Goal: Task Accomplishment & Management: Manage account settings

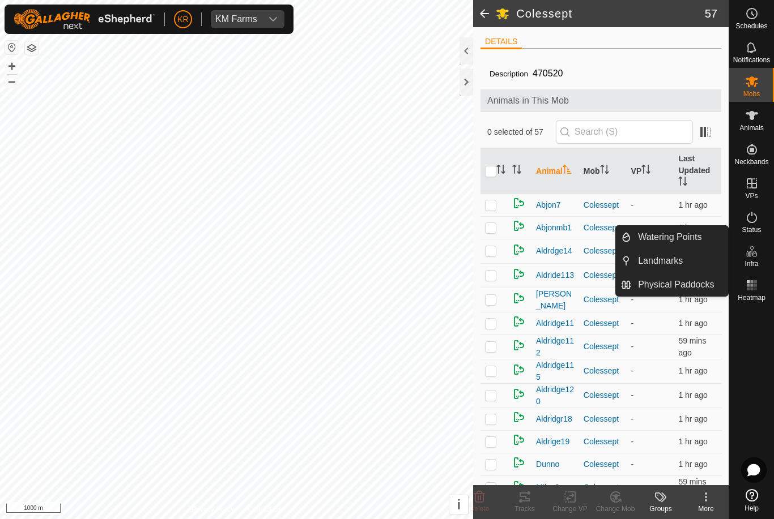
scroll to position [889, 0]
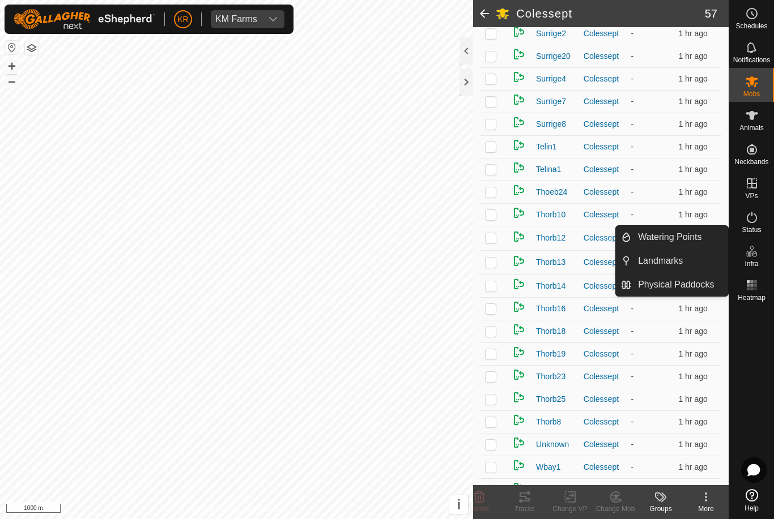
click at [765, 365] on div at bounding box center [751, 395] width 45 height 179
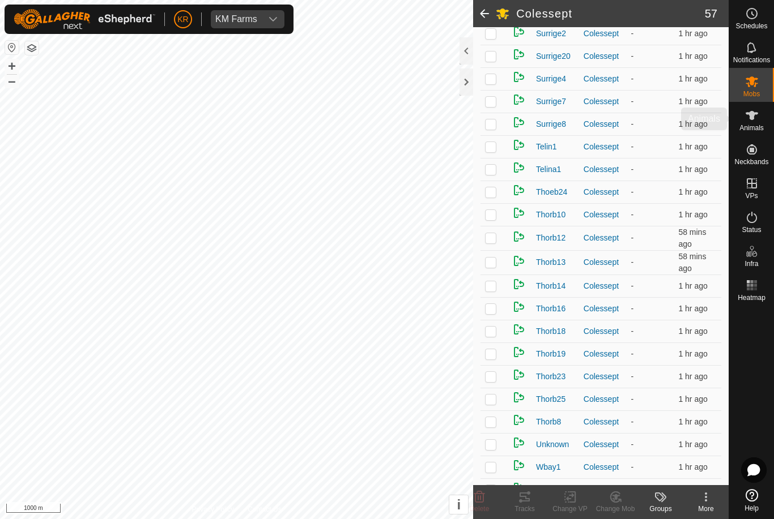
click at [762, 125] on span "Animals" at bounding box center [751, 128] width 24 height 7
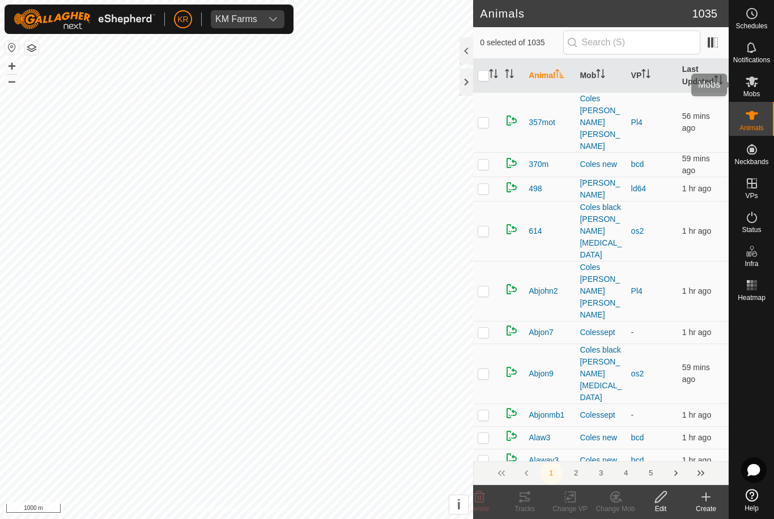
click at [761, 93] on div "Mobs" at bounding box center [751, 85] width 45 height 34
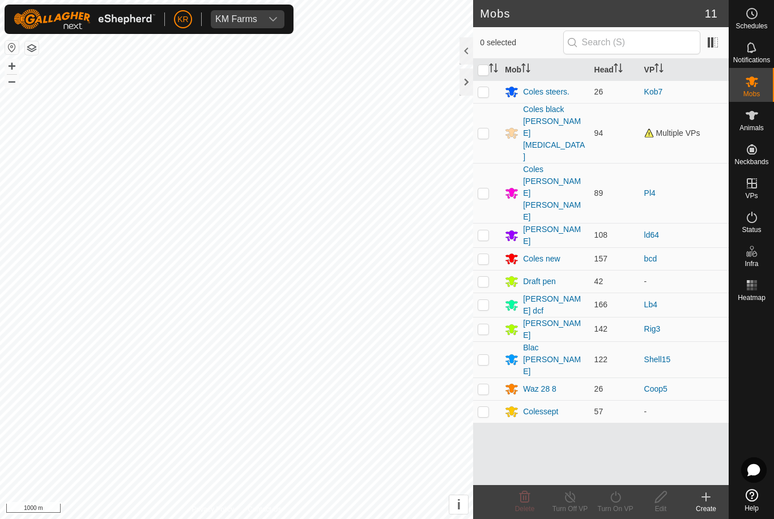
click at [494, 102] on td at bounding box center [486, 91] width 27 height 23
checkbox input "true"
click at [479, 129] on p-checkbox at bounding box center [482, 133] width 11 height 9
checkbox input "true"
click at [490, 99] on td at bounding box center [486, 91] width 27 height 23
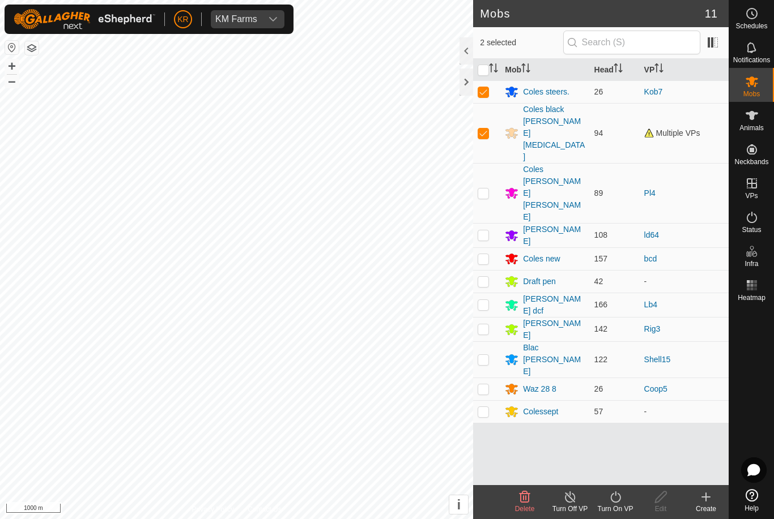
checkbox input "false"
click at [485, 129] on p-checkbox at bounding box center [482, 133] width 11 height 9
checkbox input "false"
click at [705, 509] on div "Create" at bounding box center [705, 509] width 45 height 10
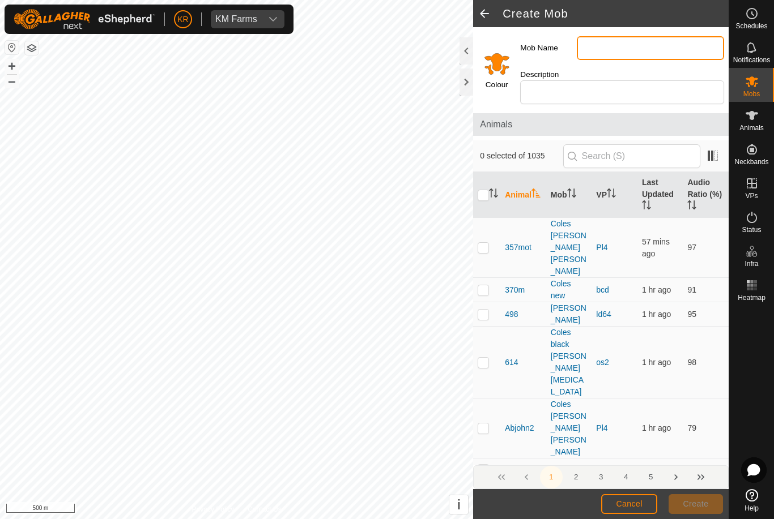
click at [698, 50] on input "Mob Name" at bounding box center [650, 48] width 147 height 24
click at [509, 60] on input "Select a color" at bounding box center [496, 63] width 27 height 27
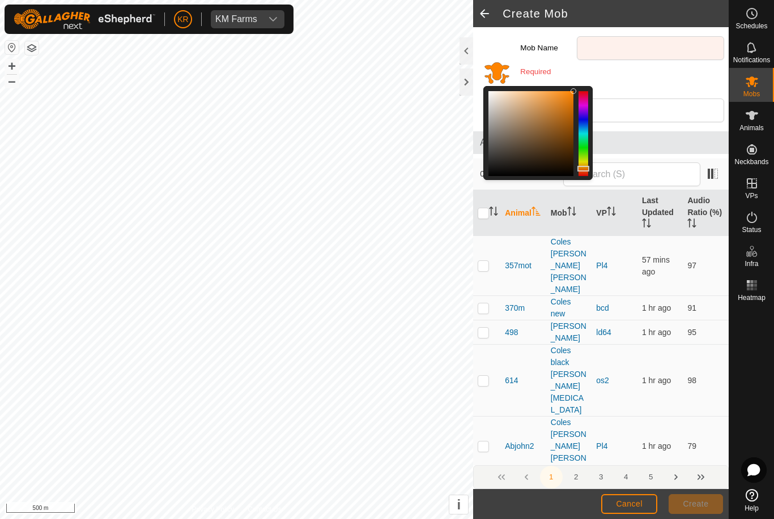
click at [579, 156] on div at bounding box center [583, 133] width 10 height 85
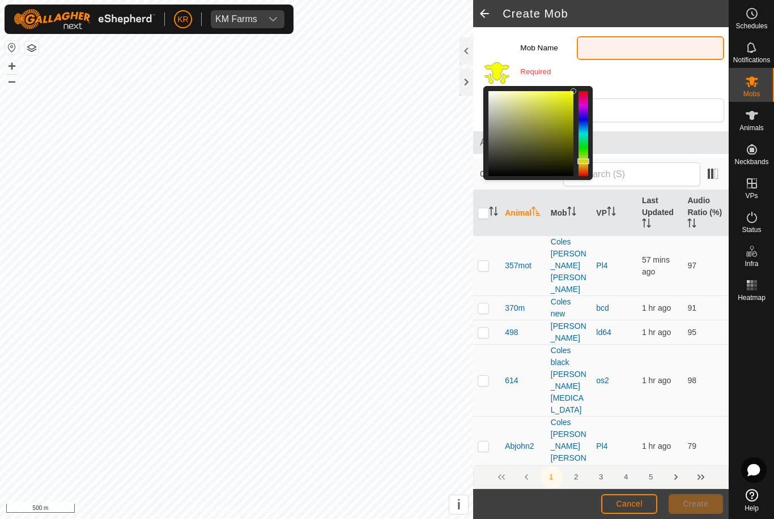
click at [632, 54] on input "Mob Name" at bounding box center [650, 48] width 147 height 24
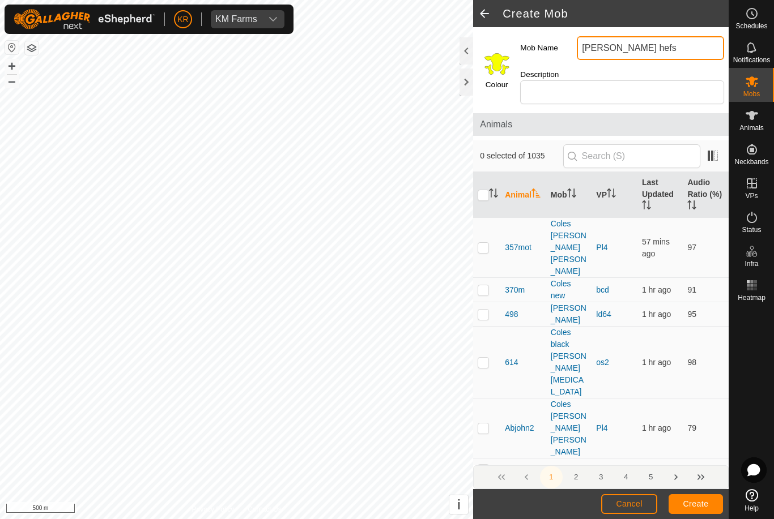
type input "[PERSON_NAME] hefs"
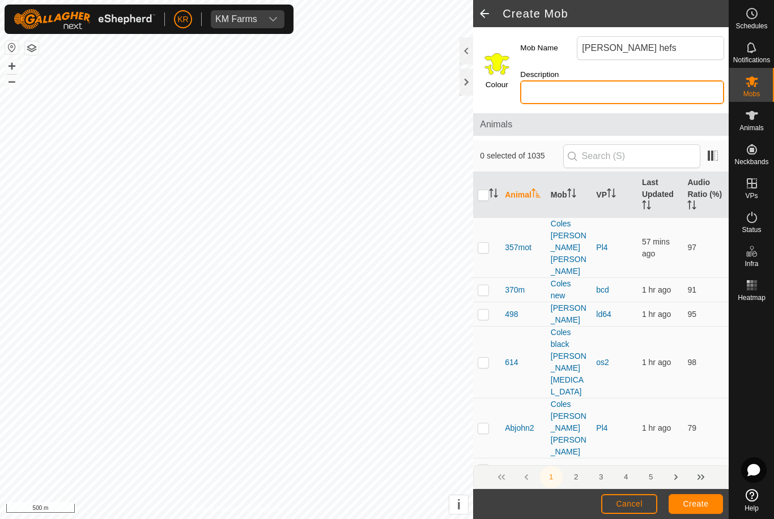
click at [604, 81] on input "Description" at bounding box center [622, 92] width 204 height 24
type input "Mid 300s"
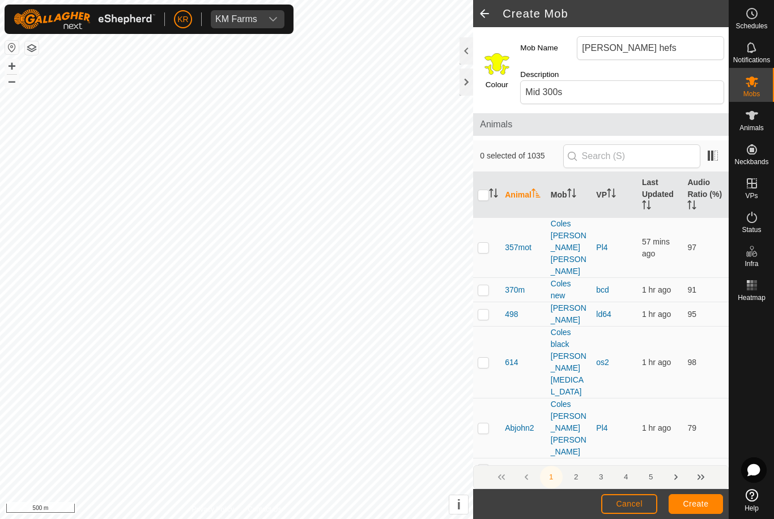
click at [705, 502] on span "Create" at bounding box center [695, 503] width 25 height 9
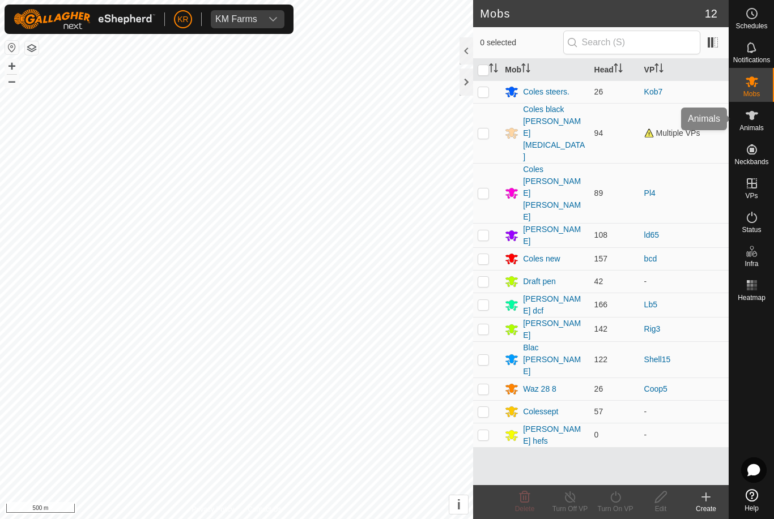
click at [758, 116] on es-animals-svg-icon at bounding box center [751, 115] width 20 height 18
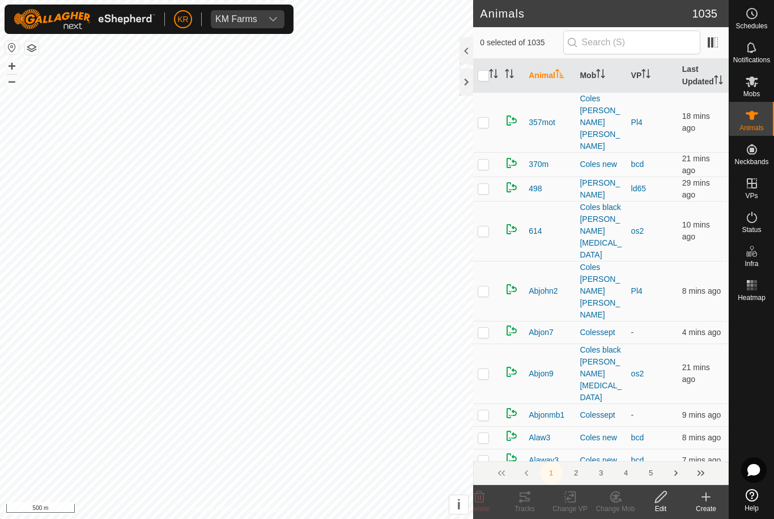
click at [706, 498] on icon at bounding box center [706, 497] width 0 height 8
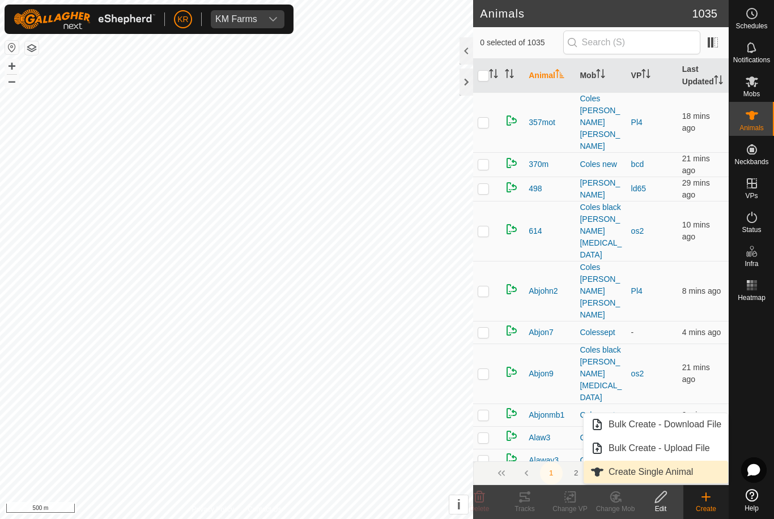
click at [688, 467] on span "Create Single Animal" at bounding box center [650, 473] width 84 height 14
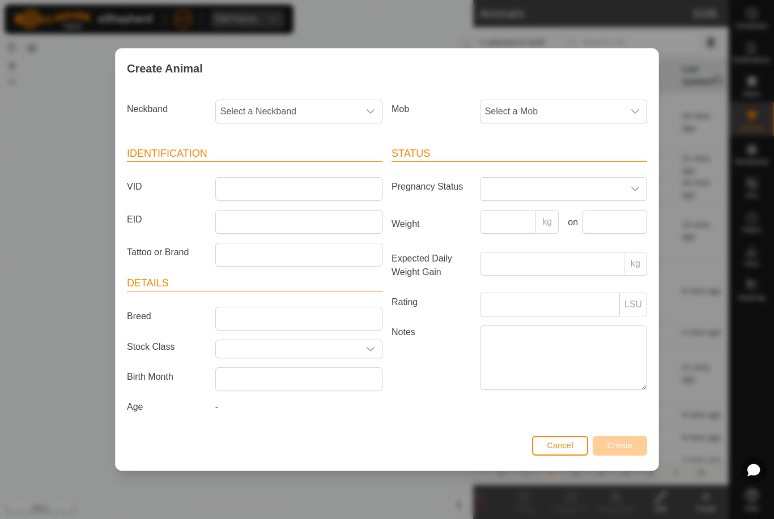
click at [603, 100] on span "Select a Mob" at bounding box center [551, 111] width 143 height 23
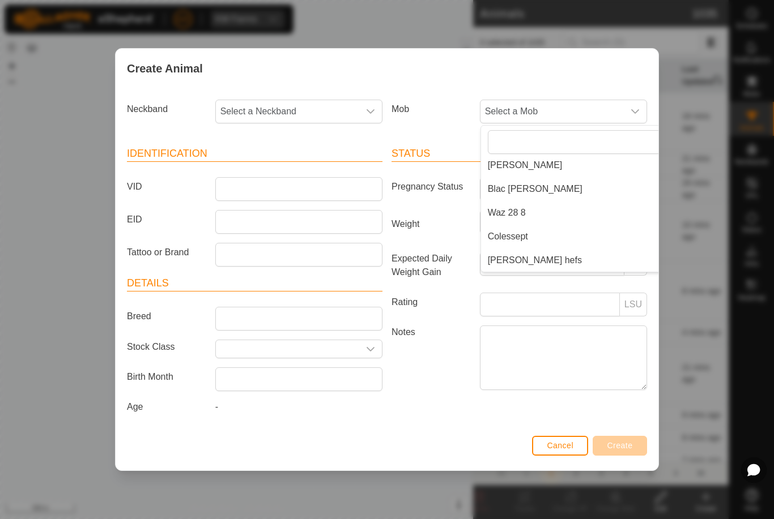
scroll to position [195, 0]
click at [545, 257] on li "[PERSON_NAME] hefs" at bounding box center [586, 260] width 211 height 23
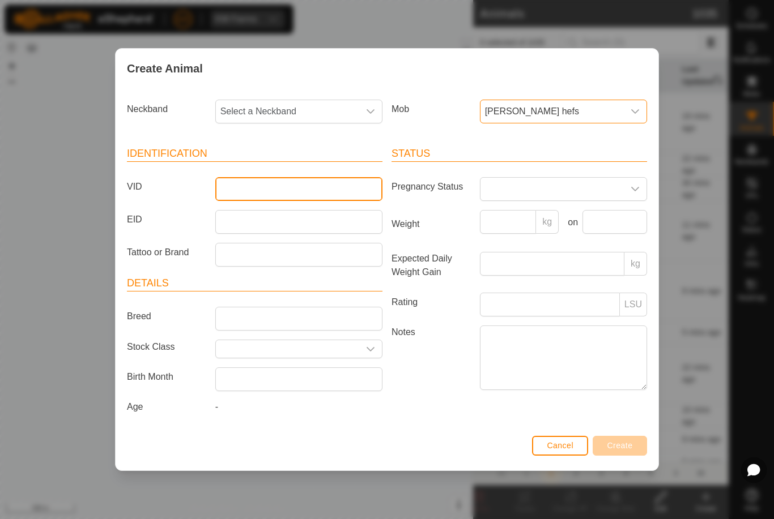
click at [270, 197] on input "VID" at bounding box center [298, 189] width 167 height 24
type input "Barker1"
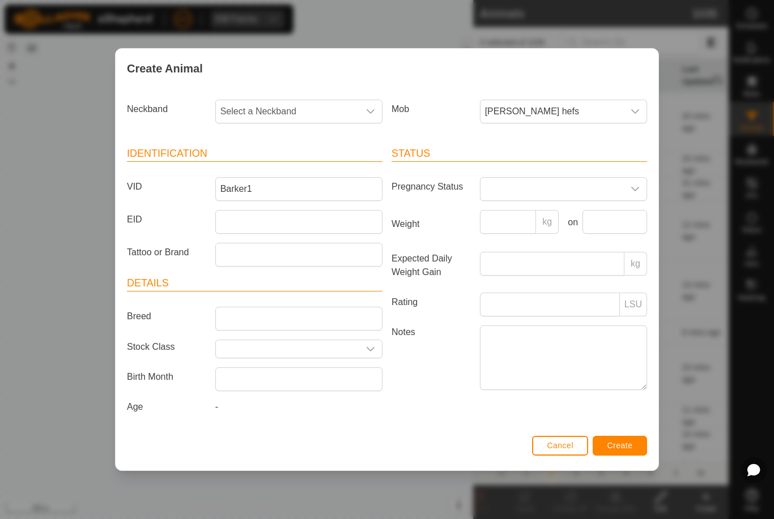
click at [305, 106] on span "Select a Neckband" at bounding box center [287, 111] width 143 height 23
type input "0636"
click at [285, 166] on li "0636129204" at bounding box center [299, 170] width 166 height 23
click at [629, 438] on button "Create" at bounding box center [619, 446] width 54 height 20
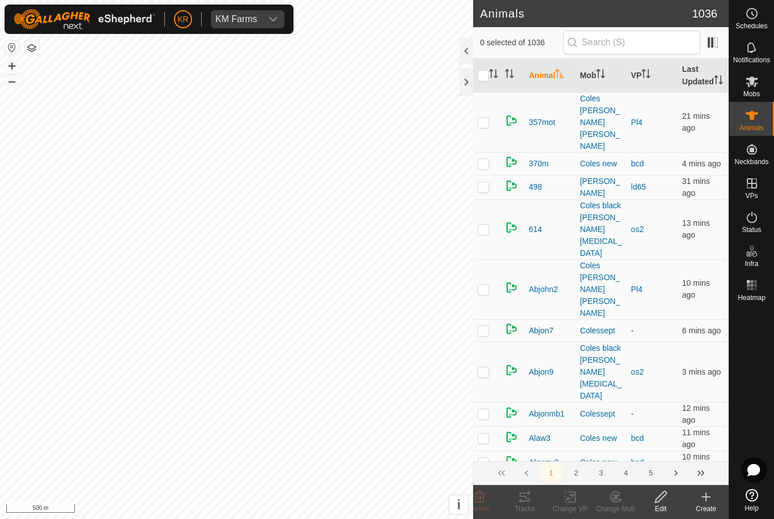
click at [714, 508] on div "Create" at bounding box center [705, 509] width 45 height 10
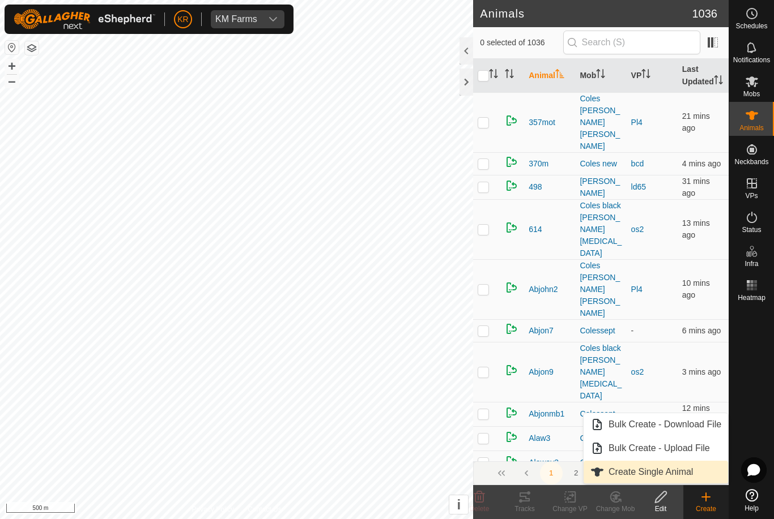
click at [683, 476] on span "Create Single Animal" at bounding box center [650, 473] width 84 height 14
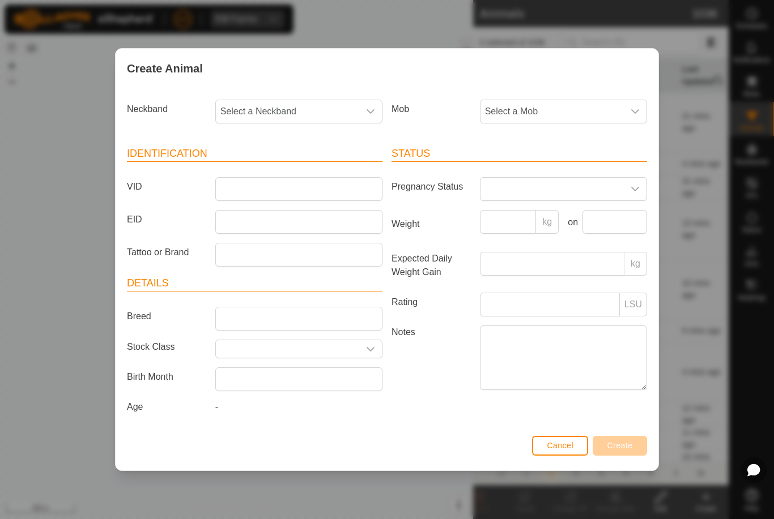
click at [288, 110] on span "Select a Neckband" at bounding box center [287, 111] width 143 height 23
type input "07974"
click at [285, 168] on li "0797474309" at bounding box center [299, 170] width 166 height 23
click at [556, 105] on span "Select a Mob" at bounding box center [551, 111] width 143 height 23
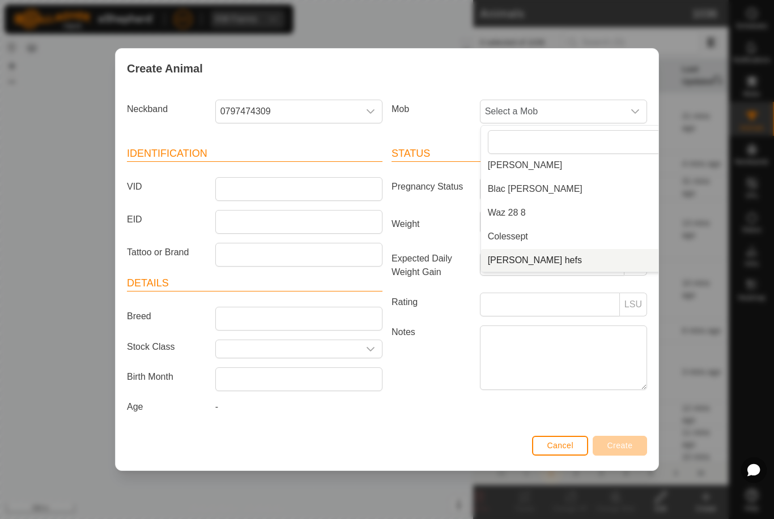
click at [543, 249] on li "[PERSON_NAME] hefs" at bounding box center [586, 260] width 211 height 23
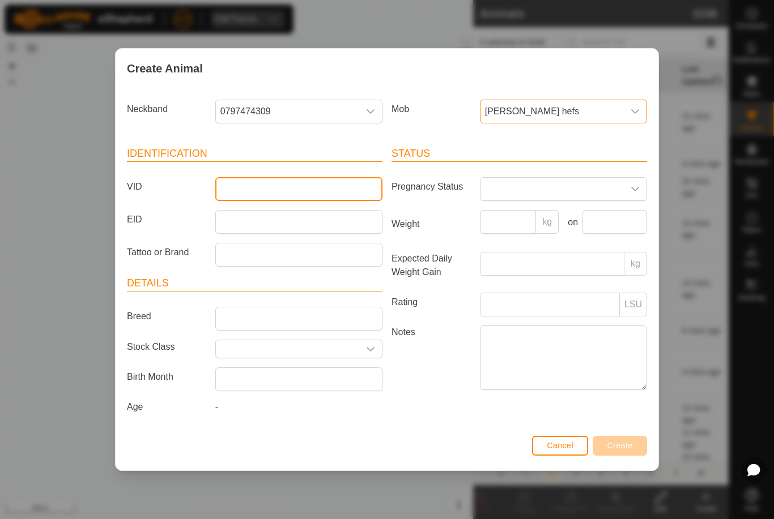
click at [313, 183] on input "VID" at bounding box center [298, 189] width 167 height 24
type input "Barker2"
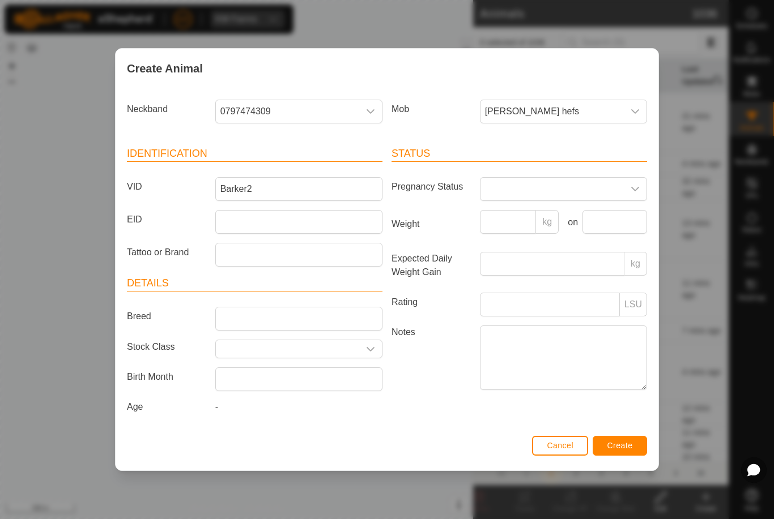
click at [634, 445] on button "Create" at bounding box center [619, 446] width 54 height 20
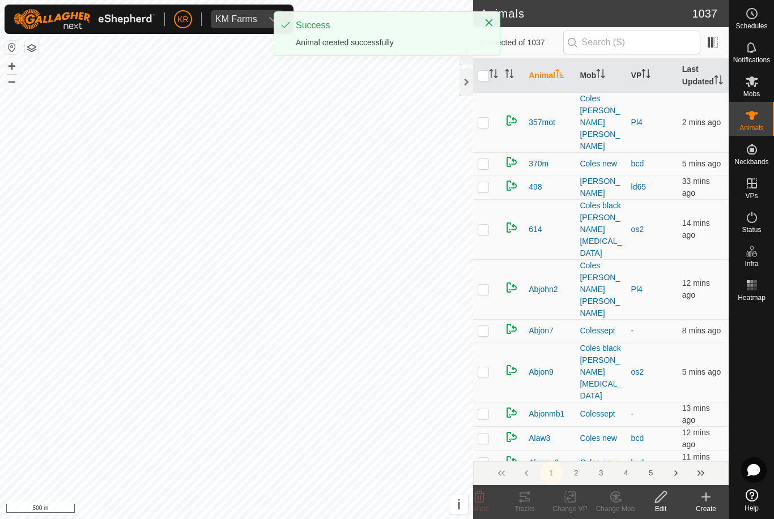
click at [703, 507] on div "Create" at bounding box center [705, 509] width 45 height 10
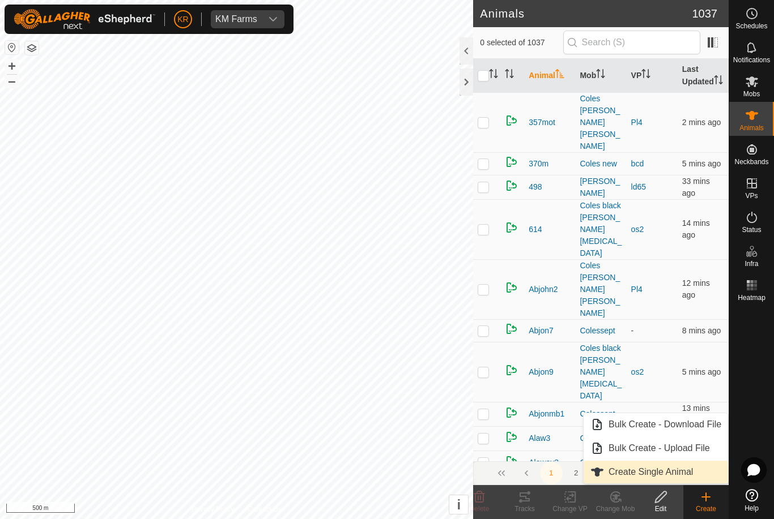
click at [691, 471] on span "Create Single Animal" at bounding box center [650, 473] width 84 height 14
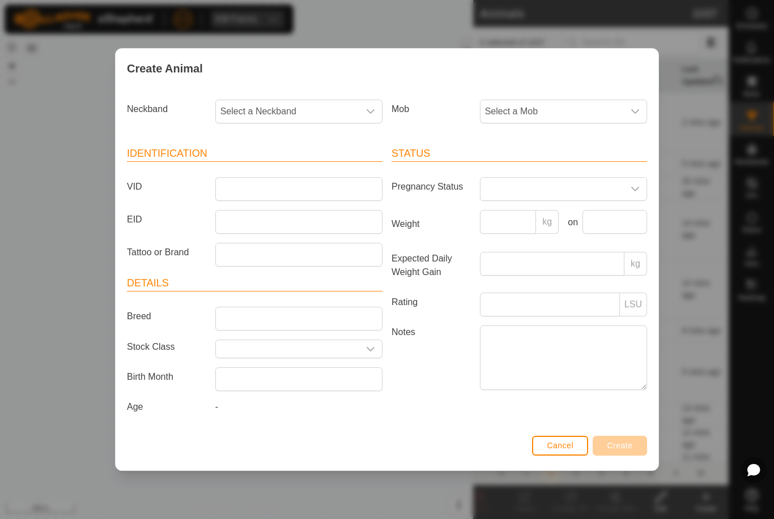
click at [561, 116] on span "Select a Mob" at bounding box center [551, 111] width 143 height 23
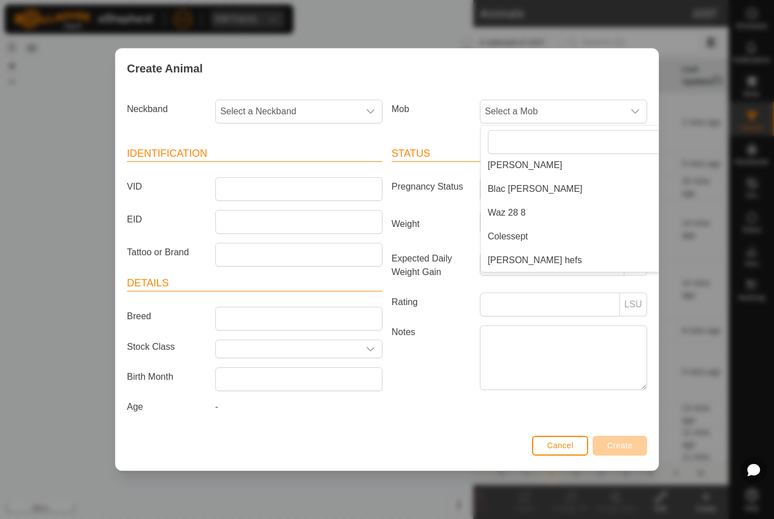
click at [541, 255] on li "[PERSON_NAME] hefs" at bounding box center [586, 260] width 211 height 23
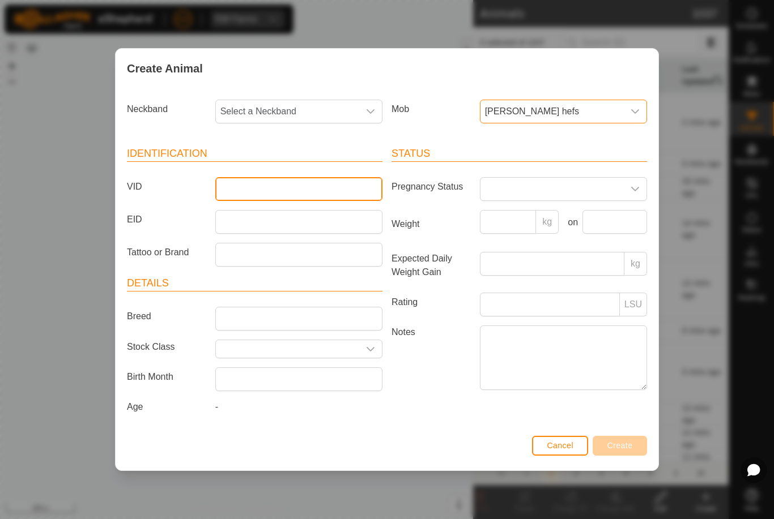
click at [303, 185] on input "VID" at bounding box center [298, 189] width 167 height 24
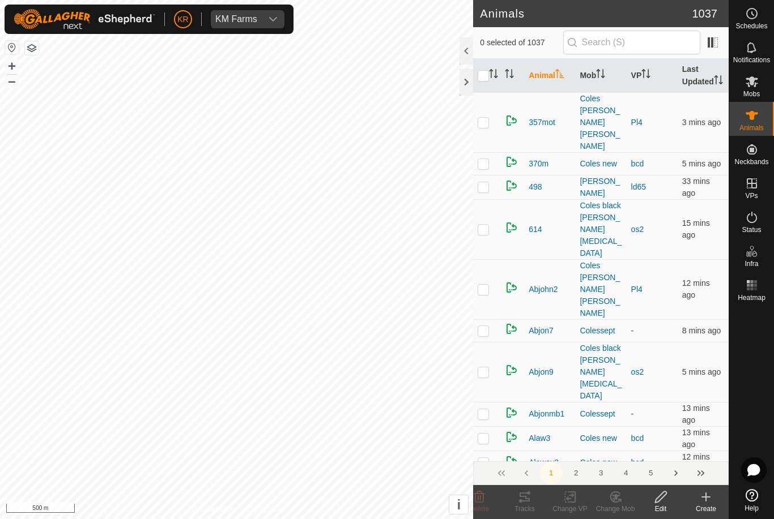
click at [699, 498] on icon at bounding box center [706, 497] width 14 height 14
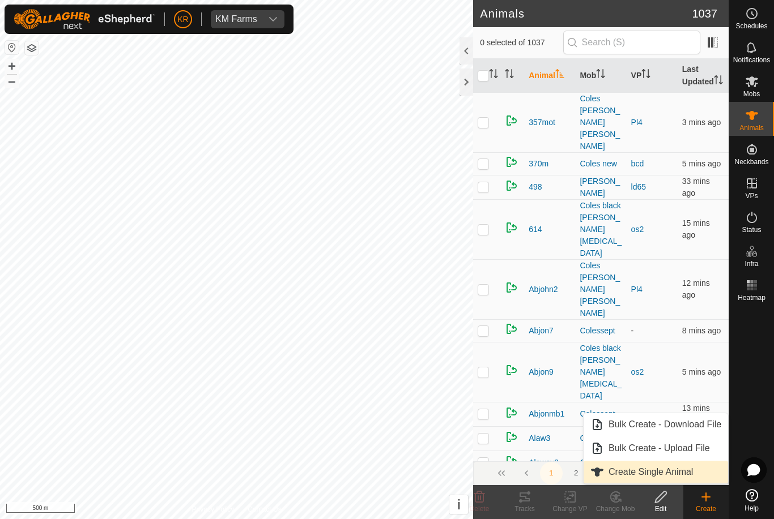
click at [680, 473] on span "Create Single Animal" at bounding box center [650, 473] width 84 height 14
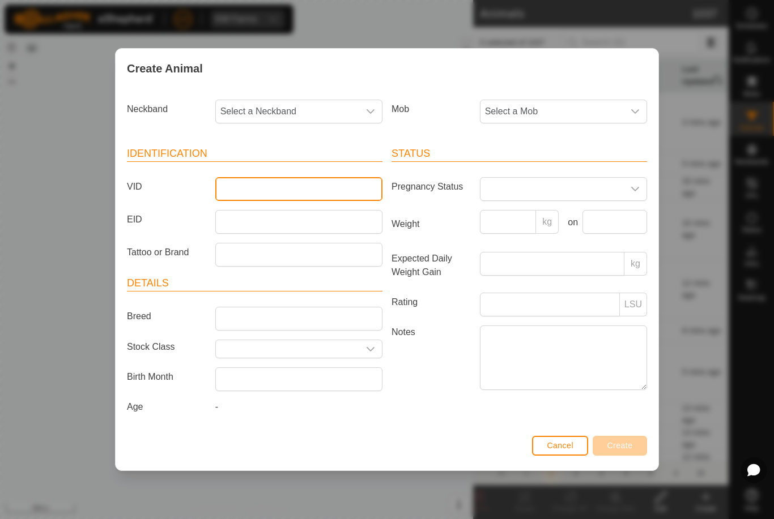
click at [306, 177] on input "VID" at bounding box center [298, 189] width 167 height 24
type input "Barker3"
click at [606, 115] on span "Select a Mob" at bounding box center [551, 111] width 143 height 23
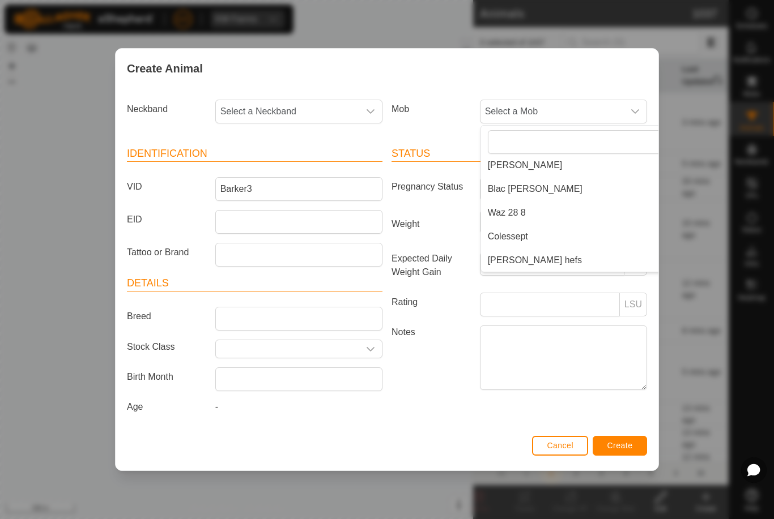
scroll to position [195, 0]
click at [556, 255] on li "[PERSON_NAME] hefs" at bounding box center [586, 260] width 211 height 23
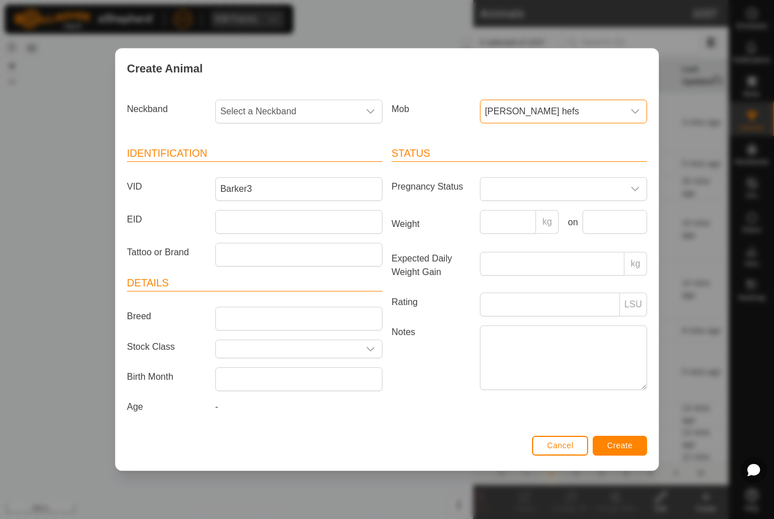
click at [299, 100] on span "Select a Neckband" at bounding box center [287, 111] width 143 height 23
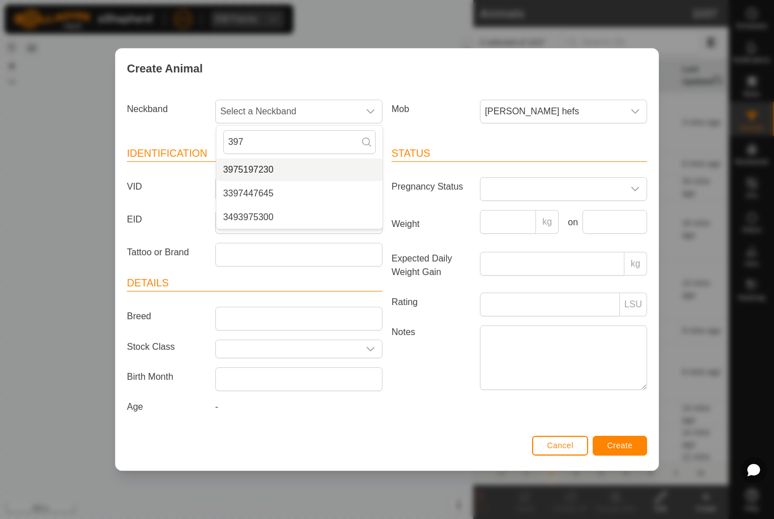
type input "397"
click at [289, 167] on li "3975197230" at bounding box center [299, 170] width 166 height 23
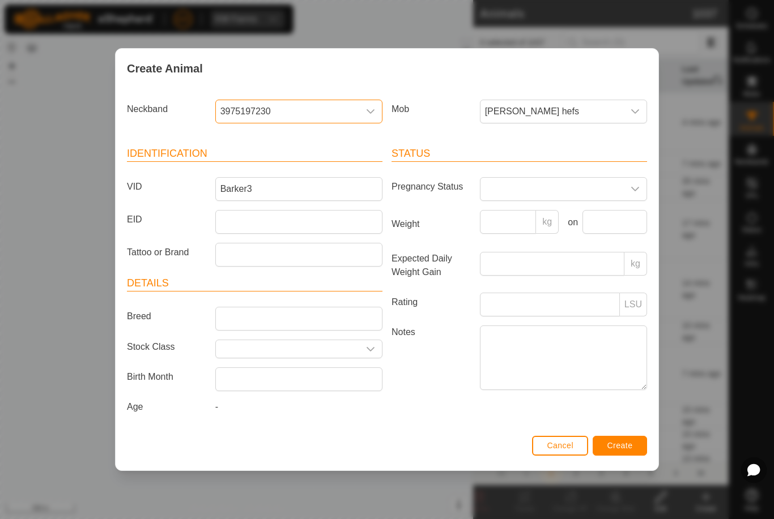
click at [621, 445] on span "Create" at bounding box center [619, 445] width 25 height 9
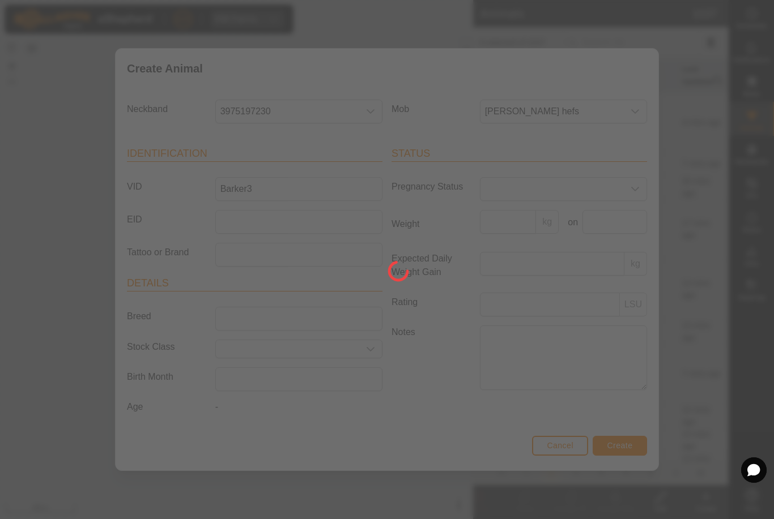
click at [633, 450] on div at bounding box center [387, 259] width 774 height 519
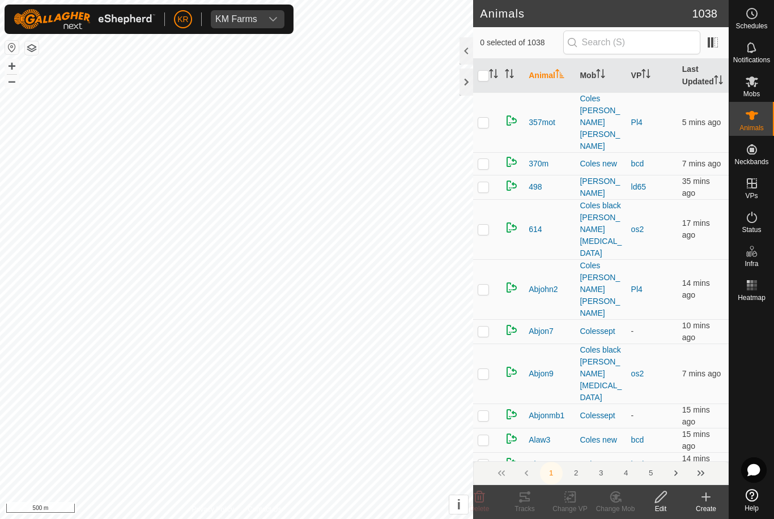
click at [703, 505] on div "Create" at bounding box center [705, 509] width 45 height 10
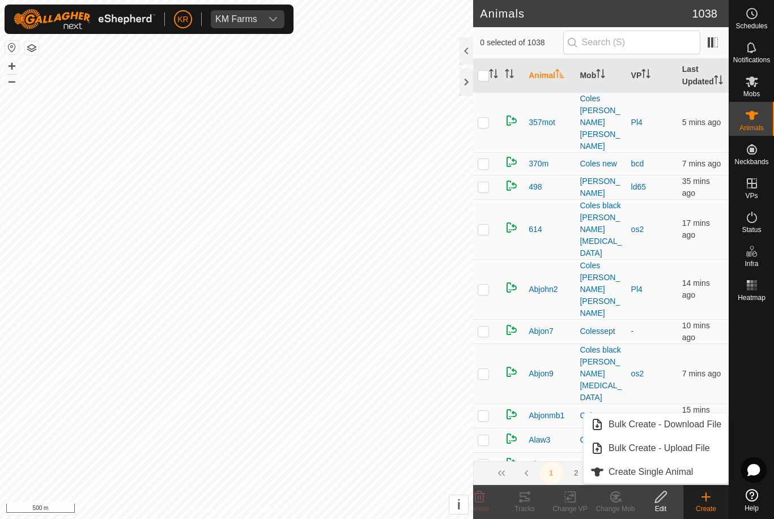
click at [681, 475] on span "Create Single Animal" at bounding box center [650, 473] width 84 height 14
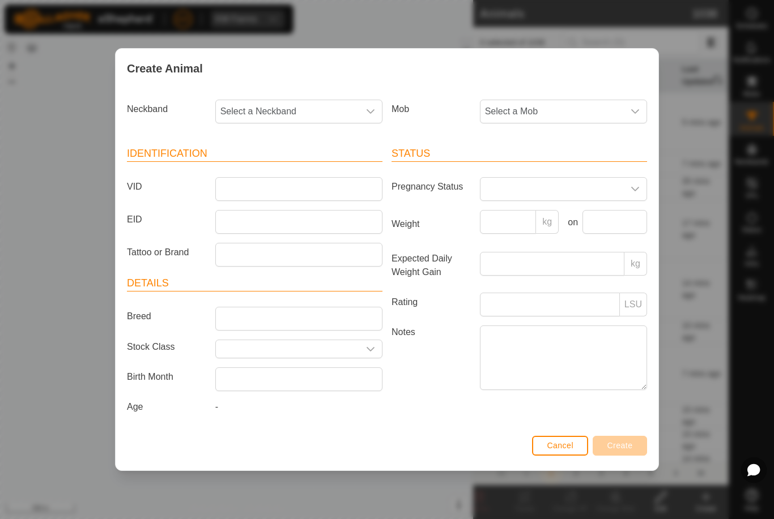
click at [584, 114] on span "Select a Mob" at bounding box center [551, 111] width 143 height 23
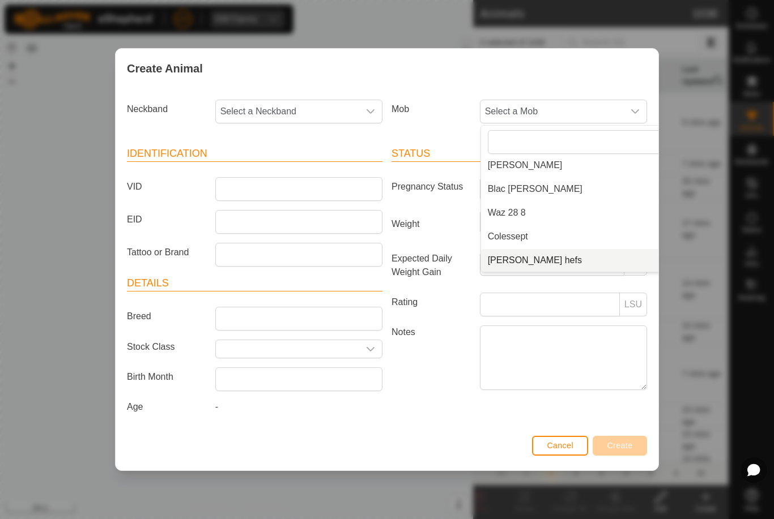
click at [548, 249] on li "[PERSON_NAME] hefs" at bounding box center [586, 260] width 211 height 23
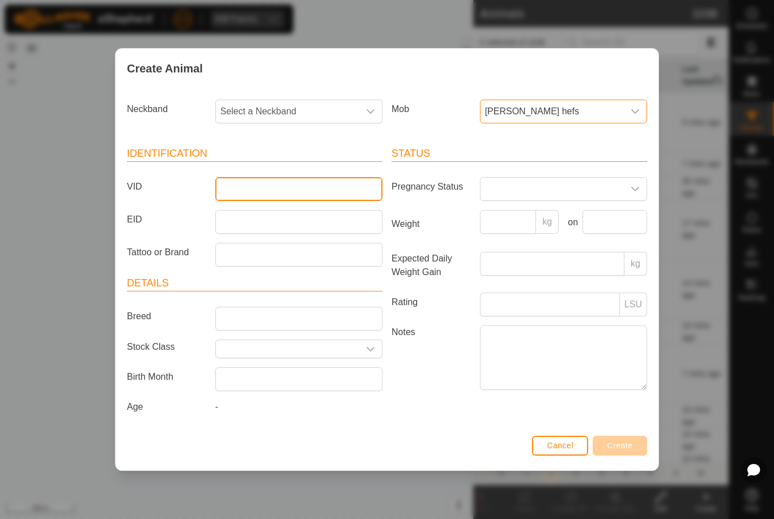
click at [309, 182] on input "VID" at bounding box center [298, 189] width 167 height 24
type input "Barker4"
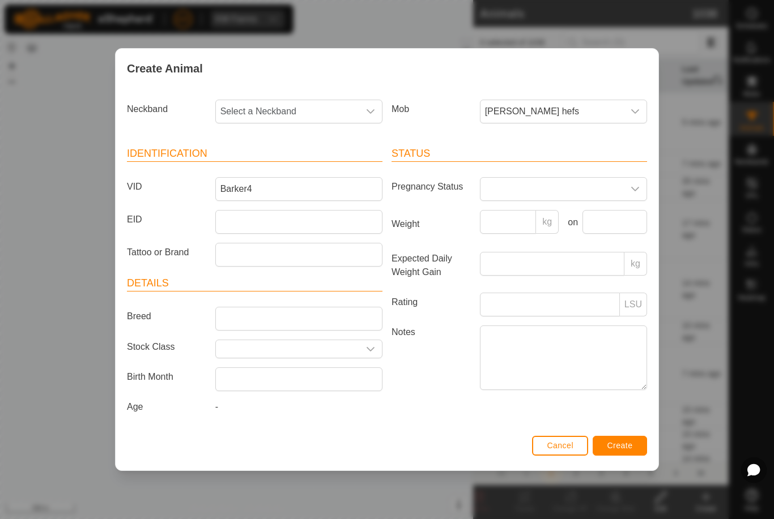
click at [310, 107] on span "Select a Neckband" at bounding box center [287, 111] width 143 height 23
type input "10955"
click at [302, 169] on li "1095590846" at bounding box center [299, 170] width 166 height 23
click at [621, 443] on span "Create" at bounding box center [619, 445] width 25 height 9
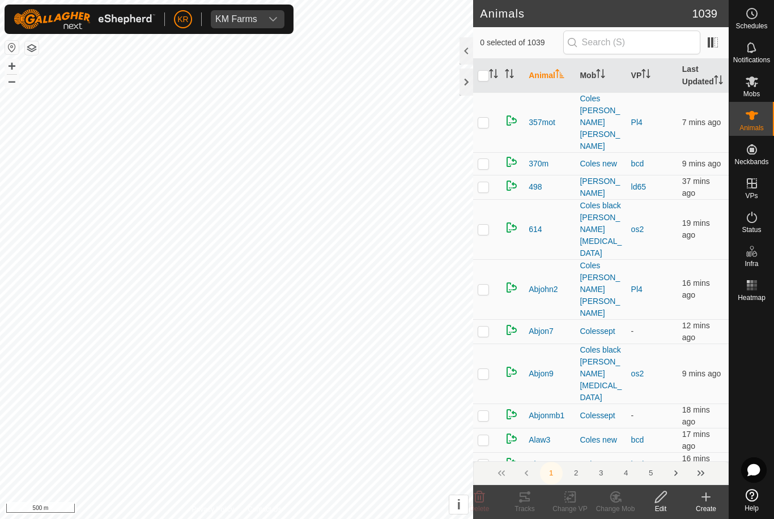
click at [702, 500] on icon at bounding box center [706, 497] width 14 height 14
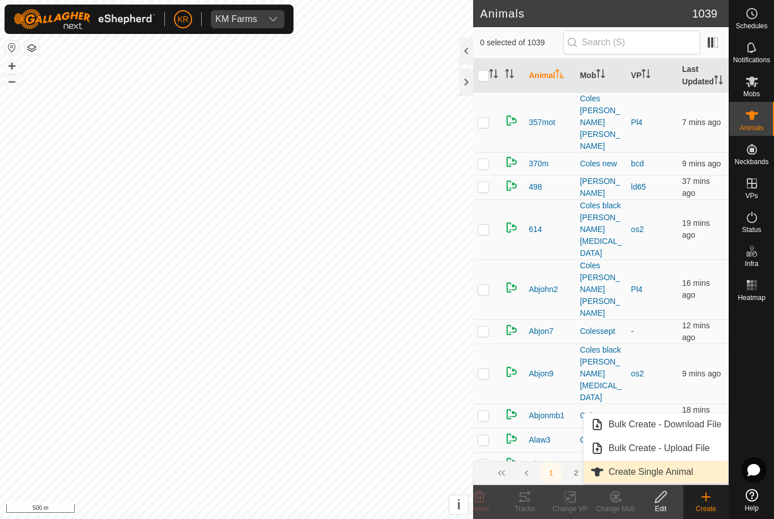
click at [664, 473] on span "Create Single Animal" at bounding box center [650, 473] width 84 height 14
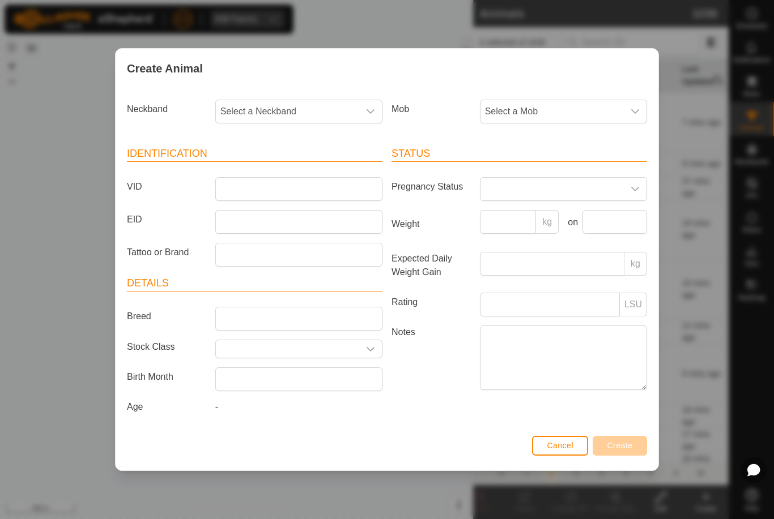
click at [331, 119] on span "Select a Neckband" at bounding box center [287, 111] width 143 height 23
type input "03884"
click at [295, 170] on li "0388452112" at bounding box center [299, 170] width 166 height 23
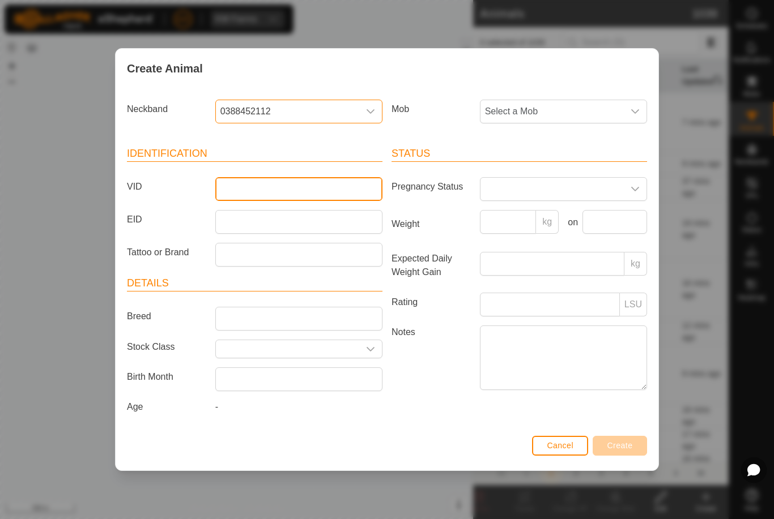
click at [293, 186] on input "VID" at bounding box center [298, 189] width 167 height 24
type input "Barker5"
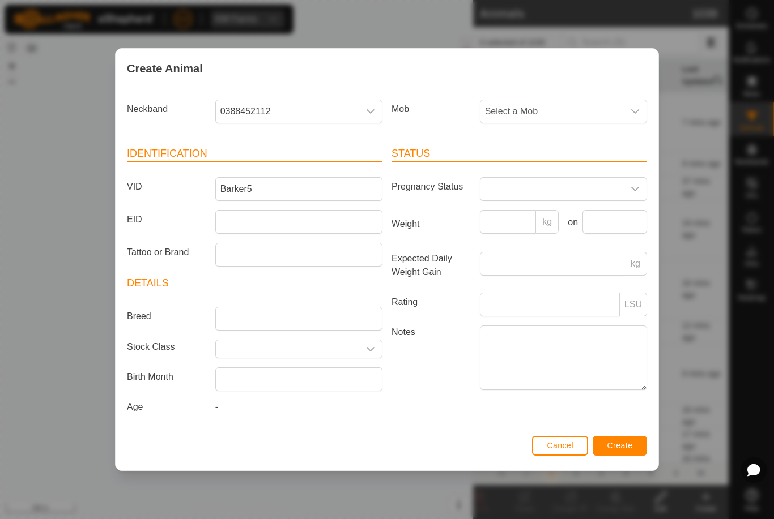
click at [577, 105] on span "Select a Mob" at bounding box center [551, 111] width 143 height 23
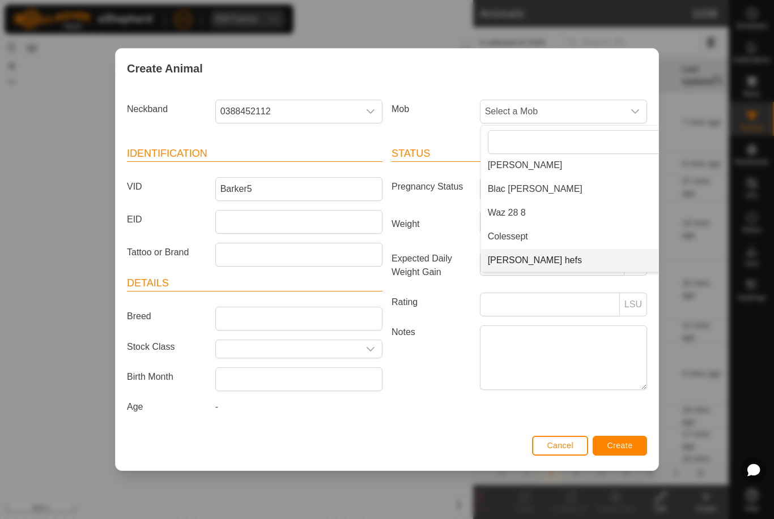
click at [545, 253] on li "[PERSON_NAME] hefs" at bounding box center [586, 260] width 211 height 23
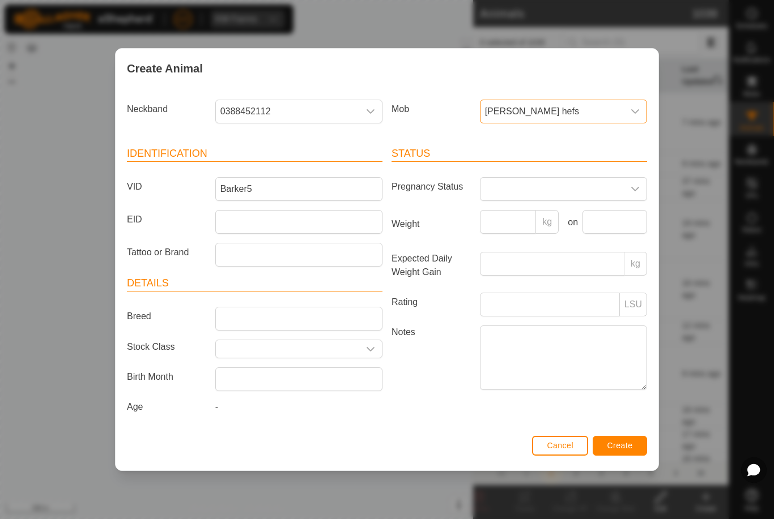
click at [630, 449] on span "Create" at bounding box center [619, 445] width 25 height 9
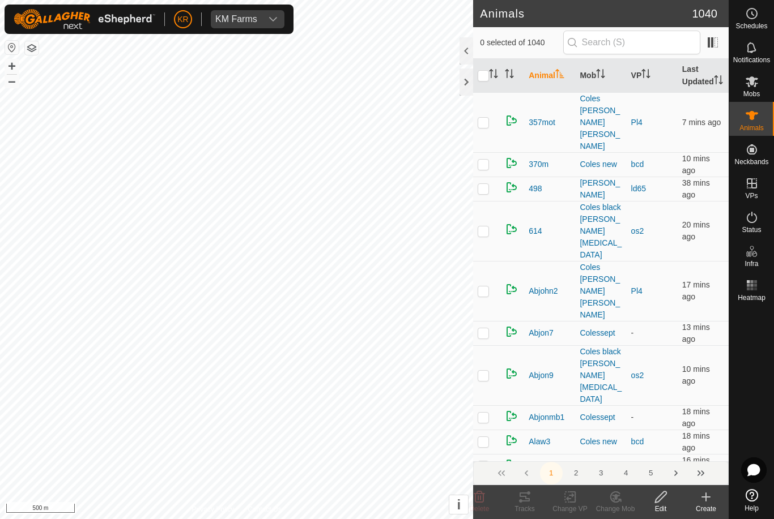
click at [702, 500] on icon at bounding box center [706, 497] width 14 height 14
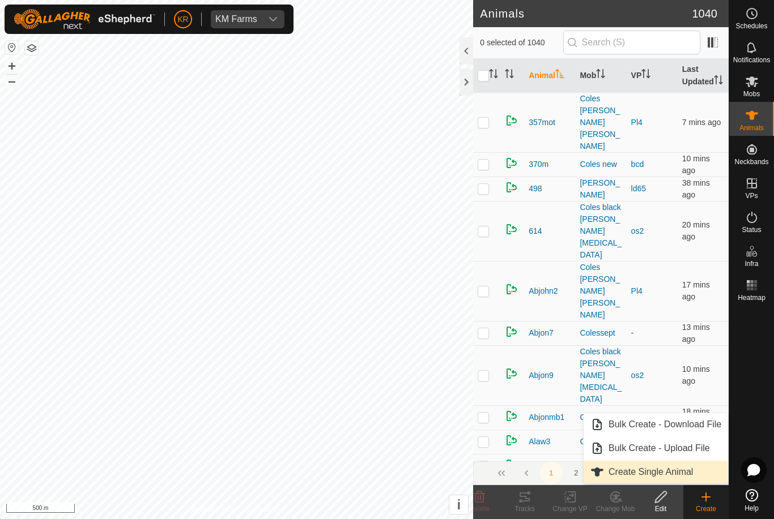
click at [675, 469] on span "Create Single Animal" at bounding box center [650, 473] width 84 height 14
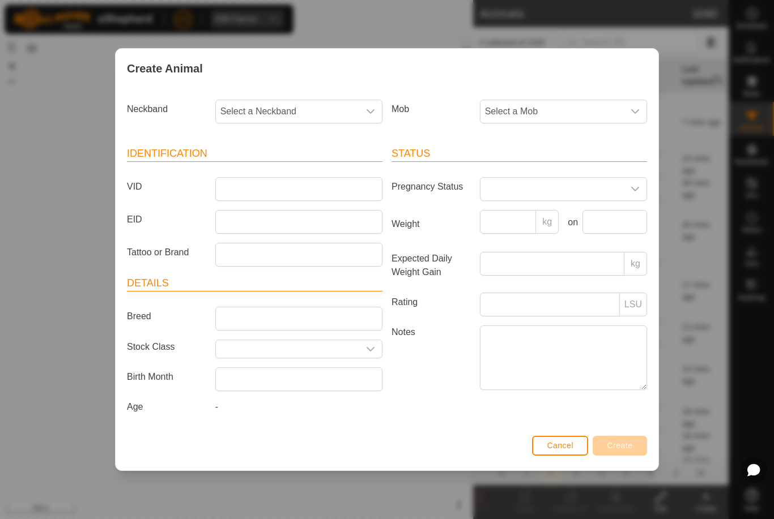
click at [579, 104] on span "Select a Mob" at bounding box center [551, 111] width 143 height 23
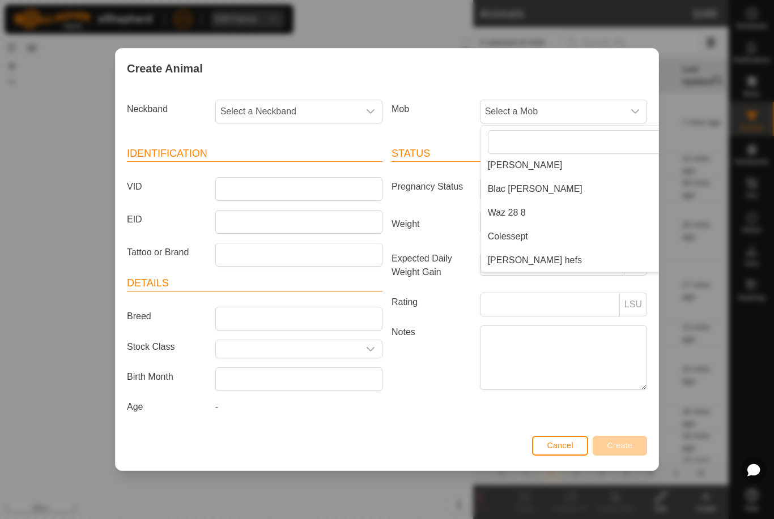
click at [535, 254] on li "[PERSON_NAME] hefs" at bounding box center [586, 260] width 211 height 23
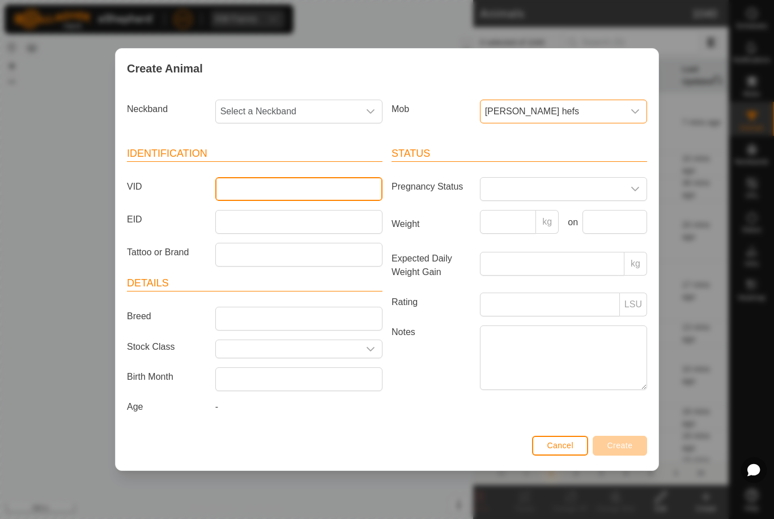
click at [337, 190] on input "VID" at bounding box center [298, 189] width 167 height 24
type input "Barker6"
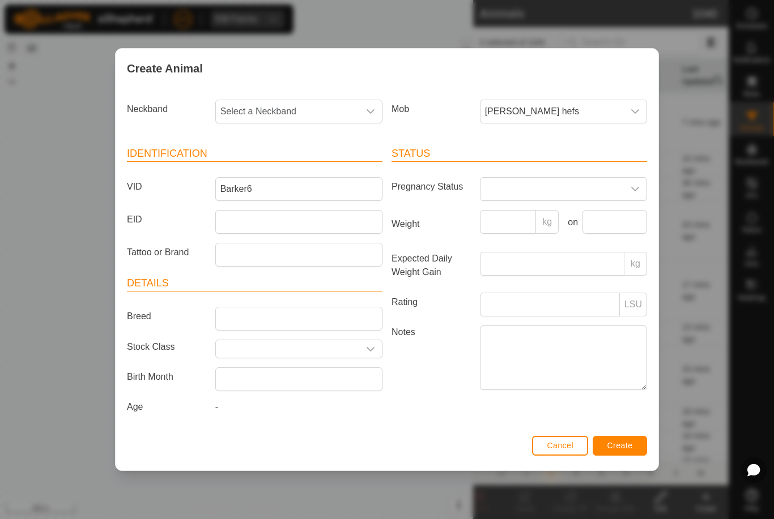
click at [285, 113] on span "Select a Neckband" at bounding box center [287, 111] width 143 height 23
type input "28954"
click at [296, 163] on li "2895460463" at bounding box center [299, 170] width 166 height 23
click at [627, 448] on span "Create" at bounding box center [619, 445] width 25 height 9
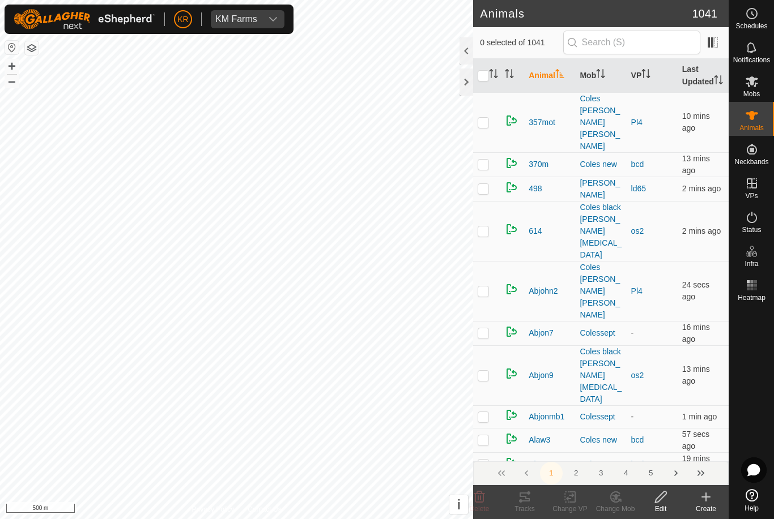
click at [705, 502] on icon at bounding box center [706, 497] width 14 height 14
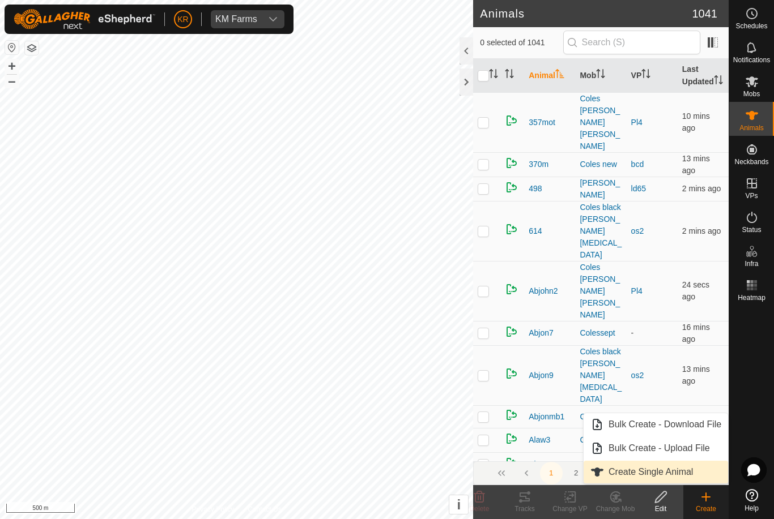
click at [686, 475] on span "Create Single Animal" at bounding box center [650, 473] width 84 height 14
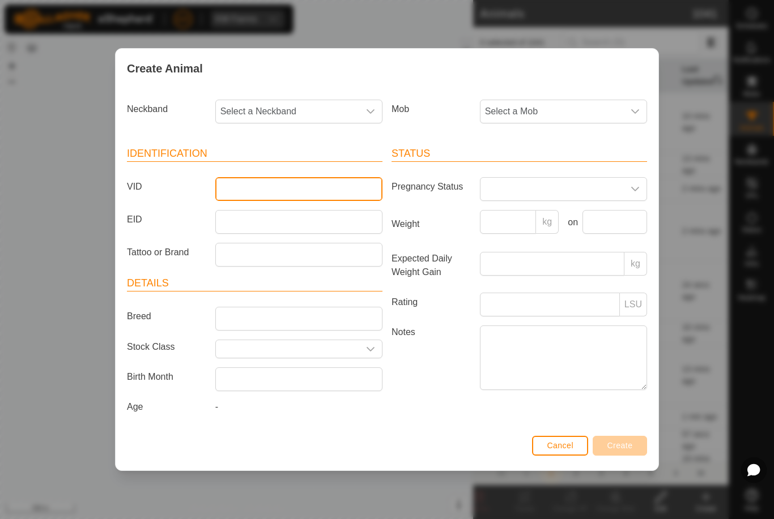
click at [286, 187] on input "VID" at bounding box center [298, 189] width 167 height 24
type input "Barker7"
click at [571, 111] on span "Select a Mob" at bounding box center [551, 111] width 143 height 23
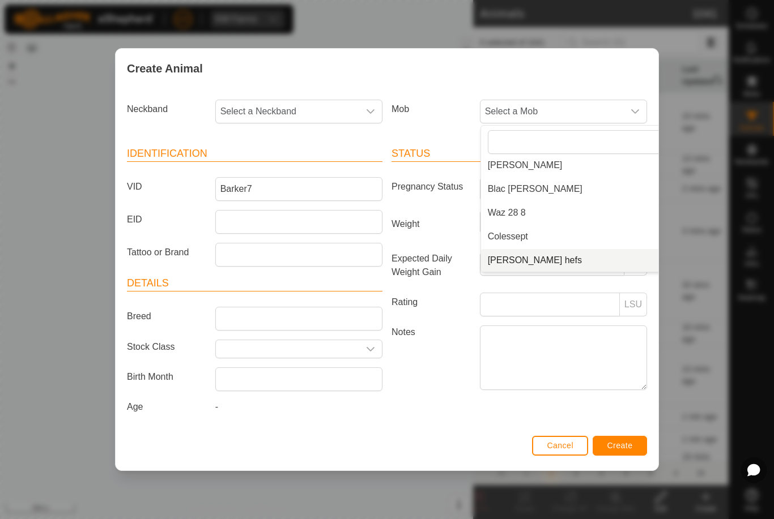
click at [566, 259] on li "[PERSON_NAME] hefs" at bounding box center [586, 260] width 211 height 23
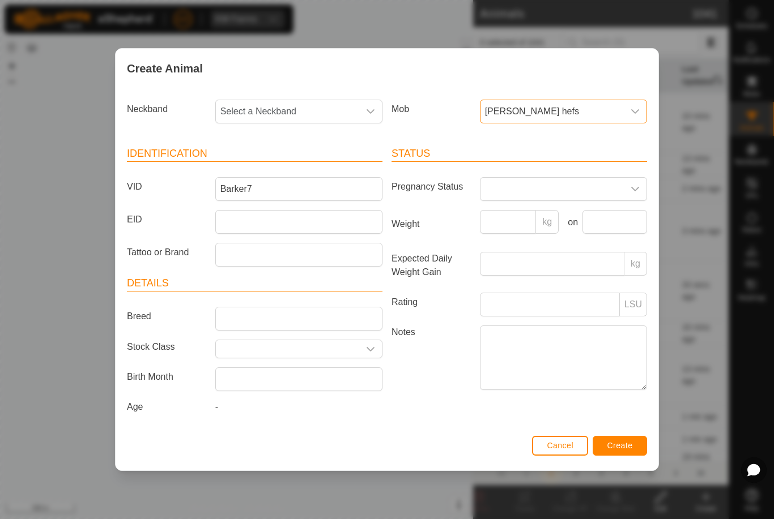
click at [309, 117] on span "Select a Neckband" at bounding box center [287, 111] width 143 height 23
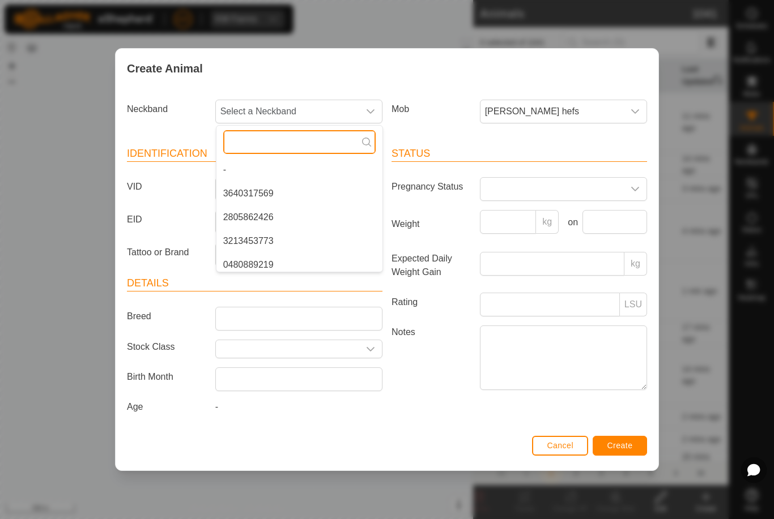
click at [264, 134] on input "text" at bounding box center [299, 142] width 152 height 24
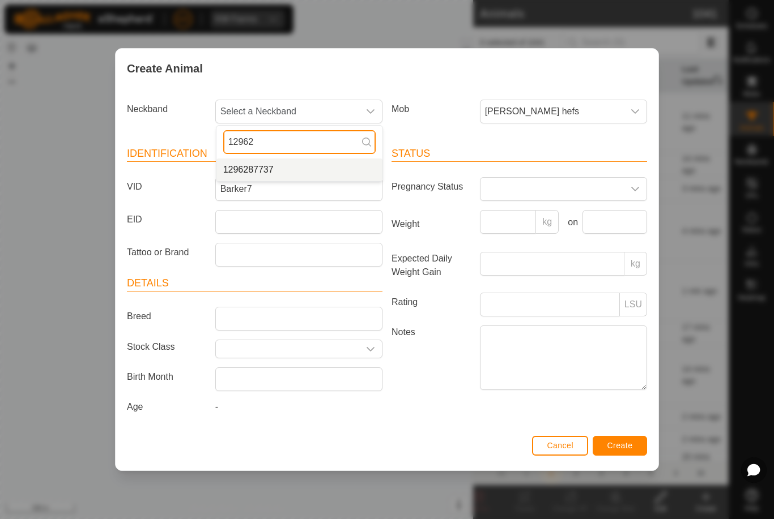
type input "12962"
click at [308, 169] on li "1296287737" at bounding box center [299, 170] width 166 height 23
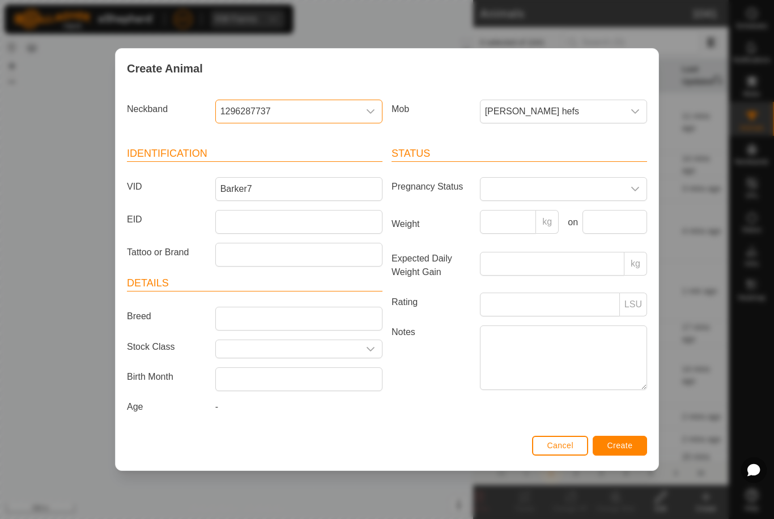
click at [639, 448] on button "Create" at bounding box center [619, 446] width 54 height 20
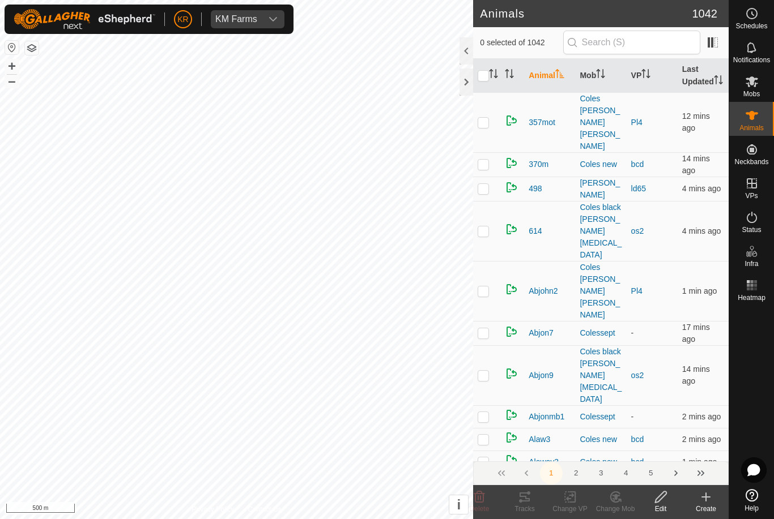
click at [705, 507] on div "Create" at bounding box center [705, 509] width 45 height 10
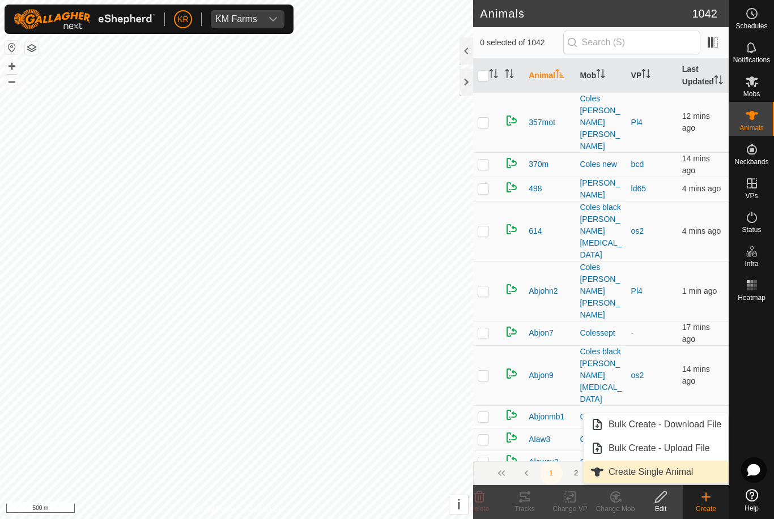
click at [688, 472] on span "Create Single Animal" at bounding box center [650, 473] width 84 height 14
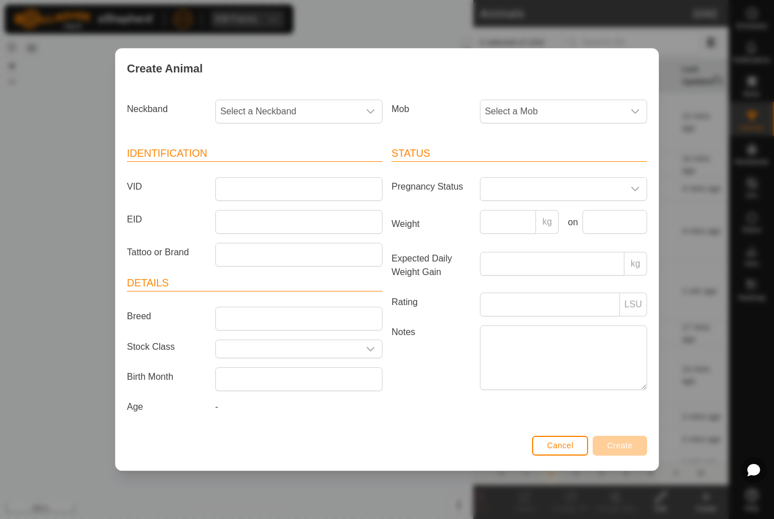
click at [548, 117] on span "Select a Mob" at bounding box center [551, 111] width 143 height 23
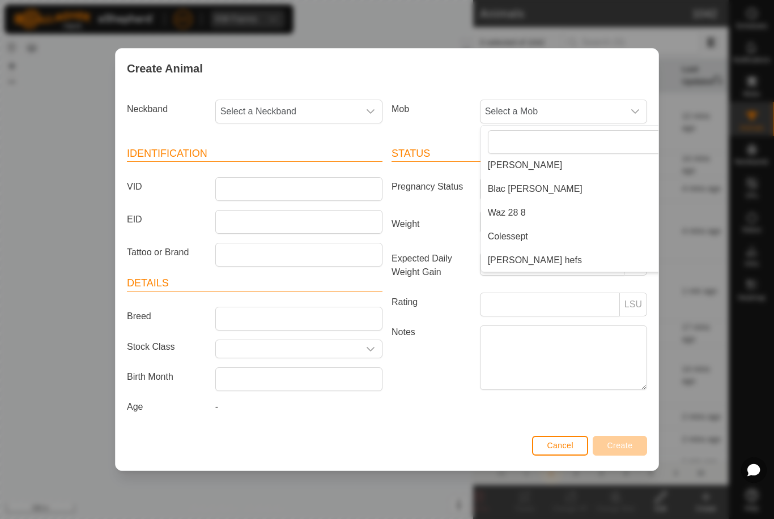
click at [553, 251] on li "[PERSON_NAME] hefs" at bounding box center [586, 260] width 211 height 23
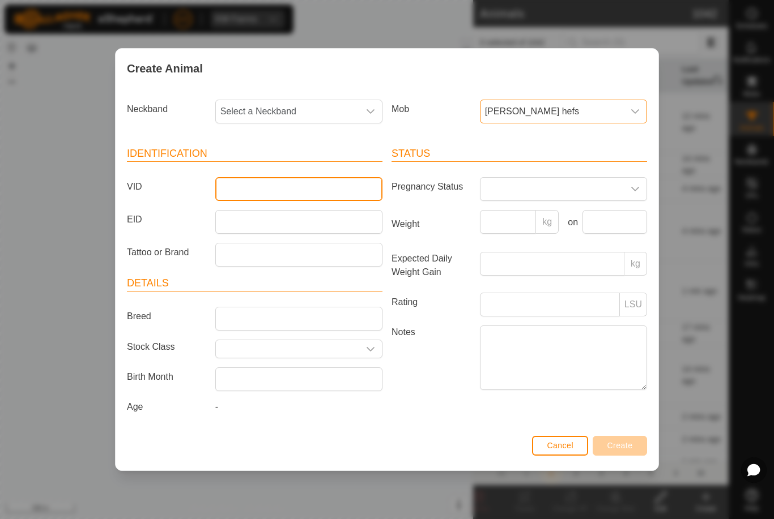
click at [309, 188] on input "VID" at bounding box center [298, 189] width 167 height 24
type input "A"
type input "Barker8"
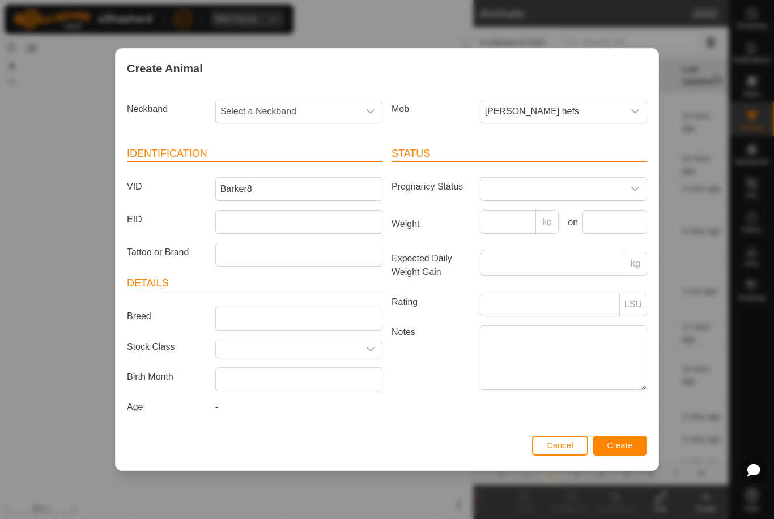
click at [322, 104] on span "Select a Neckband" at bounding box center [287, 111] width 143 height 23
type input "27608"
click at [280, 170] on li "2760865340" at bounding box center [299, 170] width 166 height 23
click at [616, 443] on button "Create" at bounding box center [619, 446] width 54 height 20
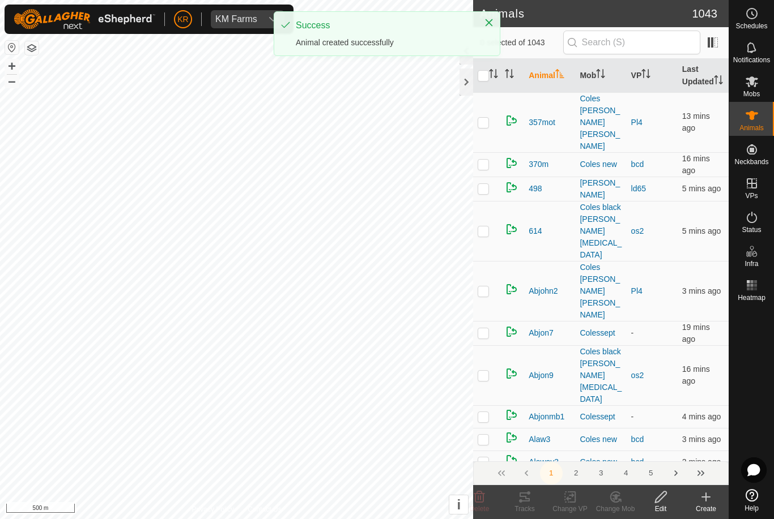
click at [712, 508] on div "Create" at bounding box center [705, 509] width 45 height 10
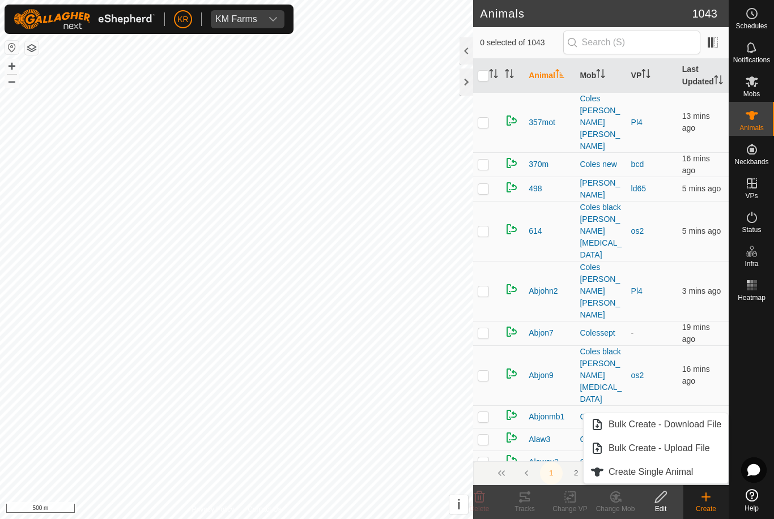
click at [688, 475] on span "Create Single Animal" at bounding box center [650, 473] width 84 height 14
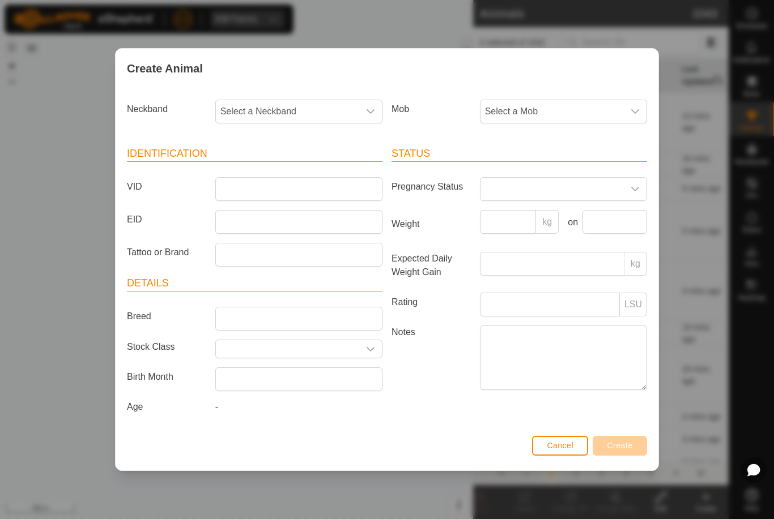
click at [278, 113] on span "Select a Neckband" at bounding box center [287, 111] width 143 height 23
click at [557, 107] on span "Select a Mob" at bounding box center [551, 111] width 143 height 23
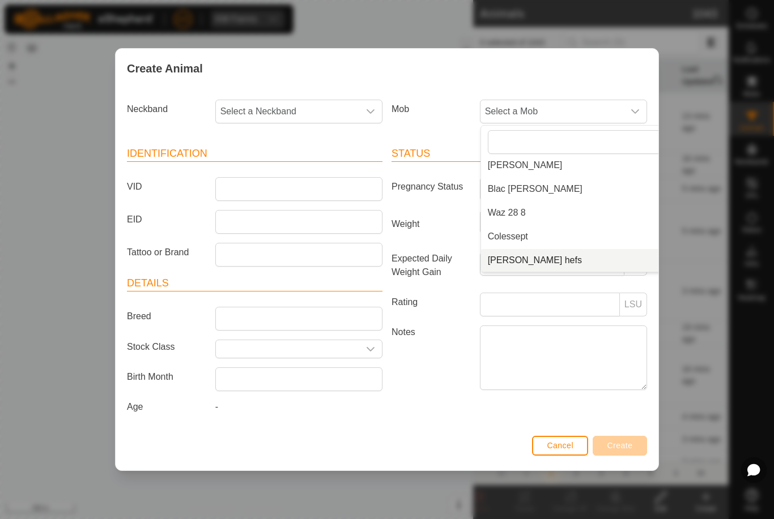
click at [548, 252] on li "[PERSON_NAME] hefs" at bounding box center [586, 260] width 211 height 23
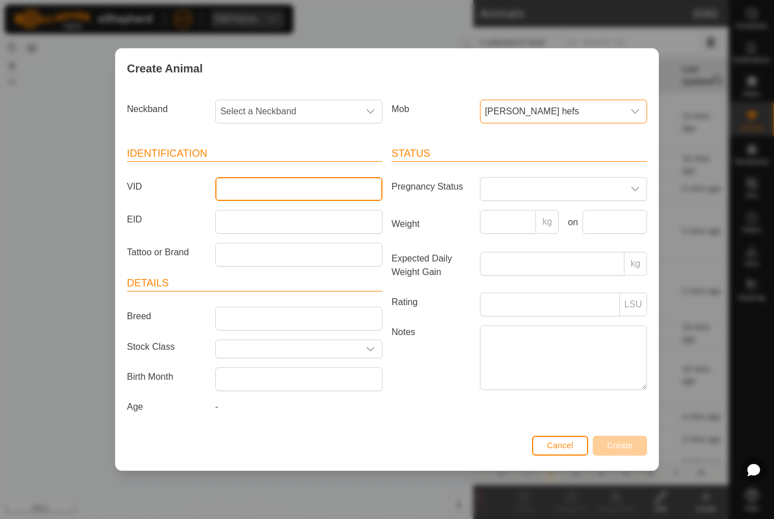
click at [318, 193] on input "VID" at bounding box center [298, 189] width 167 height 24
type input "Barker9"
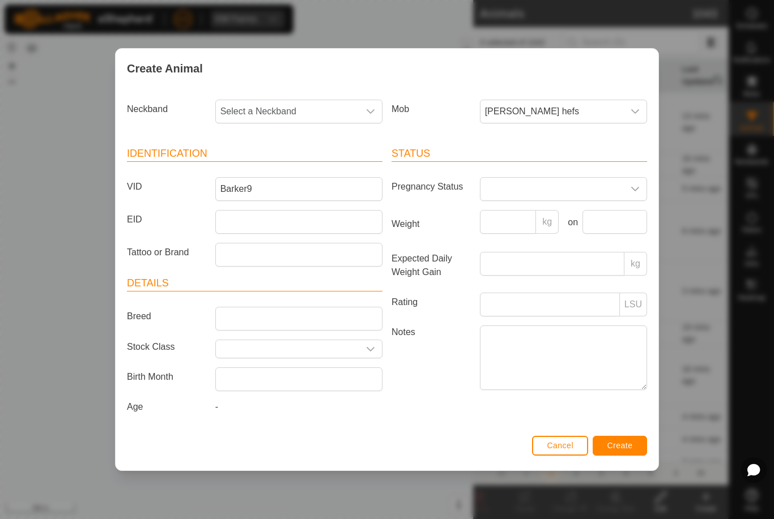
click at [312, 103] on span "Select a Neckband" at bounding box center [287, 111] width 143 height 23
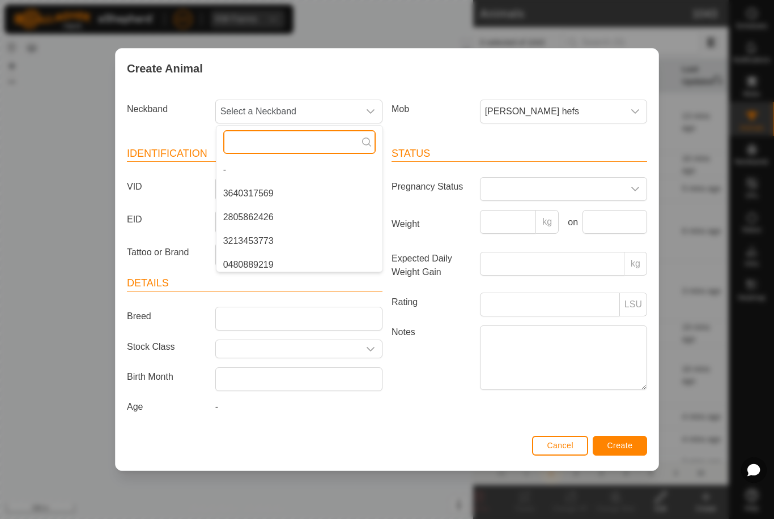
click at [283, 145] on input "text" at bounding box center [299, 142] width 152 height 24
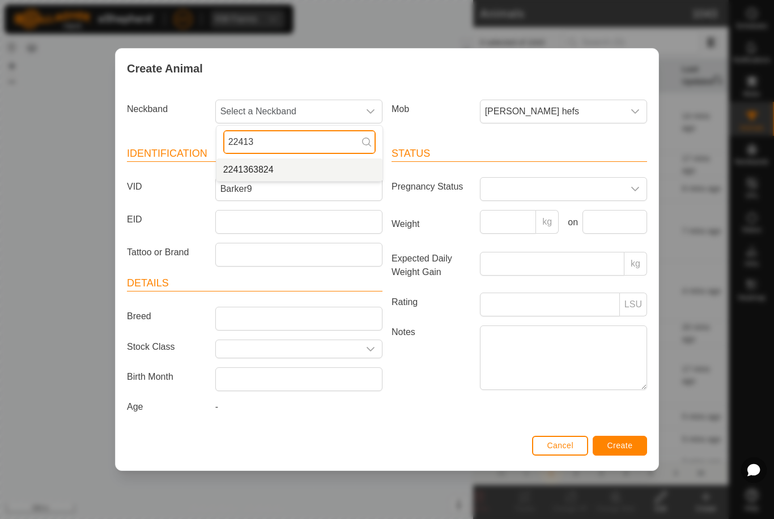
type input "22413"
click at [305, 165] on li "2241363824" at bounding box center [299, 170] width 166 height 23
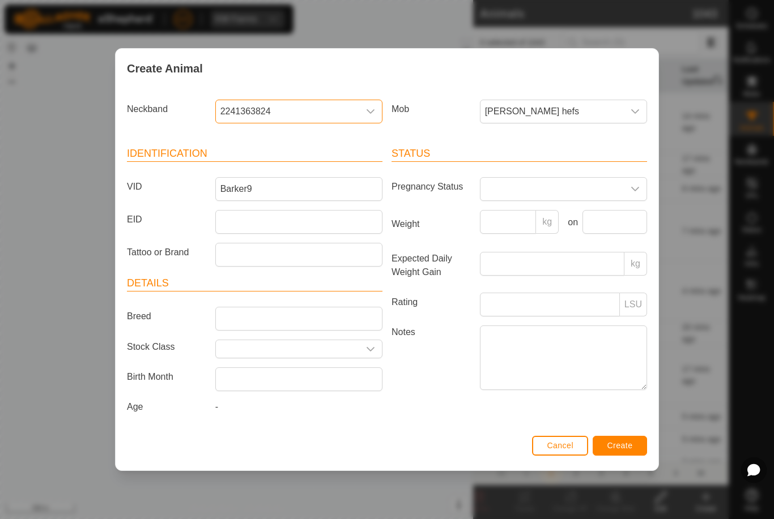
click at [625, 441] on button "Create" at bounding box center [619, 446] width 54 height 20
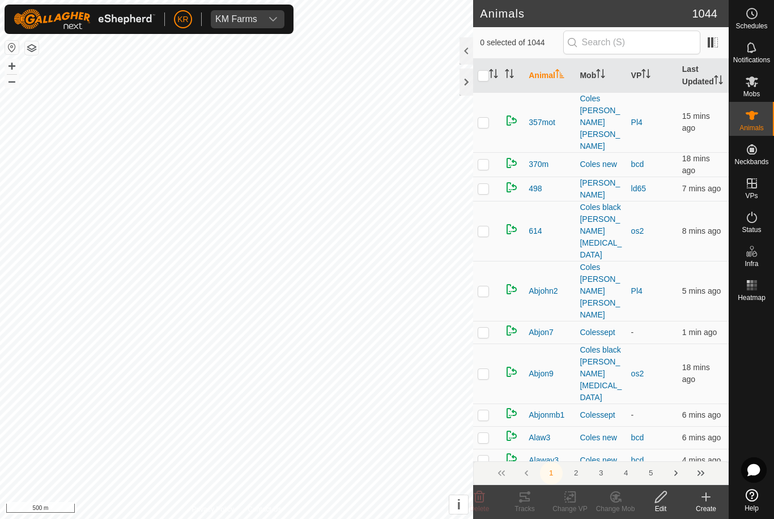
click at [706, 497] on icon at bounding box center [706, 497] width 8 height 0
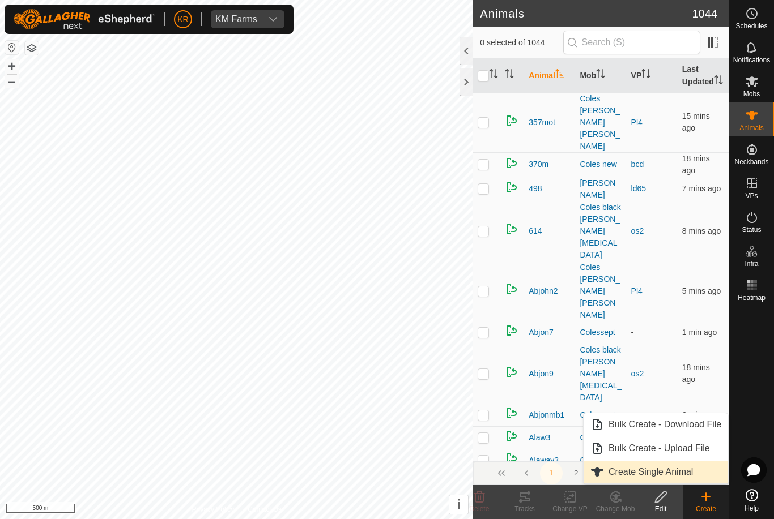
click at [663, 471] on span "Create Single Animal" at bounding box center [650, 473] width 84 height 14
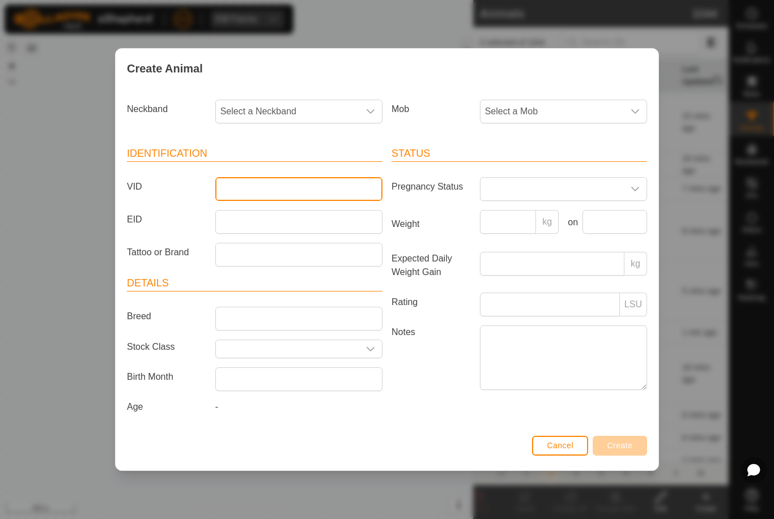
click at [270, 190] on input "VID" at bounding box center [298, 189] width 167 height 24
type input "Barker10"
click at [579, 108] on span "Select a Mob" at bounding box center [551, 111] width 143 height 23
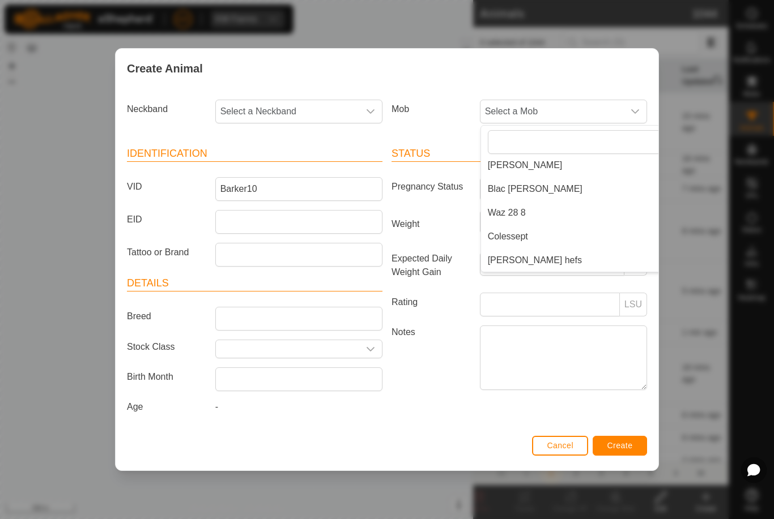
click at [550, 229] on li "Colessept" at bounding box center [586, 236] width 211 height 23
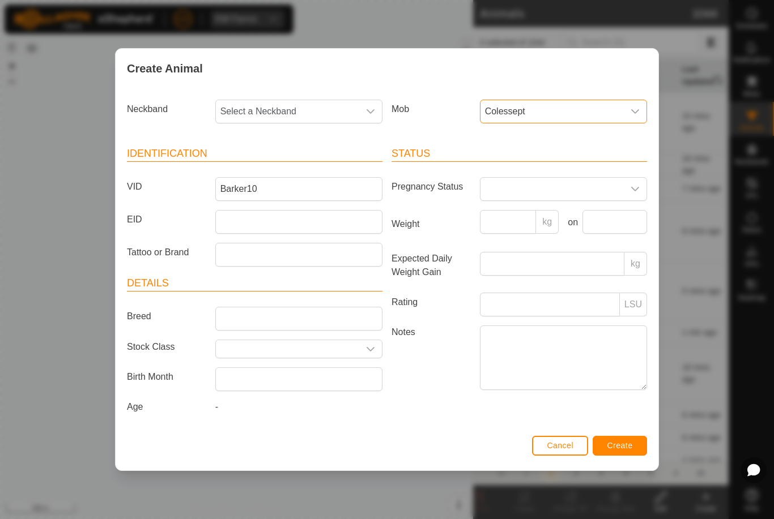
click at [590, 108] on span "Colessept" at bounding box center [551, 111] width 143 height 23
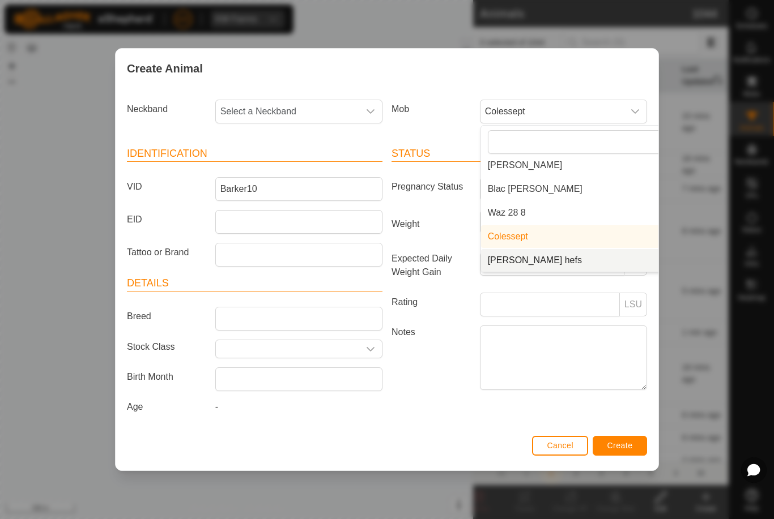
click at [552, 259] on li "[PERSON_NAME] hefs" at bounding box center [586, 260] width 211 height 23
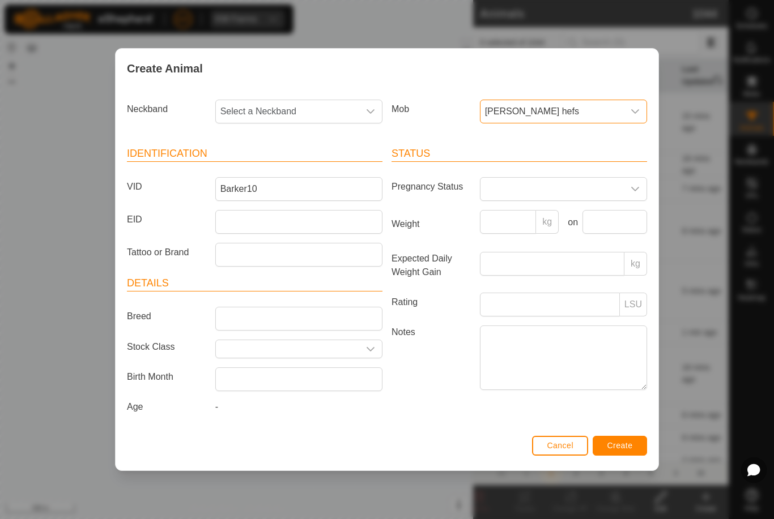
click at [339, 108] on span "Select a Neckband" at bounding box center [287, 111] width 143 height 23
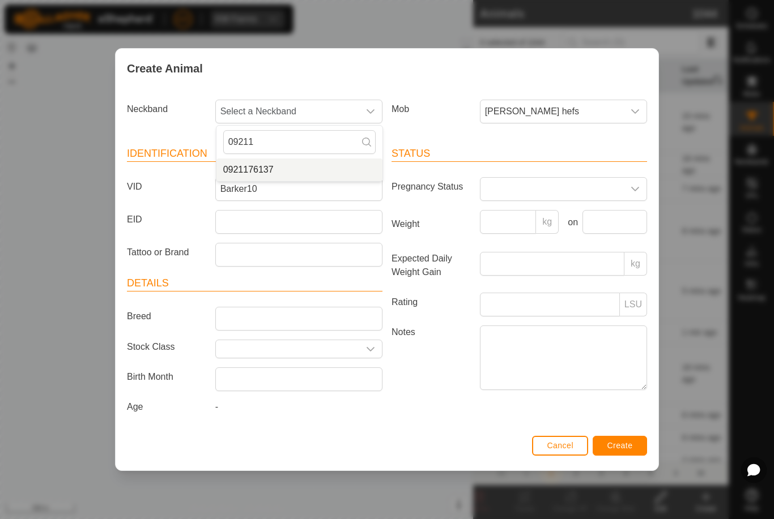
type input "09211"
click at [296, 160] on li "0921176137" at bounding box center [299, 170] width 166 height 23
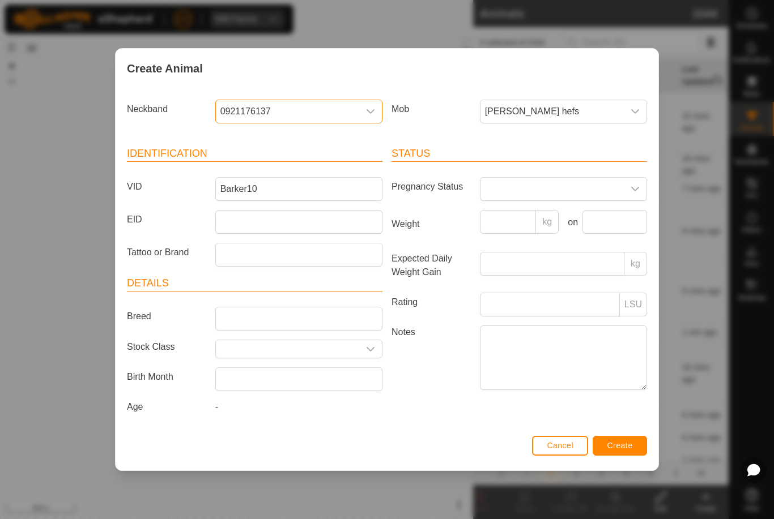
click at [621, 440] on button "Create" at bounding box center [619, 446] width 54 height 20
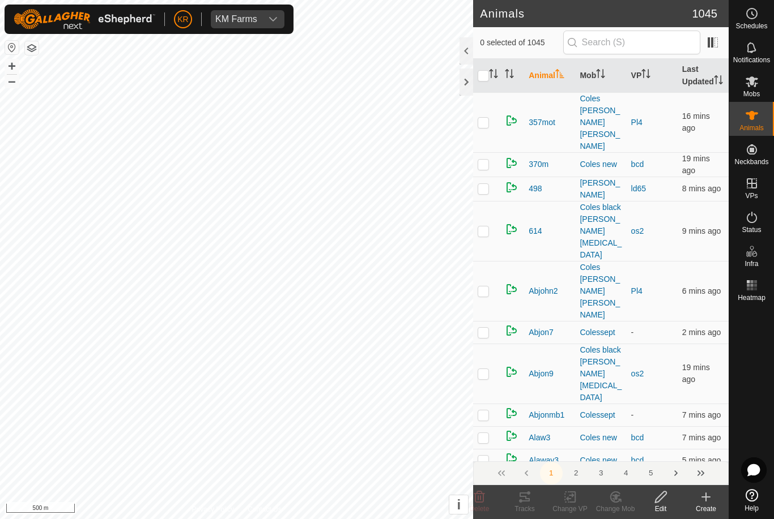
click at [708, 499] on icon at bounding box center [706, 497] width 14 height 14
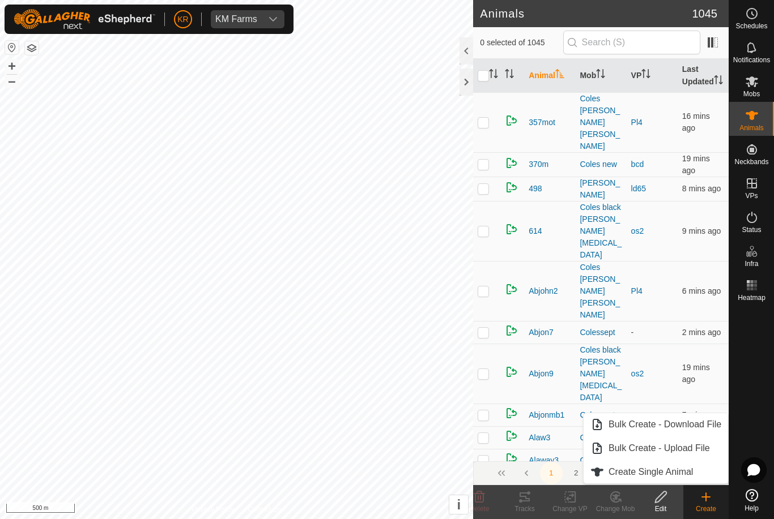
click at [681, 468] on span "Create Single Animal" at bounding box center [650, 473] width 84 height 14
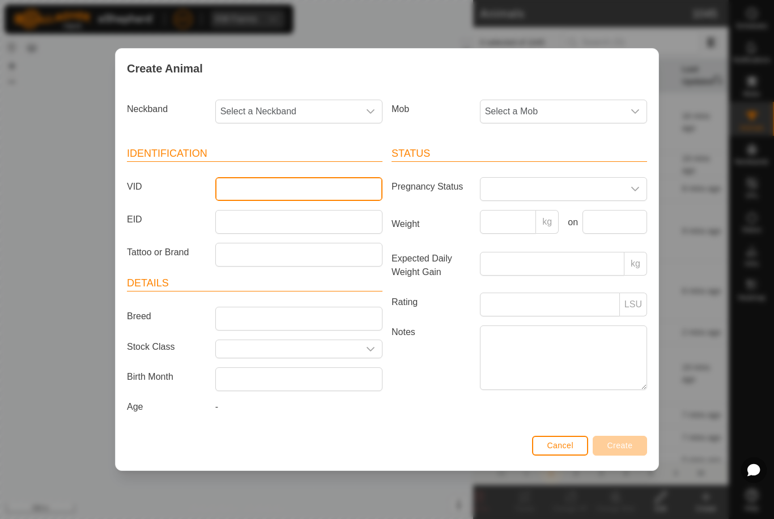
click at [314, 177] on input "VID" at bounding box center [298, 189] width 167 height 24
type input "Barker11"
click at [594, 109] on span "Select a Mob" at bounding box center [551, 111] width 143 height 23
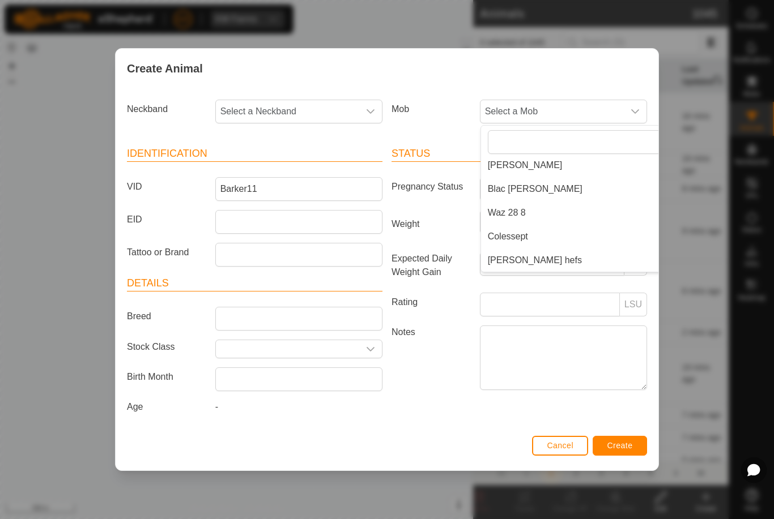
click at [551, 259] on li "[PERSON_NAME] hefs" at bounding box center [586, 260] width 211 height 23
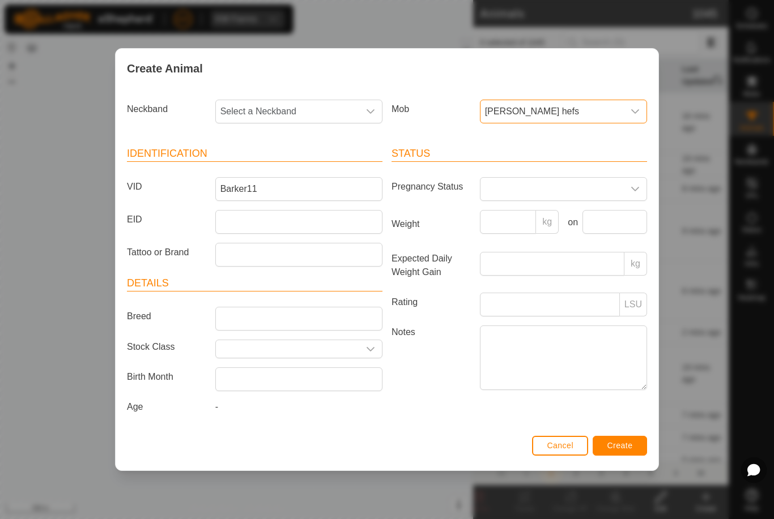
click at [308, 115] on span "Select a Neckband" at bounding box center [287, 111] width 143 height 23
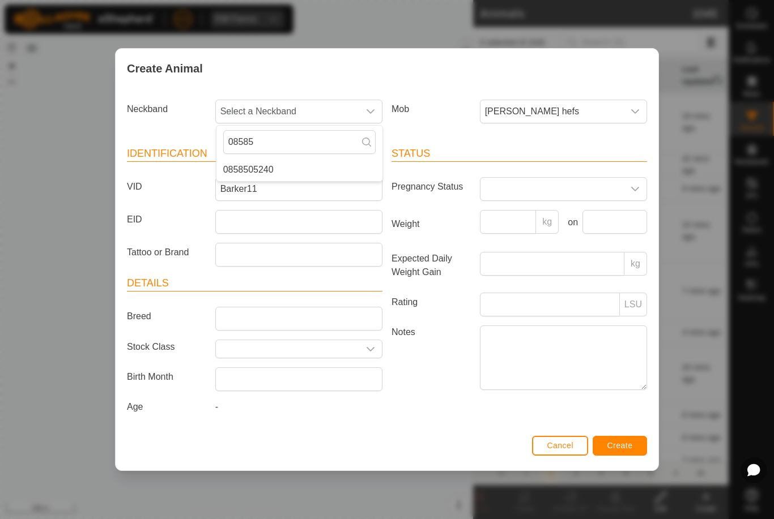
type input "08585"
click at [291, 159] on li "0858505240" at bounding box center [299, 170] width 166 height 23
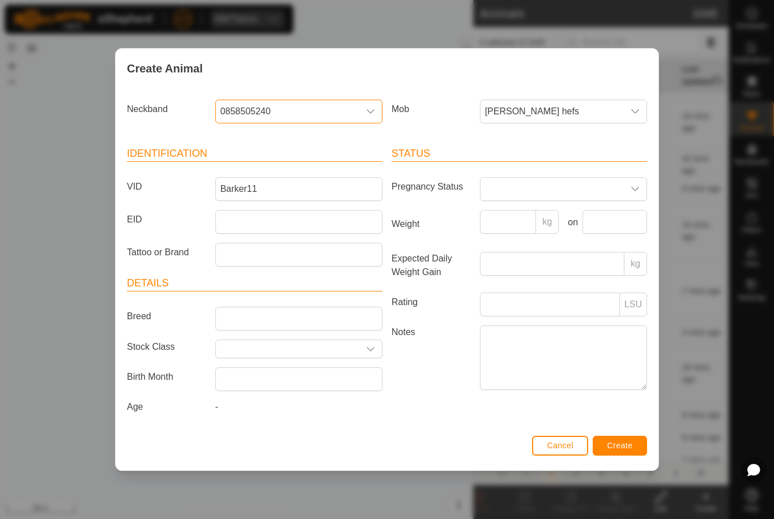
click at [610, 445] on span "Create" at bounding box center [619, 445] width 25 height 9
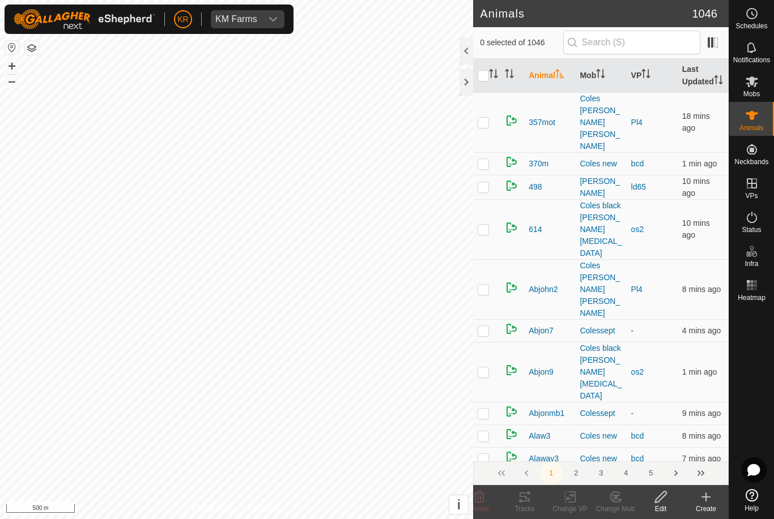
click at [704, 500] on icon at bounding box center [706, 497] width 14 height 14
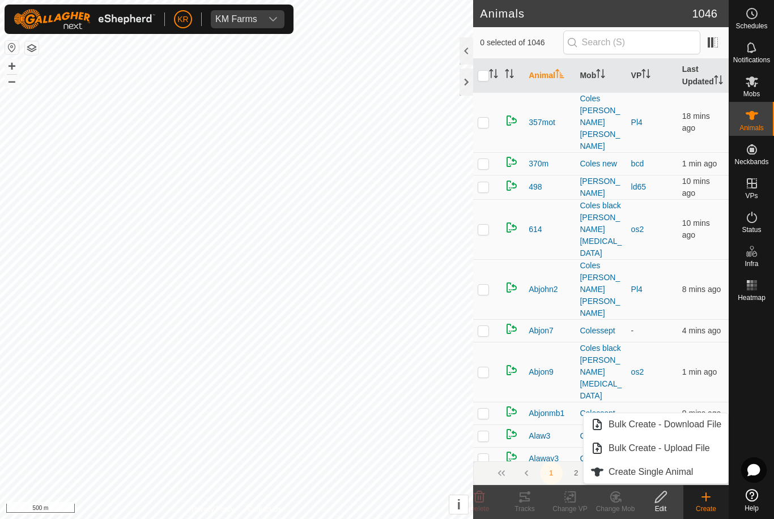
click at [681, 469] on span "Create Single Animal" at bounding box center [650, 473] width 84 height 14
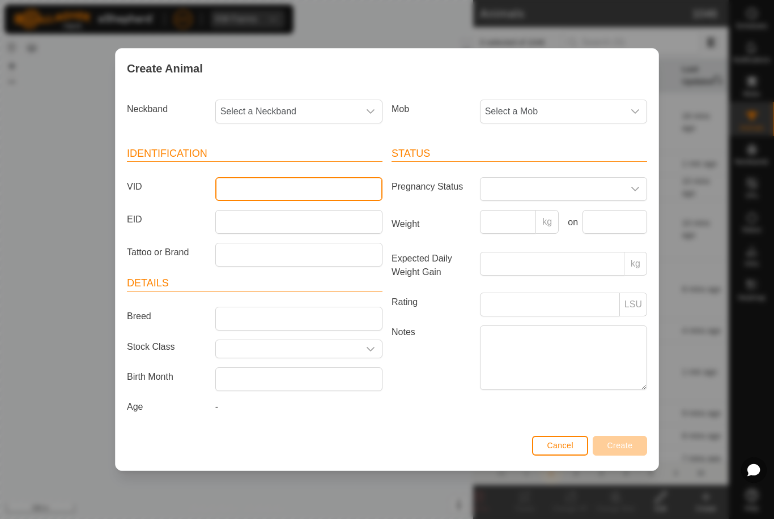
click at [283, 187] on input "VID" at bounding box center [298, 189] width 167 height 24
type input "Barker12a"
click at [335, 117] on span "Select a Neckband" at bounding box center [287, 111] width 143 height 23
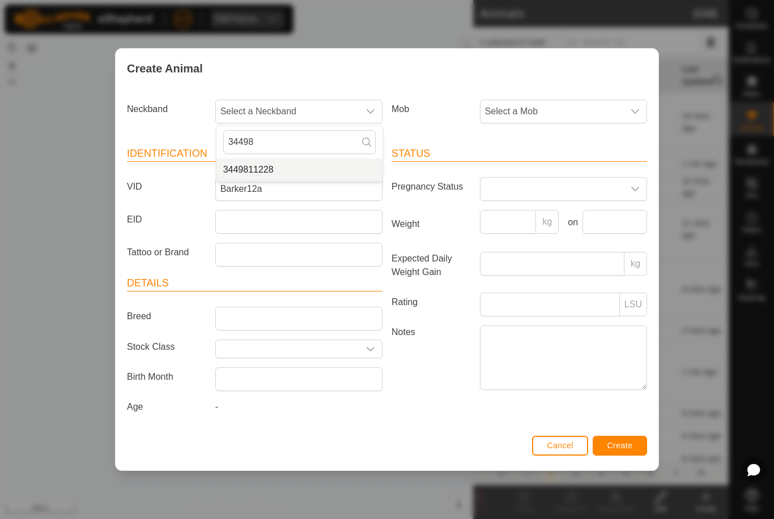
type input "34498"
click at [288, 164] on li "3449811228" at bounding box center [299, 170] width 166 height 23
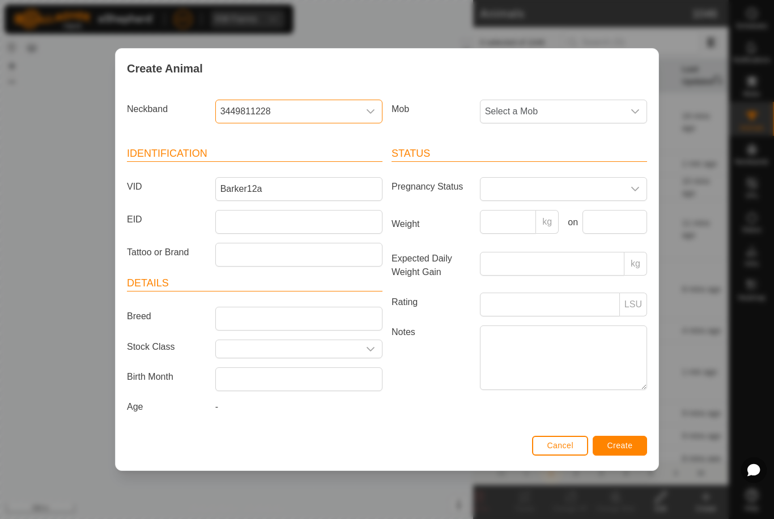
click at [563, 113] on span "Select a Mob" at bounding box center [551, 111] width 143 height 23
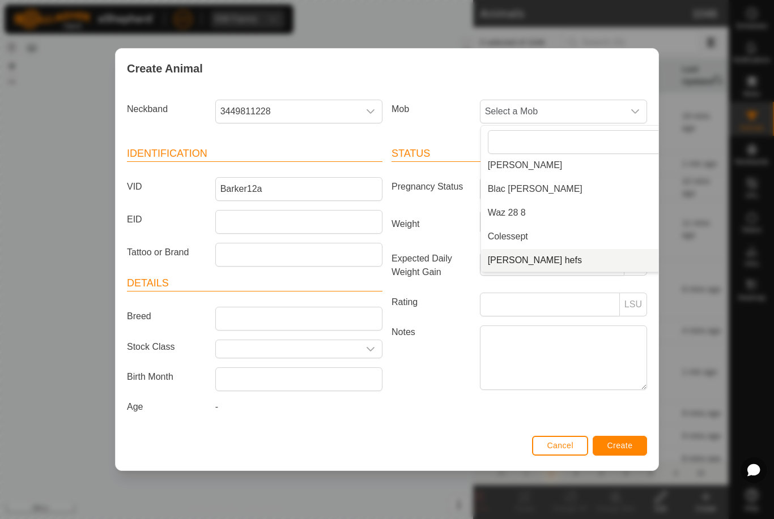
click at [564, 252] on li "[PERSON_NAME] hefs" at bounding box center [586, 260] width 211 height 23
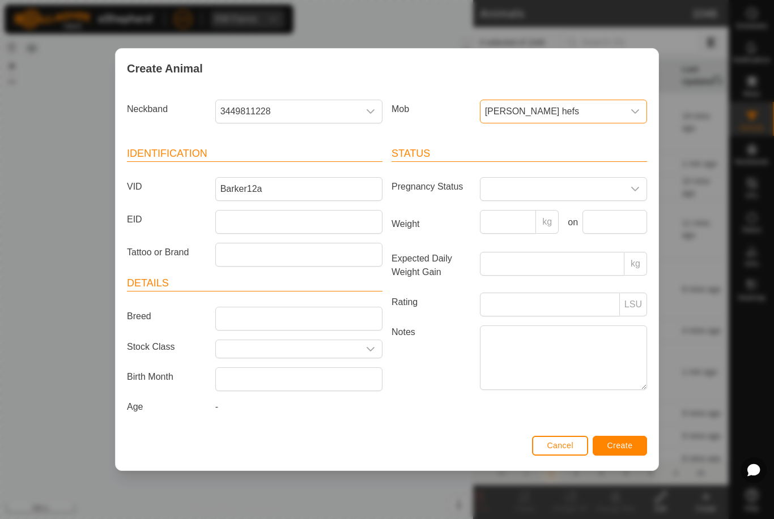
click at [631, 441] on button "Create" at bounding box center [619, 446] width 54 height 20
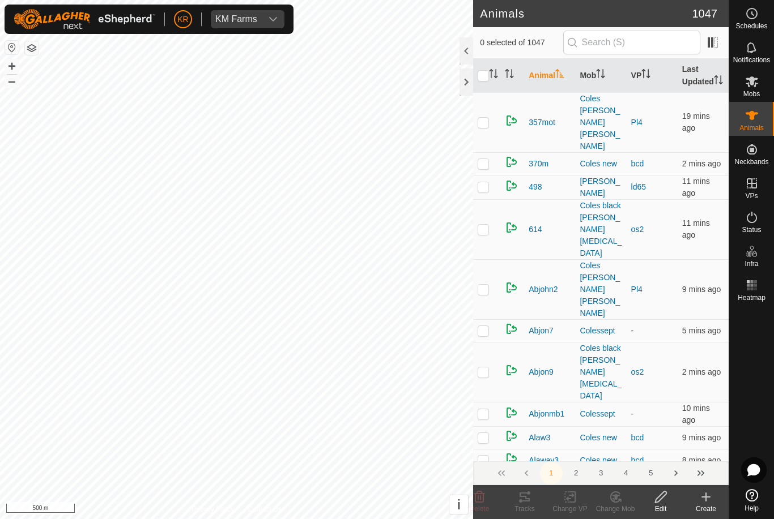
click at [708, 501] on icon at bounding box center [706, 497] width 14 height 14
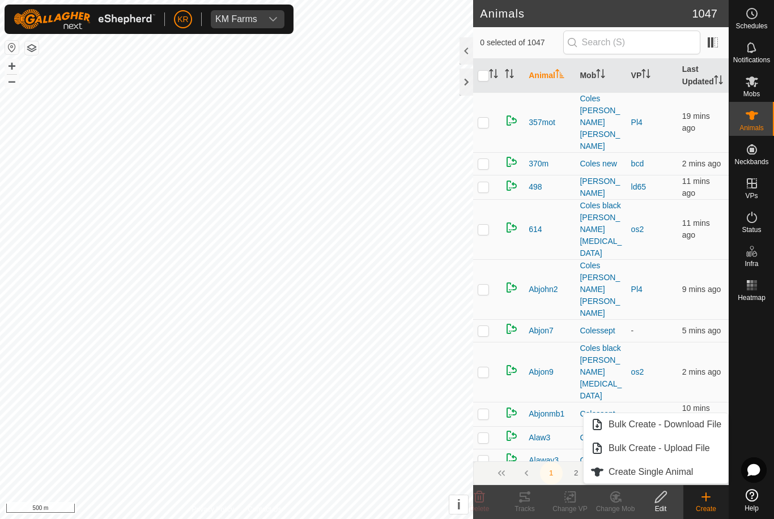
click at [682, 475] on span "Create Single Animal" at bounding box center [650, 473] width 84 height 14
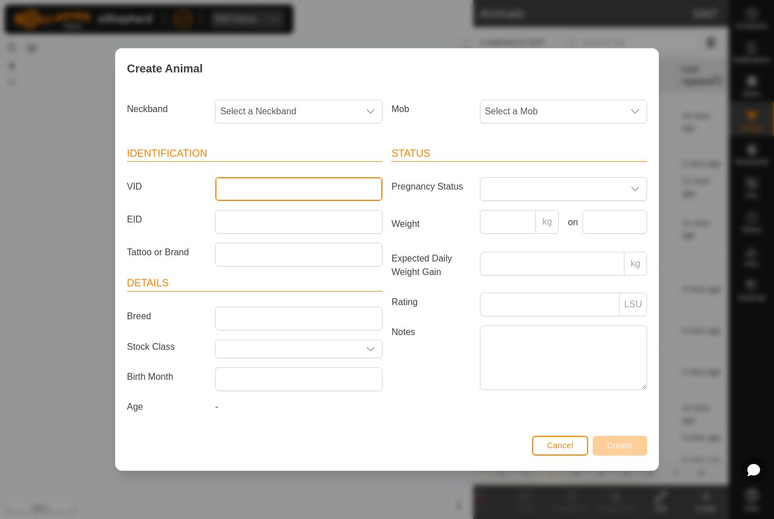
click at [308, 190] on input "VID" at bounding box center [298, 189] width 167 height 24
type input "Barker13a"
click at [604, 106] on span "Select a Mob" at bounding box center [551, 111] width 143 height 23
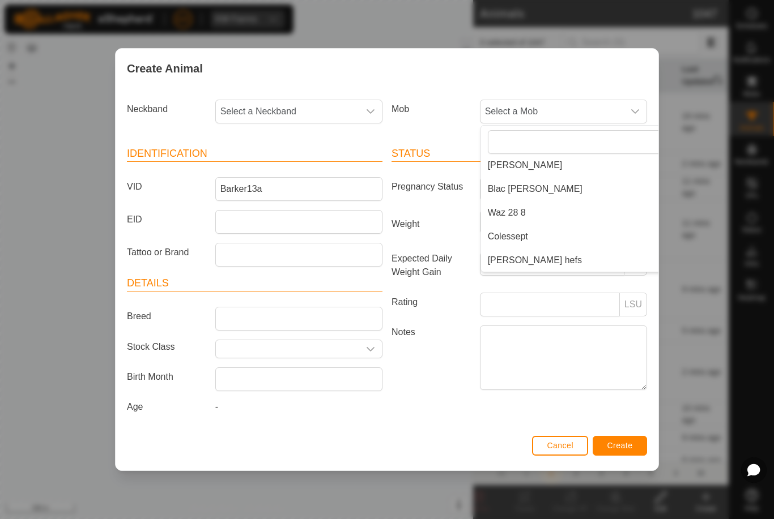
click at [543, 260] on li "[PERSON_NAME] hefs" at bounding box center [586, 260] width 211 height 23
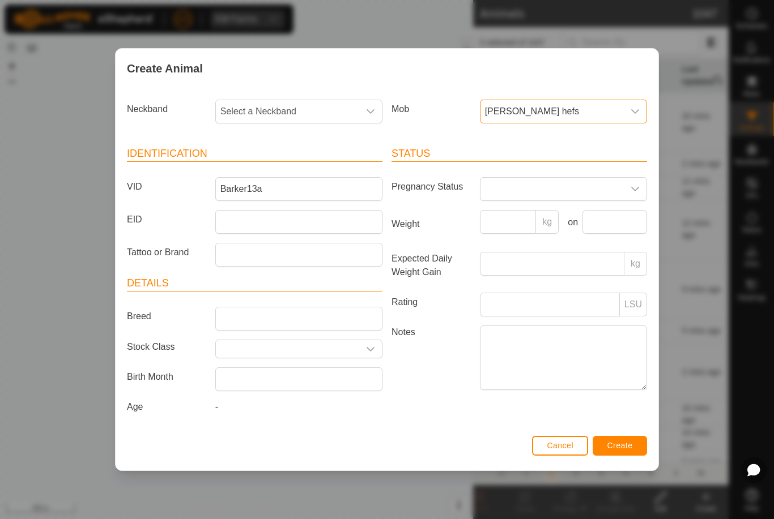
click at [317, 105] on span "Select a Neckband" at bounding box center [287, 111] width 143 height 23
type input "24179"
click at [300, 164] on li "2417947382" at bounding box center [299, 170] width 166 height 23
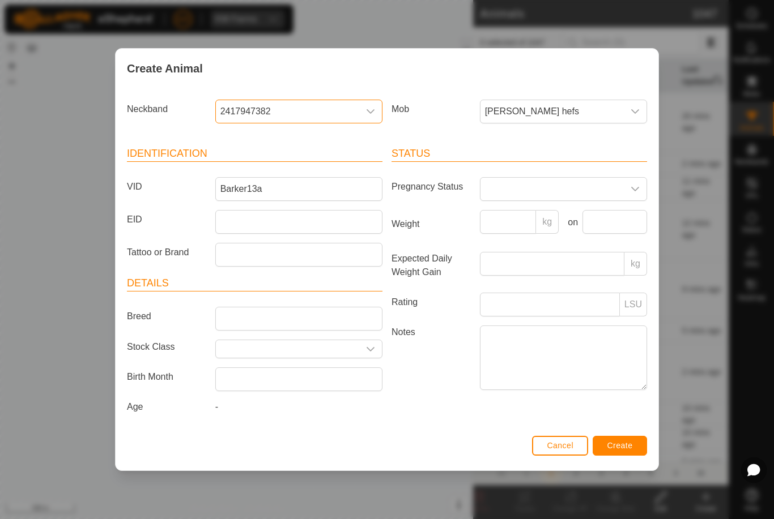
click at [621, 441] on button "Create" at bounding box center [619, 446] width 54 height 20
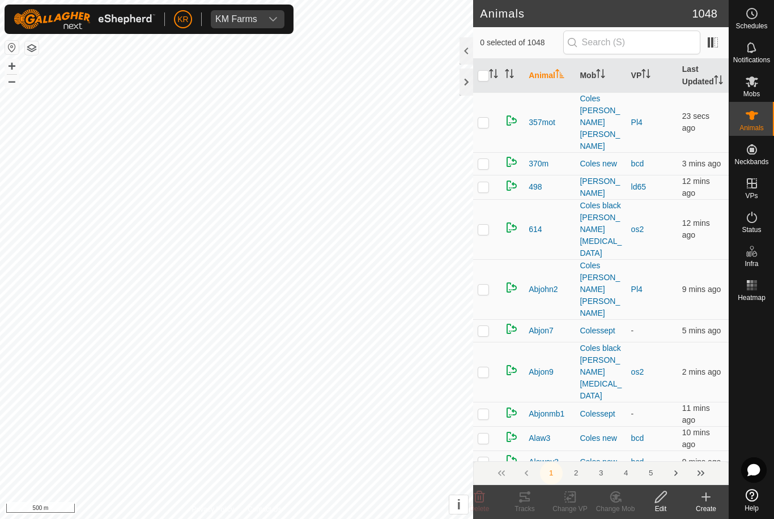
click at [708, 501] on icon at bounding box center [706, 497] width 14 height 14
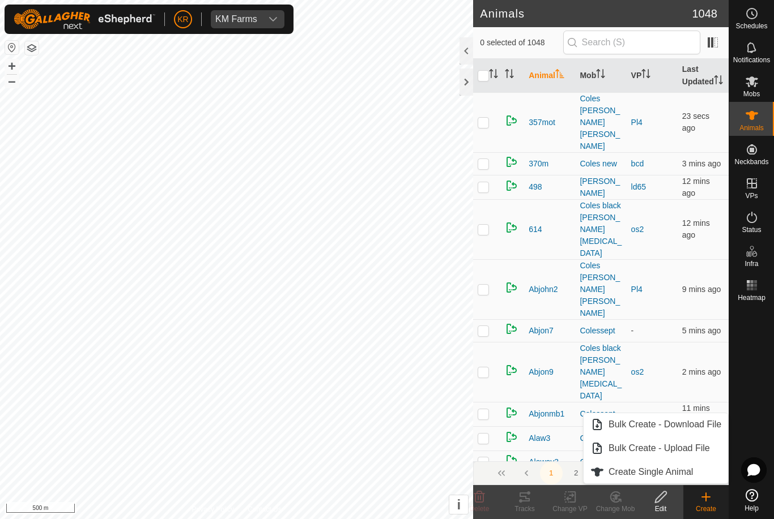
click at [691, 473] on span "Create Single Animal" at bounding box center [650, 473] width 84 height 14
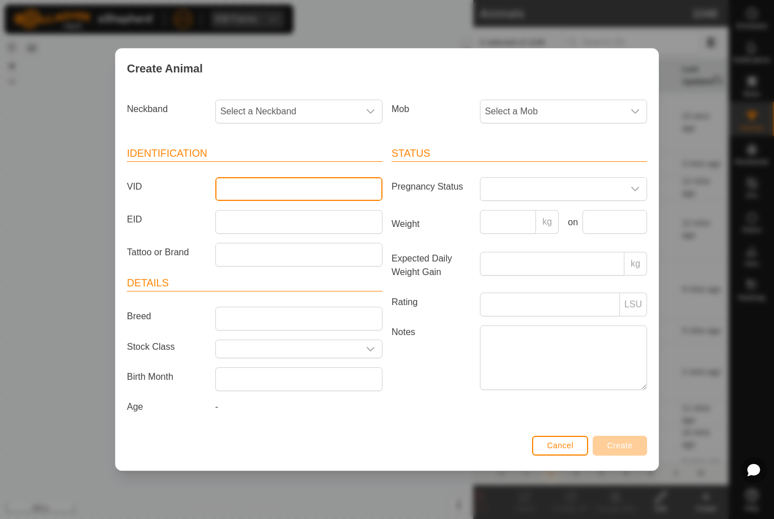
click at [287, 185] on input "VID" at bounding box center [298, 189] width 167 height 24
type input "Barker14a"
click at [309, 105] on span "Select a Neckband" at bounding box center [287, 111] width 143 height 23
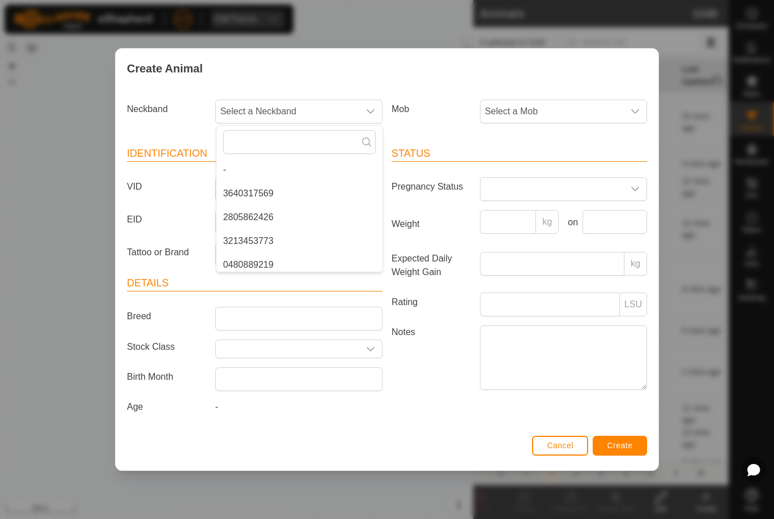
click at [586, 108] on span "Select a Mob" at bounding box center [551, 111] width 143 height 23
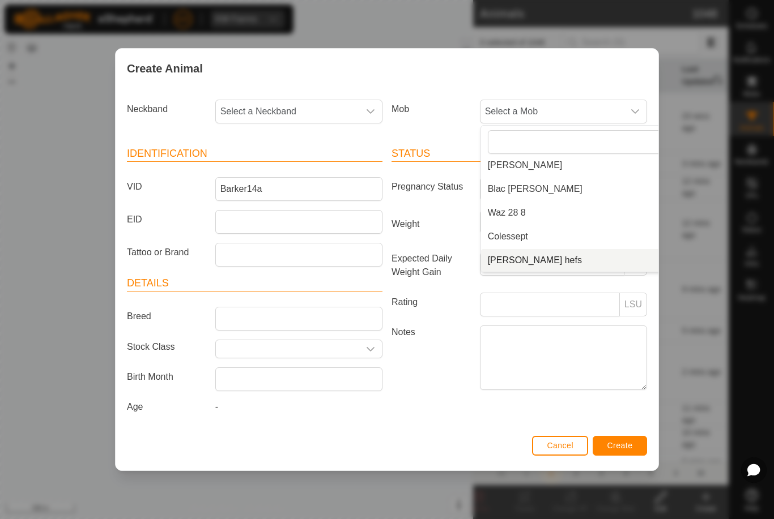
click at [567, 253] on li "[PERSON_NAME] hefs" at bounding box center [586, 260] width 211 height 23
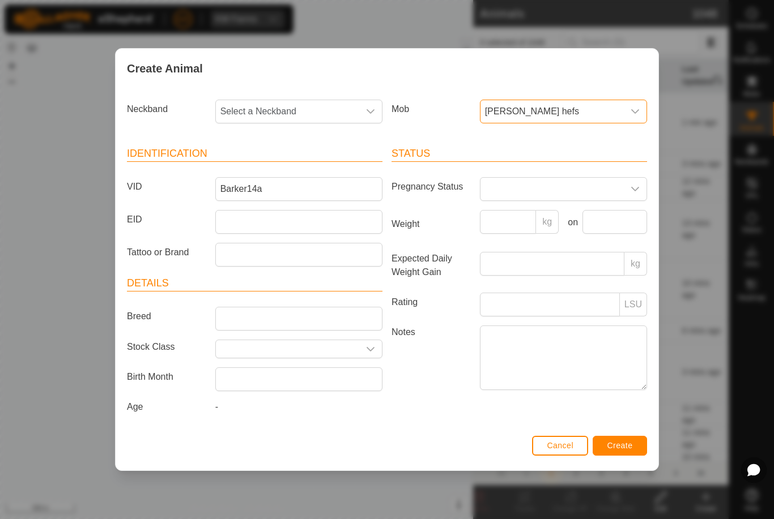
click at [279, 114] on span "Select a Neckband" at bounding box center [287, 111] width 143 height 23
type input "0375"
click at [284, 163] on li "0375445408" at bounding box center [299, 170] width 166 height 23
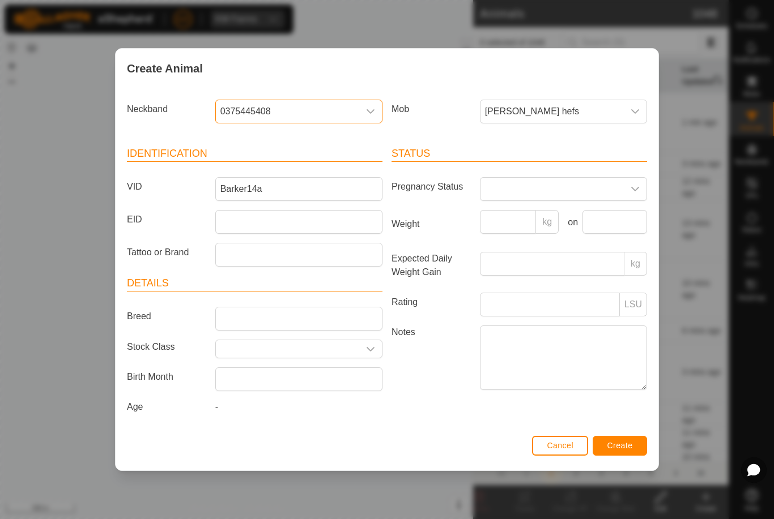
click at [620, 450] on span "Create" at bounding box center [619, 445] width 25 height 9
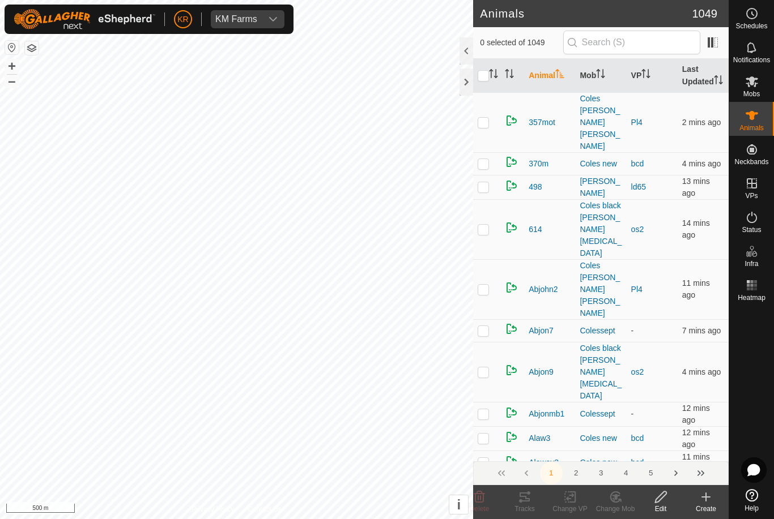
click at [705, 509] on div "Create" at bounding box center [705, 509] width 45 height 10
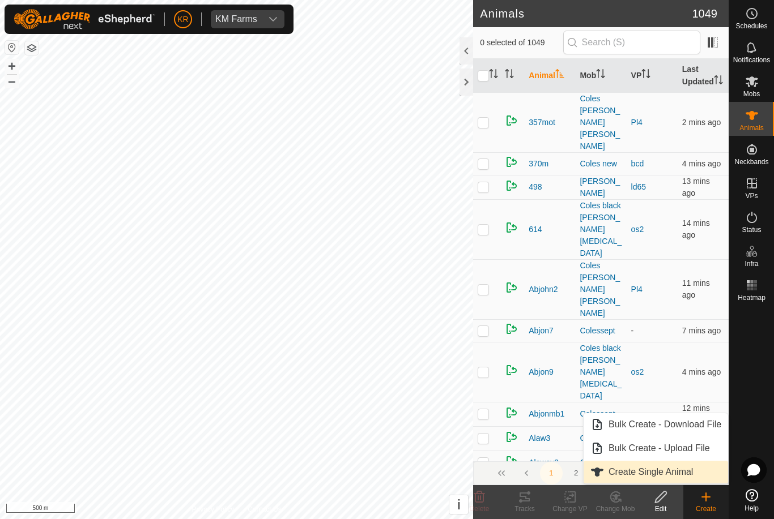
click at [684, 475] on span "Create Single Animal" at bounding box center [650, 473] width 84 height 14
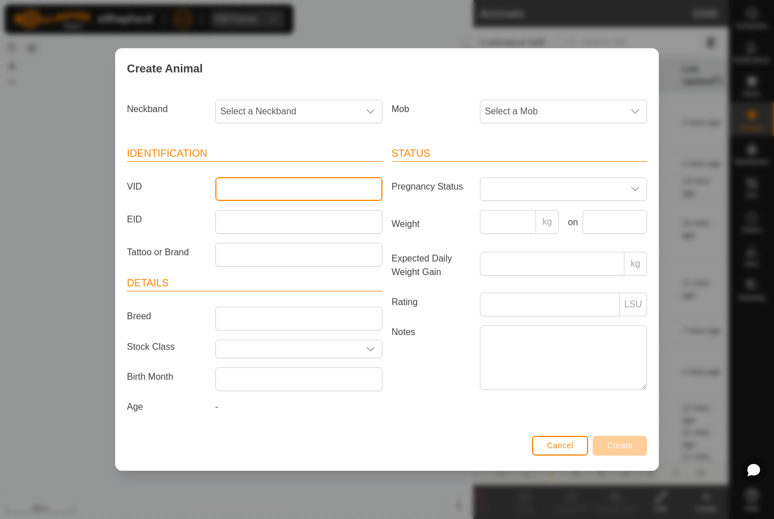
click at [279, 182] on input "VID" at bounding box center [298, 189] width 167 height 24
type input "Barker15"
click at [558, 106] on span "Select a Mob" at bounding box center [551, 111] width 143 height 23
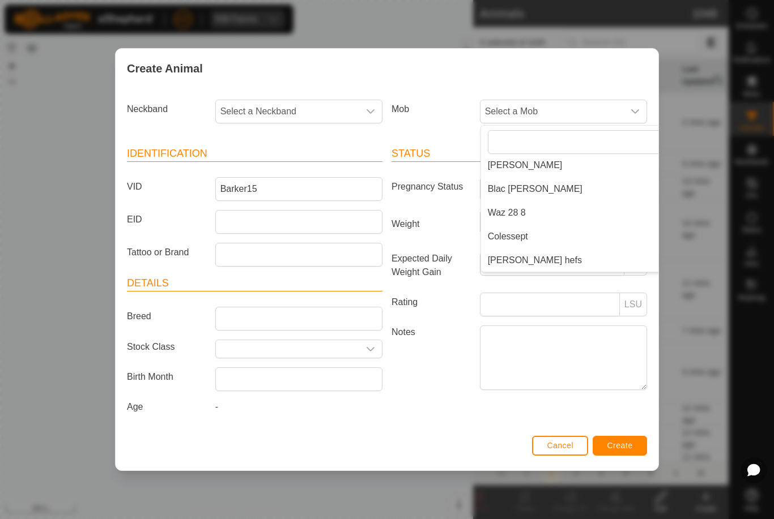
click at [548, 252] on li "[PERSON_NAME] hefs" at bounding box center [586, 260] width 211 height 23
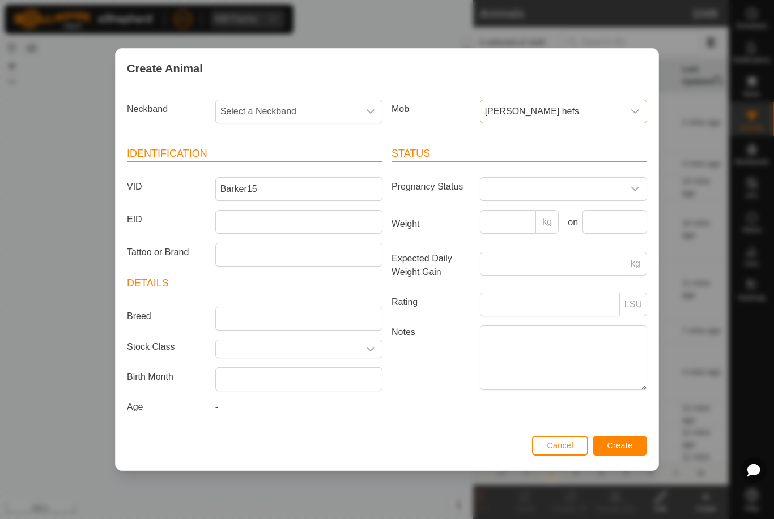
click at [304, 116] on span "Select a Neckband" at bounding box center [287, 111] width 143 height 23
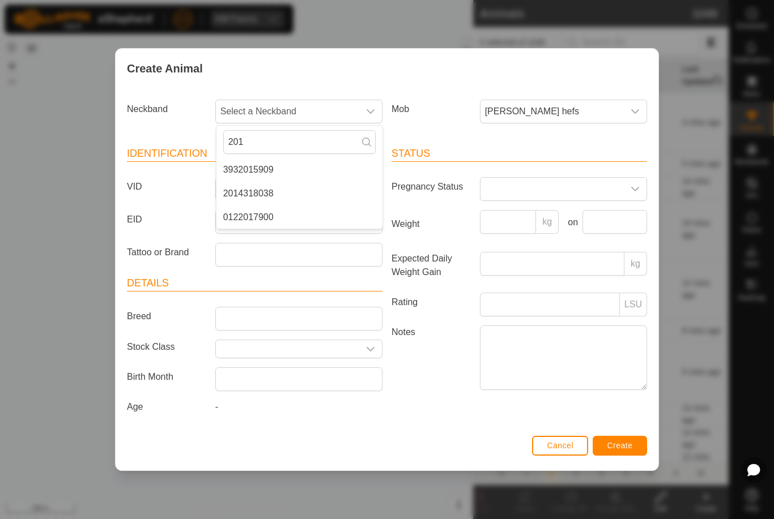
type input "201"
click at [278, 186] on li "2014318038" at bounding box center [299, 193] width 166 height 23
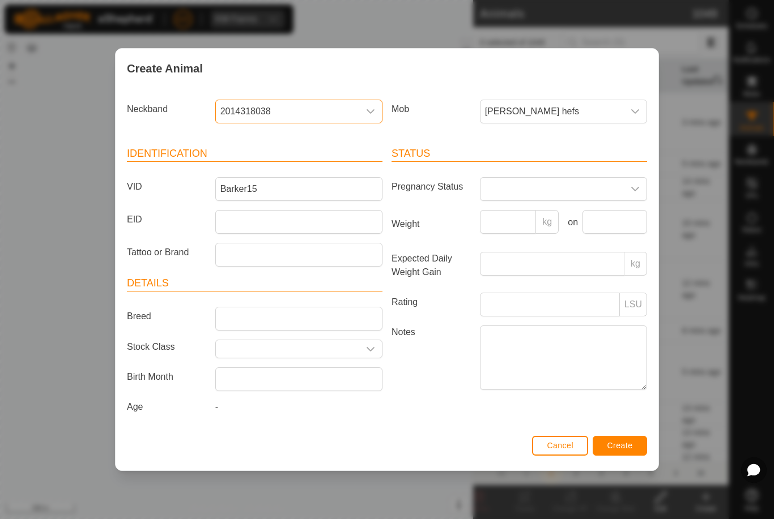
click at [624, 439] on button "Create" at bounding box center [619, 446] width 54 height 20
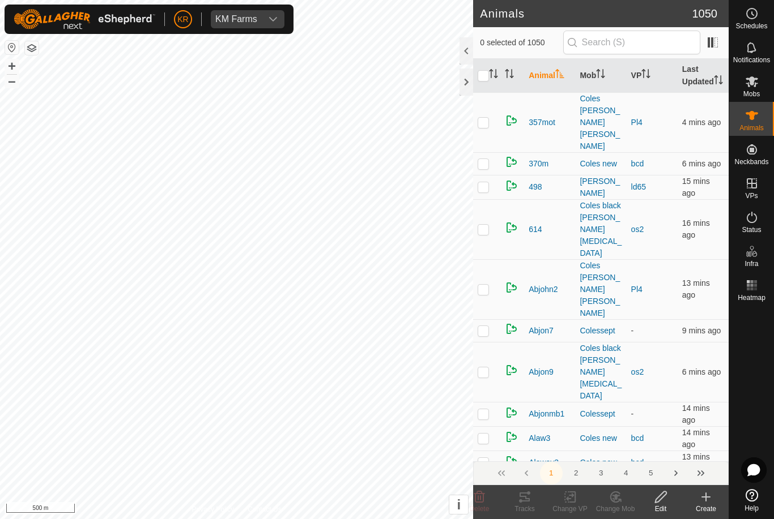
click at [706, 501] on icon at bounding box center [706, 497] width 0 height 8
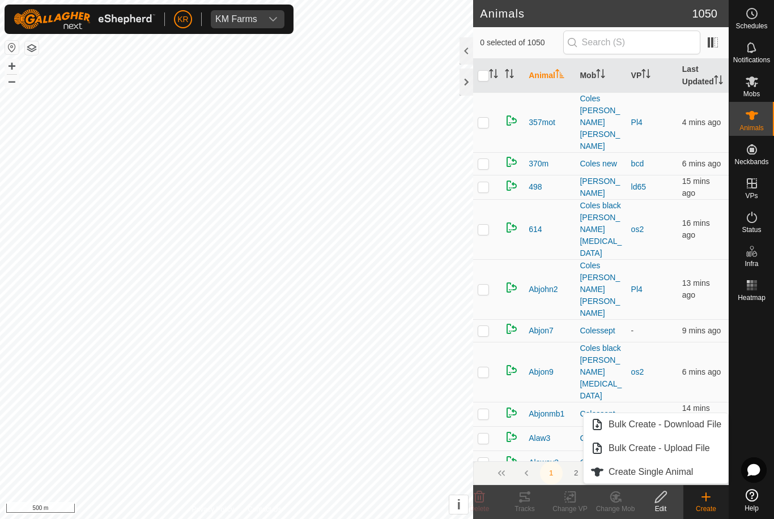
click at [679, 472] on span "Create Single Animal" at bounding box center [650, 473] width 84 height 14
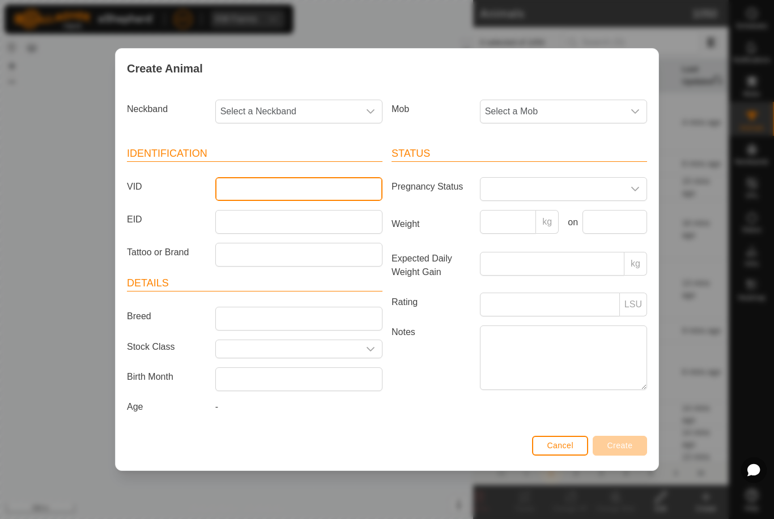
click at [257, 191] on input "VID" at bounding box center [298, 189] width 167 height 24
type input "Barker16a"
click at [605, 108] on span "Select a Mob" at bounding box center [551, 111] width 143 height 23
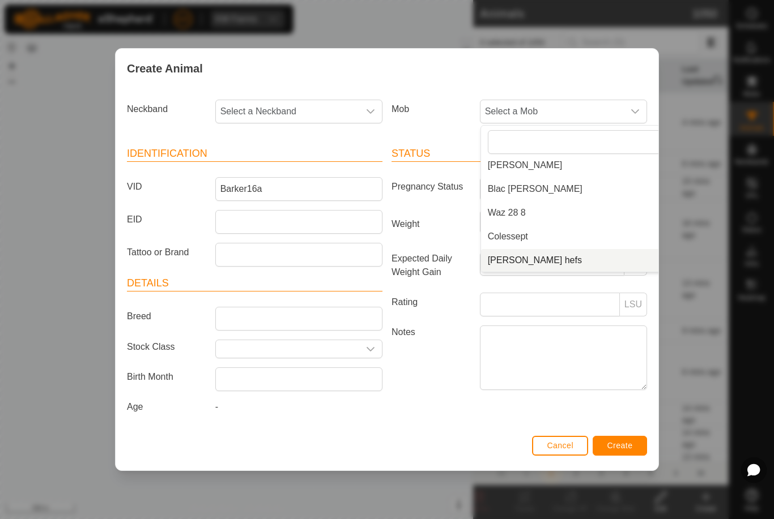
click at [557, 253] on li "[PERSON_NAME] hefs" at bounding box center [586, 260] width 211 height 23
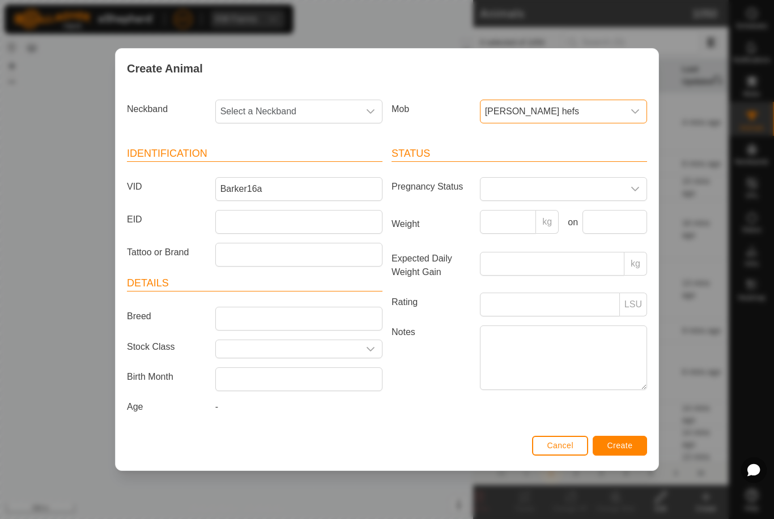
click at [295, 113] on span "Select a Neckband" at bounding box center [287, 111] width 143 height 23
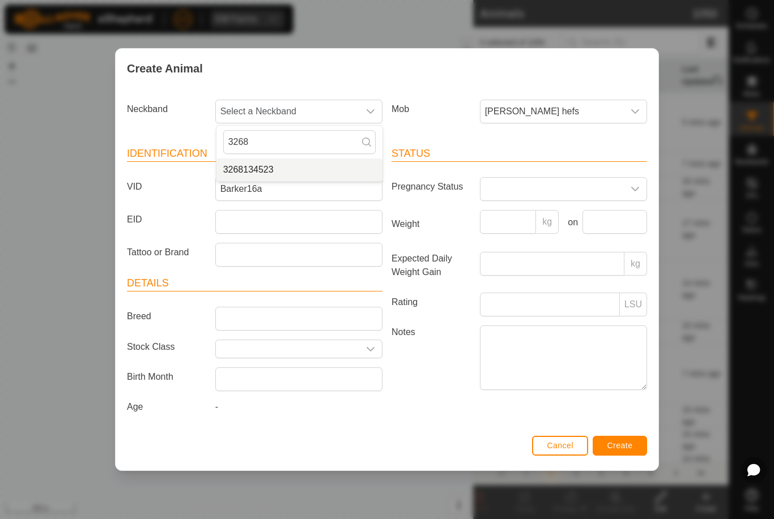
type input "3268"
click at [298, 166] on li "3268134523" at bounding box center [299, 170] width 166 height 23
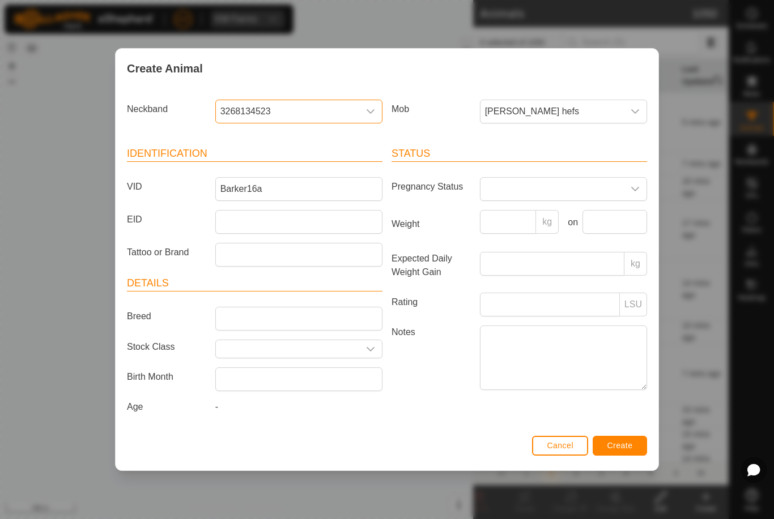
click at [612, 442] on button "Create" at bounding box center [619, 446] width 54 height 20
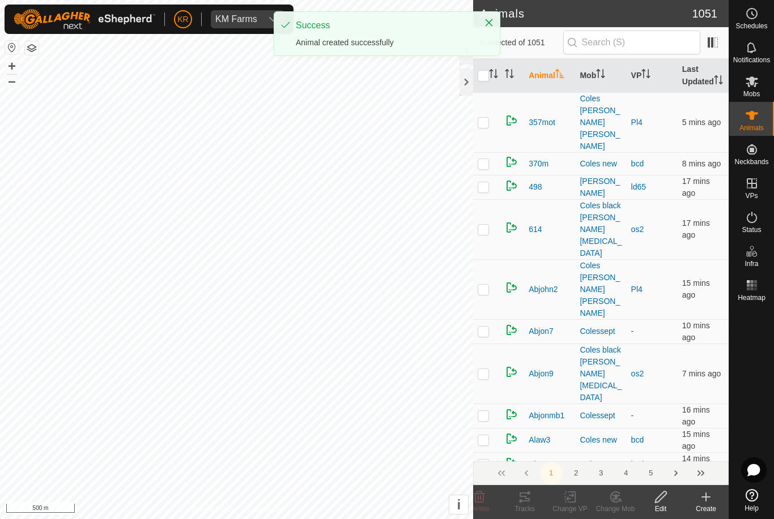
click at [708, 497] on icon at bounding box center [706, 497] width 8 height 0
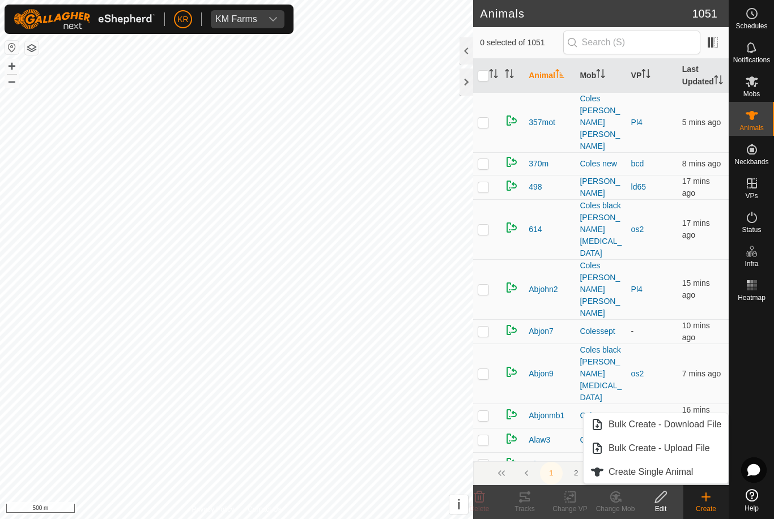
click at [699, 472] on link "Create Single Animal" at bounding box center [655, 472] width 144 height 23
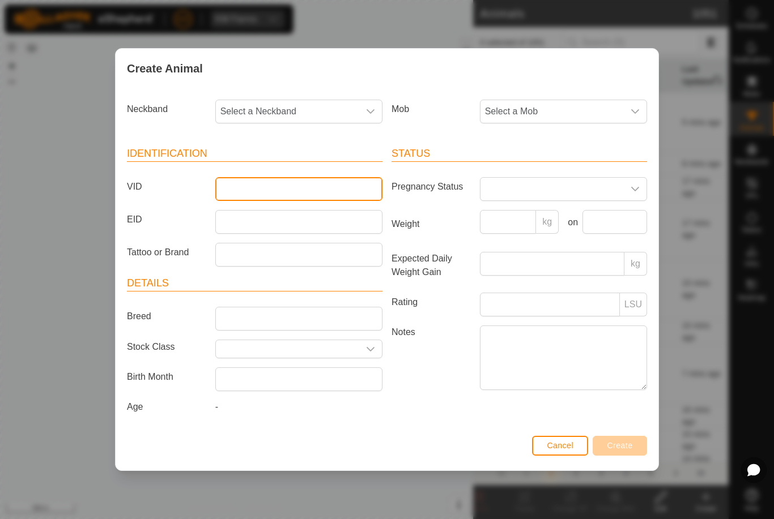
click at [270, 188] on input "VID" at bounding box center [298, 189] width 167 height 24
type input "Barker17a"
click at [317, 113] on span "Select a Neckband" at bounding box center [287, 111] width 143 height 23
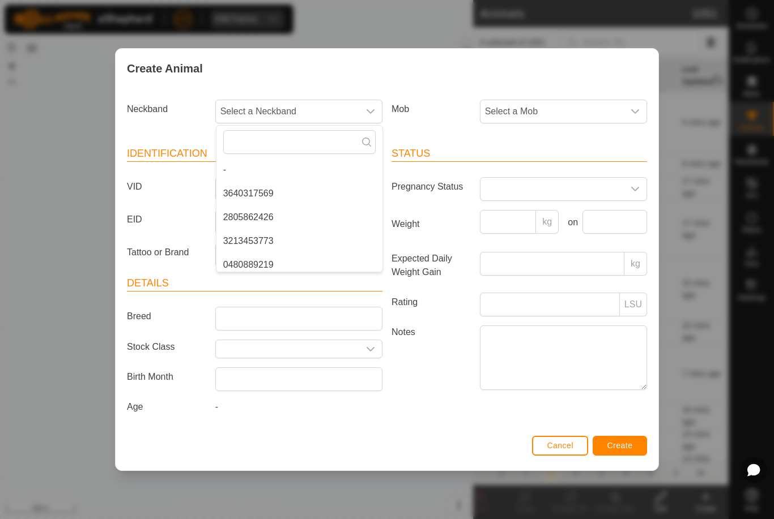
click at [595, 104] on span "Select a Mob" at bounding box center [551, 111] width 143 height 23
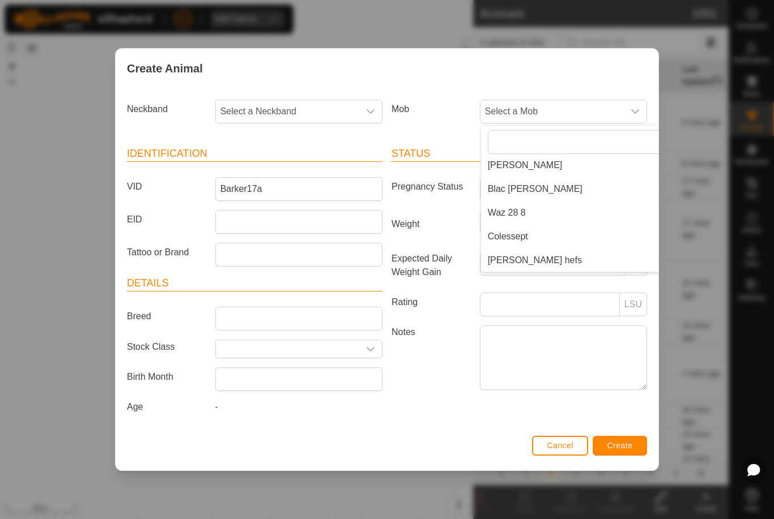
click at [556, 255] on li "[PERSON_NAME] hefs" at bounding box center [586, 260] width 211 height 23
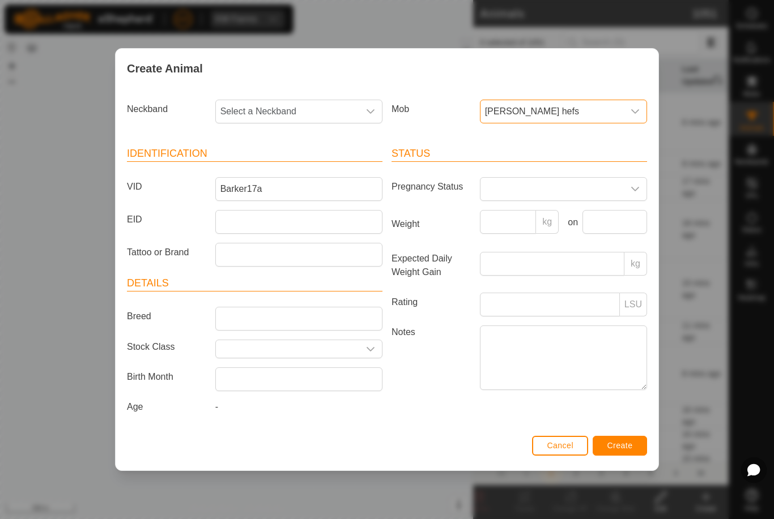
click at [284, 116] on span "Select a Neckband" at bounding box center [287, 111] width 143 height 23
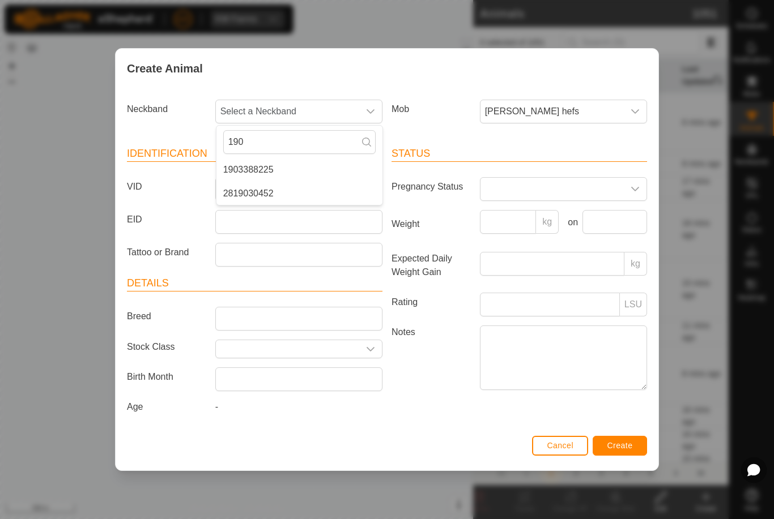
type input "190"
click at [293, 167] on li "1903388225" at bounding box center [299, 170] width 166 height 23
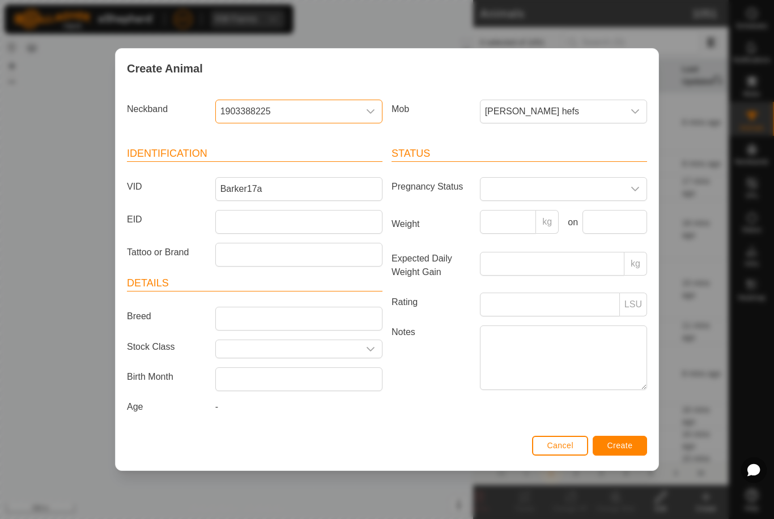
click at [621, 435] on div "Cancel Create" at bounding box center [387, 451] width 543 height 39
click at [622, 456] on button "Create" at bounding box center [619, 446] width 54 height 20
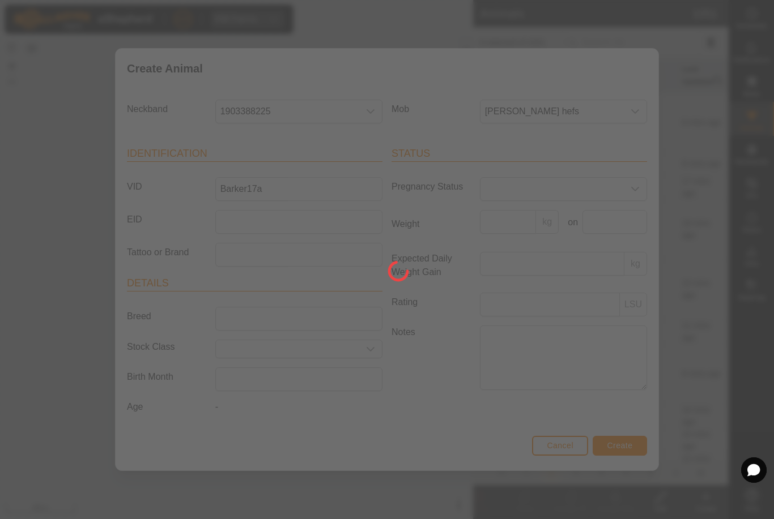
click at [622, 458] on div at bounding box center [387, 259] width 774 height 519
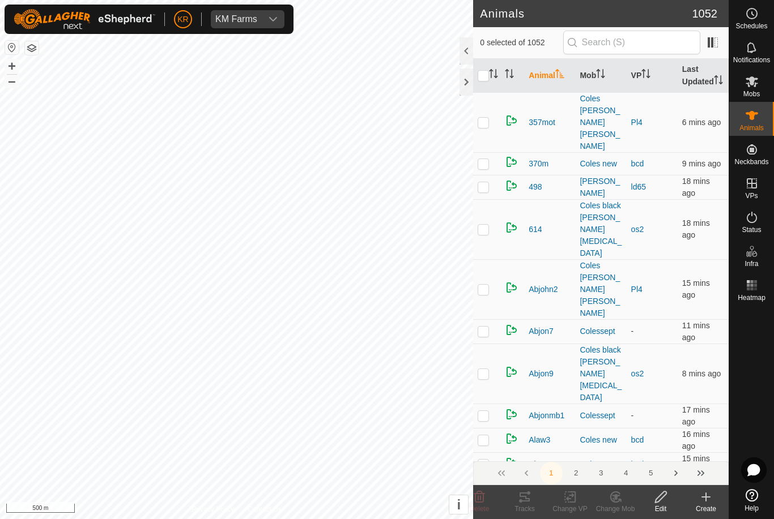
click at [703, 497] on icon at bounding box center [706, 497] width 8 height 0
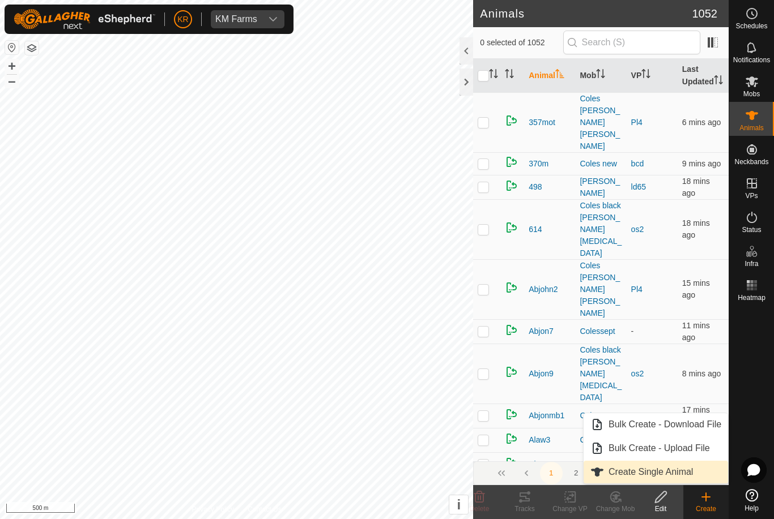
click at [686, 472] on span "Create Single Animal" at bounding box center [650, 473] width 84 height 14
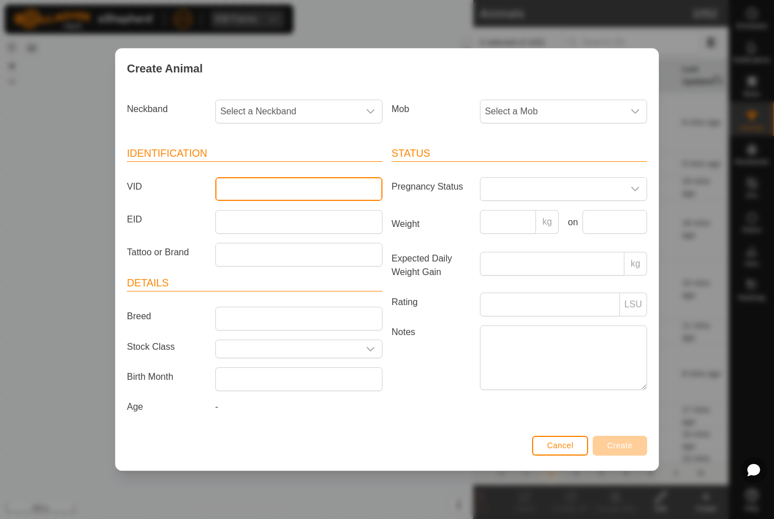
click at [326, 180] on input "VID" at bounding box center [298, 189] width 167 height 24
type input "Barker18a"
click at [592, 107] on span "Select a Mob" at bounding box center [551, 111] width 143 height 23
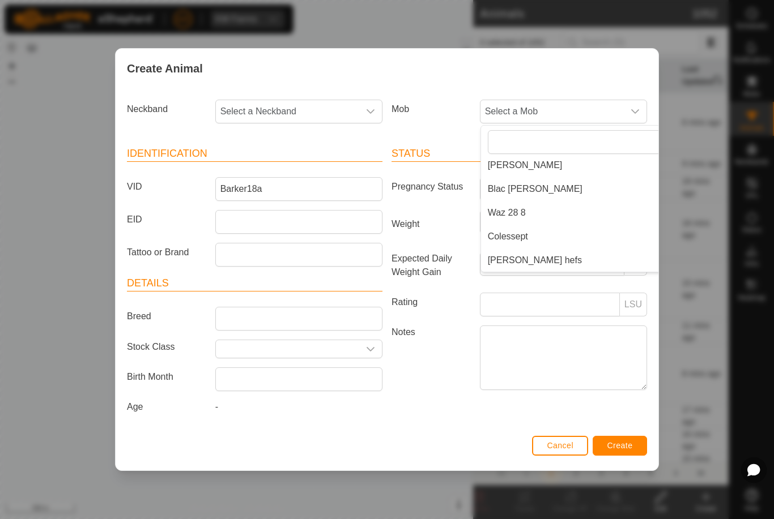
click at [556, 252] on li "[PERSON_NAME] hefs" at bounding box center [586, 260] width 211 height 23
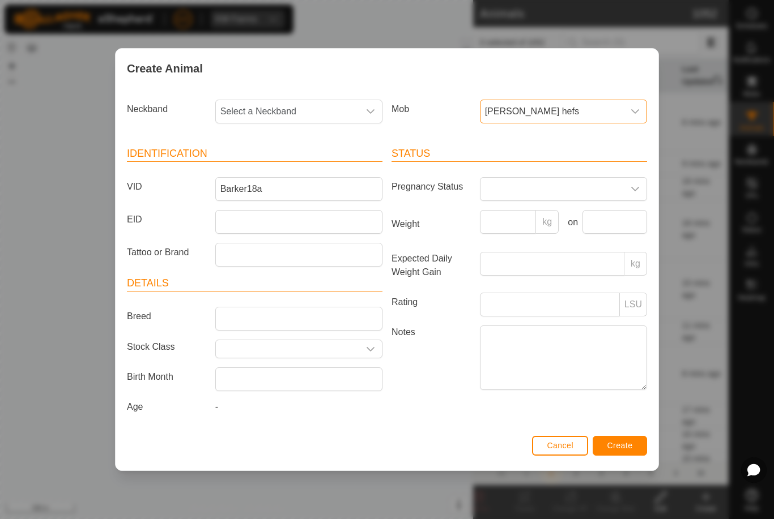
click at [305, 101] on span "Select a Neckband" at bounding box center [287, 111] width 143 height 23
type input "3597"
click at [297, 163] on li "3597080723" at bounding box center [299, 170] width 166 height 23
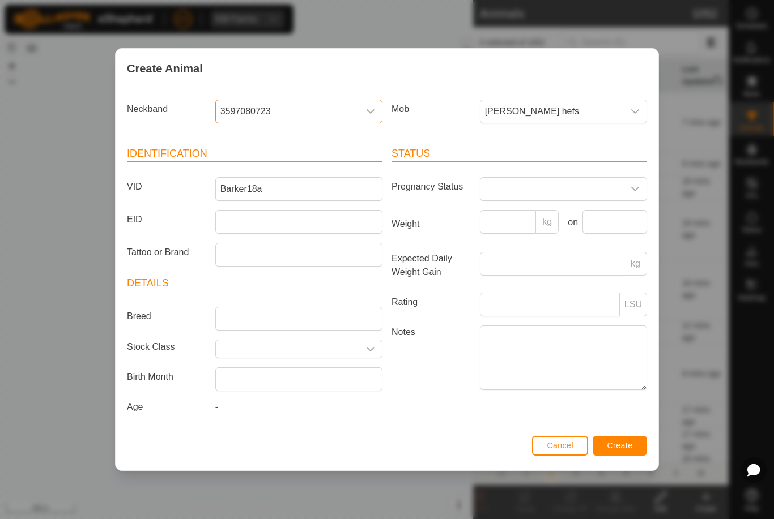
click at [619, 443] on button "Create" at bounding box center [619, 446] width 54 height 20
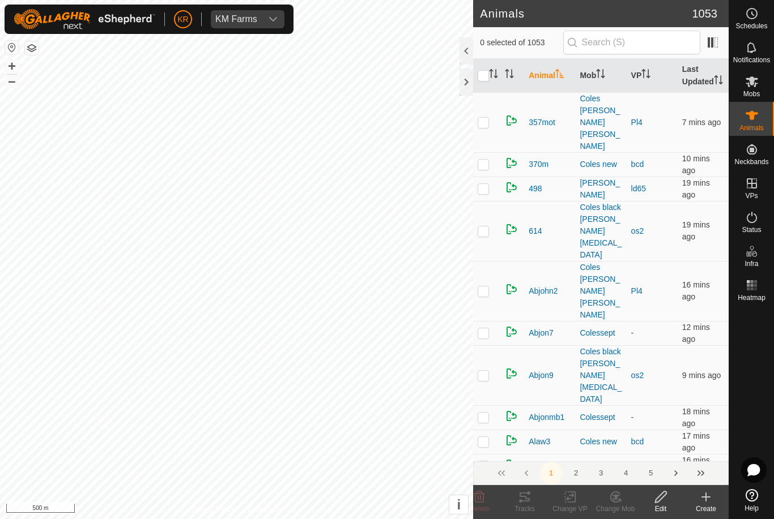
click at [703, 505] on div "Create" at bounding box center [705, 509] width 45 height 10
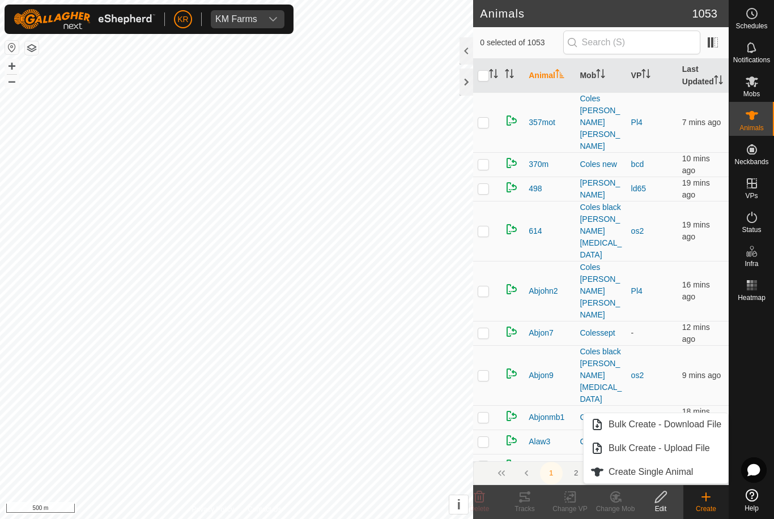
click at [681, 473] on span "Create Single Animal" at bounding box center [650, 473] width 84 height 14
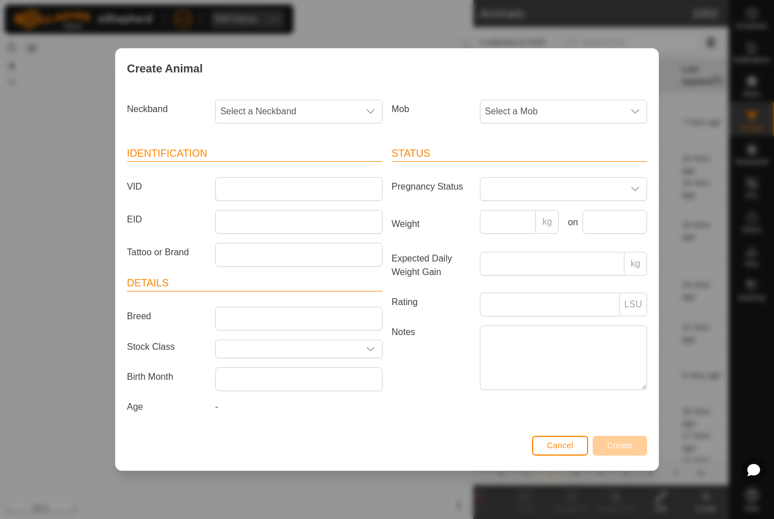
click at [538, 114] on span "Select a Mob" at bounding box center [551, 111] width 143 height 23
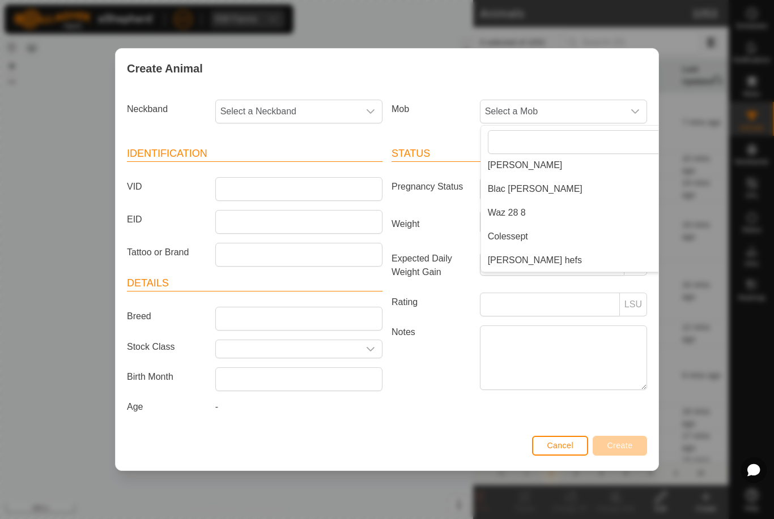
click at [547, 257] on li "[PERSON_NAME] hefs" at bounding box center [586, 260] width 211 height 23
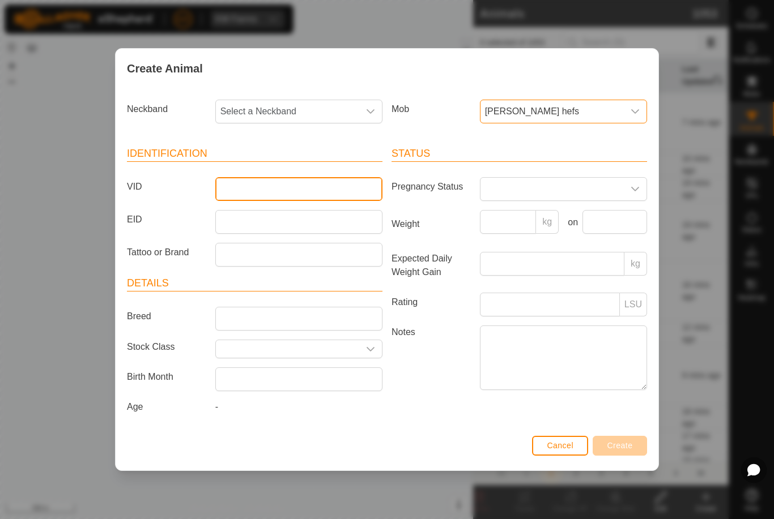
click at [290, 180] on input "VID" at bounding box center [298, 189] width 167 height 24
type input "Barker19a"
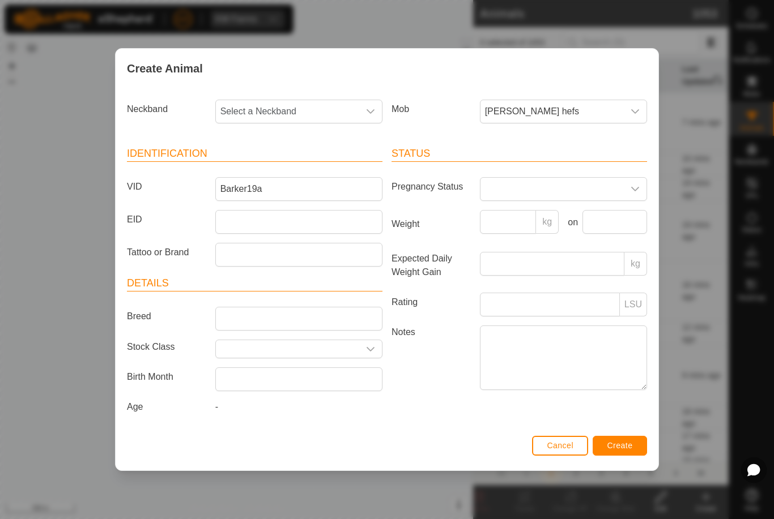
click at [300, 103] on span "Select a Neckband" at bounding box center [287, 111] width 143 height 23
type input "3249"
click at [308, 169] on li "3249892421" at bounding box center [299, 170] width 166 height 23
click at [630, 450] on span "Create" at bounding box center [619, 445] width 25 height 9
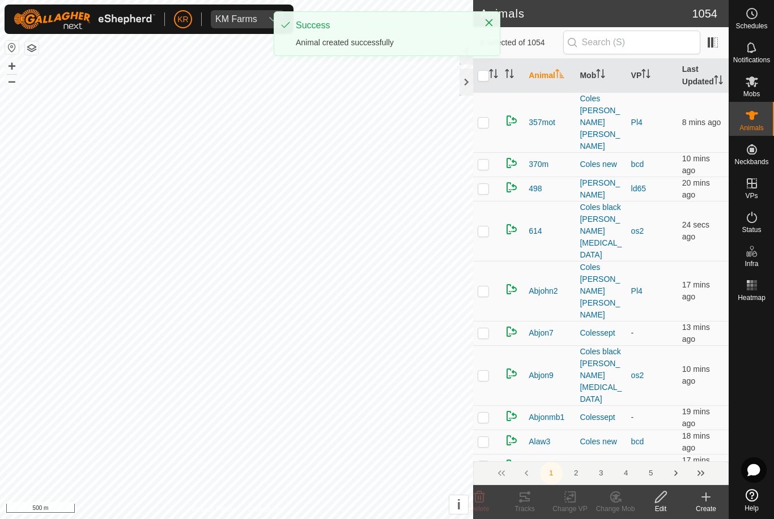
click at [708, 502] on icon at bounding box center [706, 497] width 14 height 14
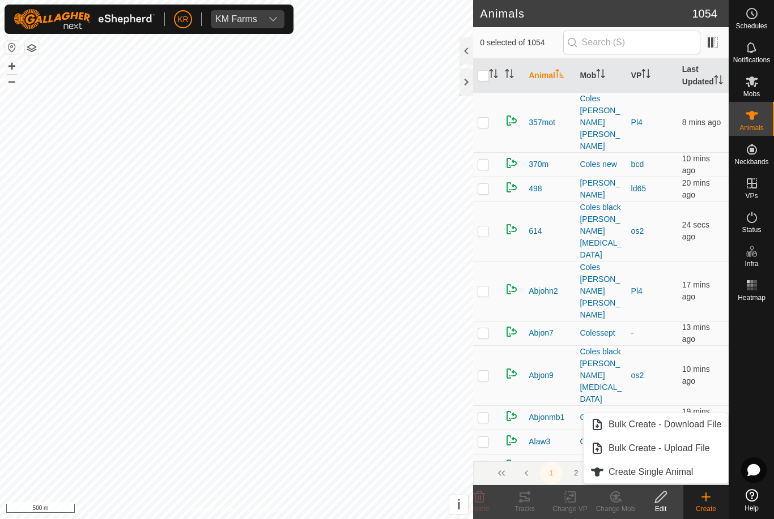
click at [687, 464] on link "Create Single Animal" at bounding box center [655, 472] width 144 height 23
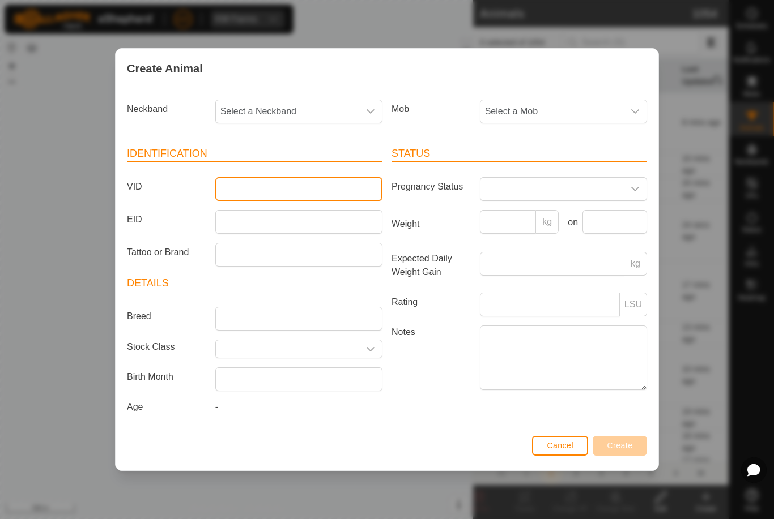
click at [302, 187] on input "VID" at bounding box center [298, 189] width 167 height 24
type input "Barker20a"
click at [583, 105] on span "Select a Mob" at bounding box center [551, 111] width 143 height 23
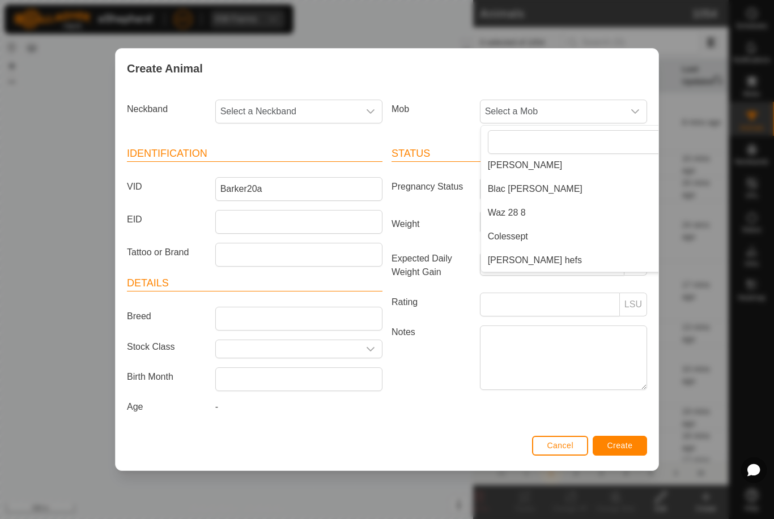
click at [570, 249] on li "[PERSON_NAME] hefs" at bounding box center [586, 260] width 211 height 23
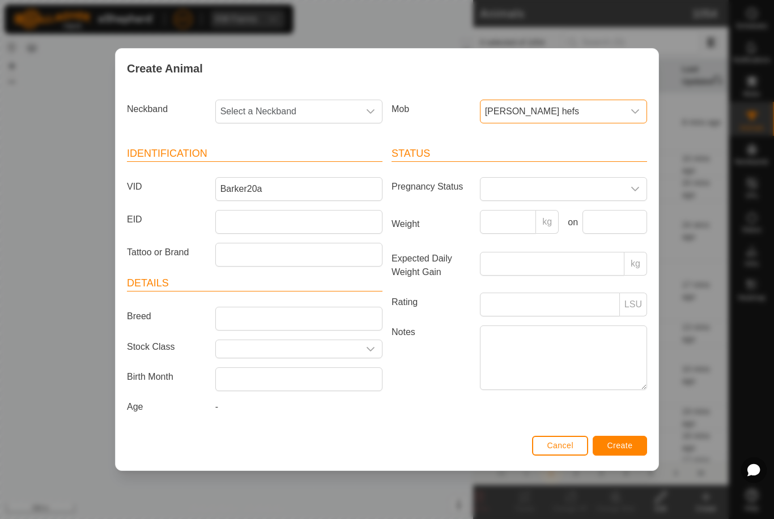
click at [304, 104] on span "Select a Neckband" at bounding box center [287, 111] width 143 height 23
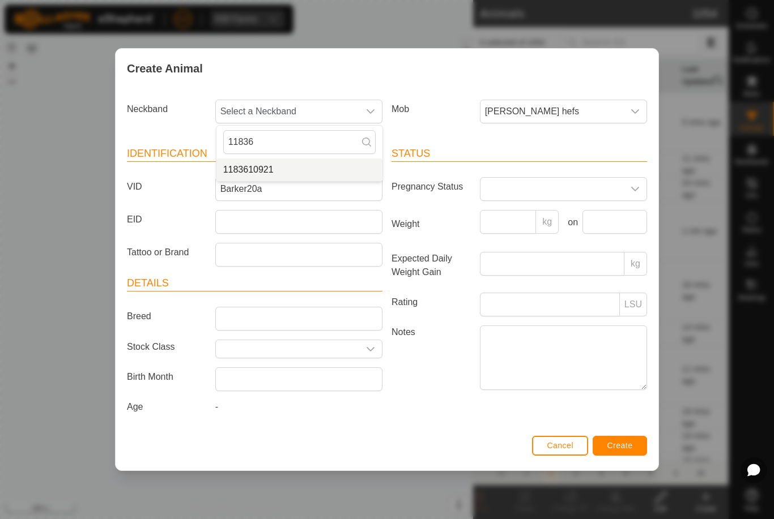
type input "11836"
click at [297, 160] on li "1183610921" at bounding box center [299, 170] width 166 height 23
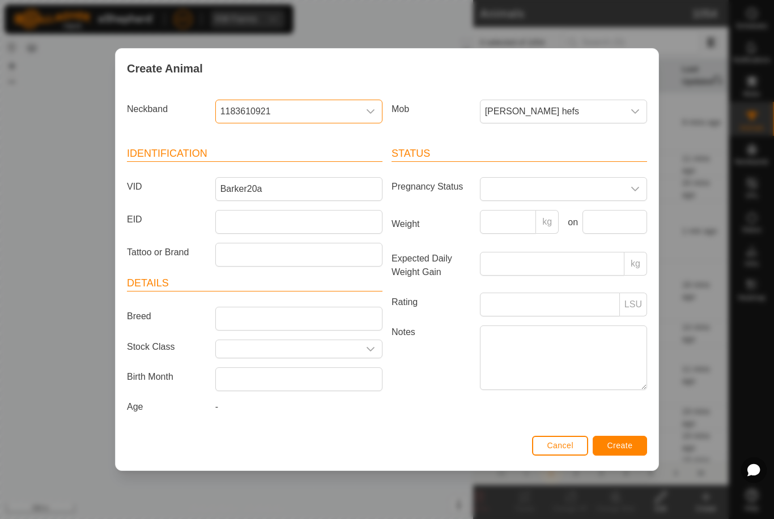
click at [627, 446] on span "Create" at bounding box center [619, 445] width 25 height 9
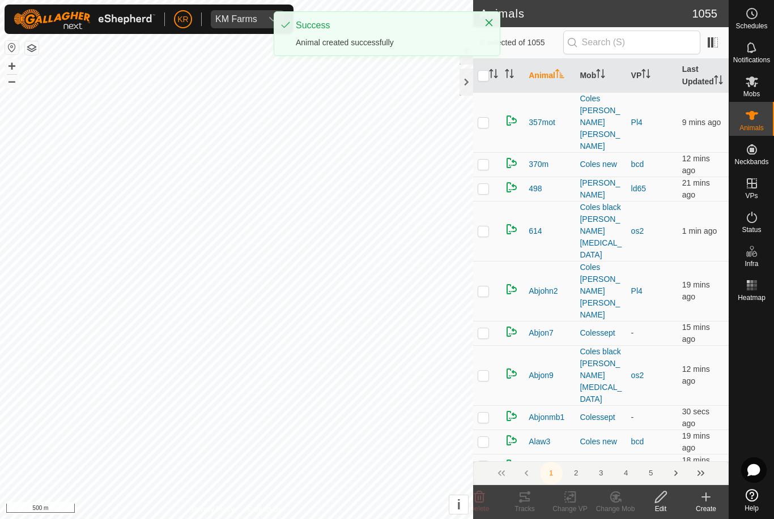
click at [707, 508] on div "Create" at bounding box center [705, 509] width 45 height 10
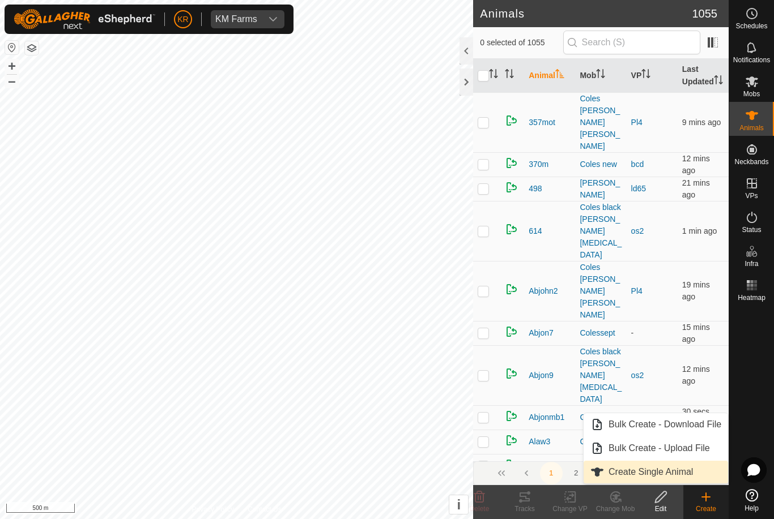
click at [675, 471] on span "Create Single Animal" at bounding box center [650, 473] width 84 height 14
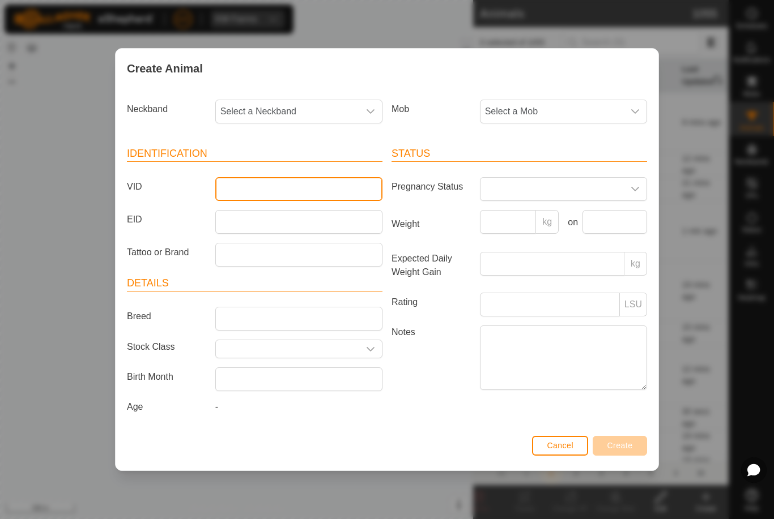
click at [274, 180] on input "VID" at bounding box center [298, 189] width 167 height 24
type input "Barker21a"
click at [279, 113] on span "Select a Neckband" at bounding box center [287, 111] width 143 height 23
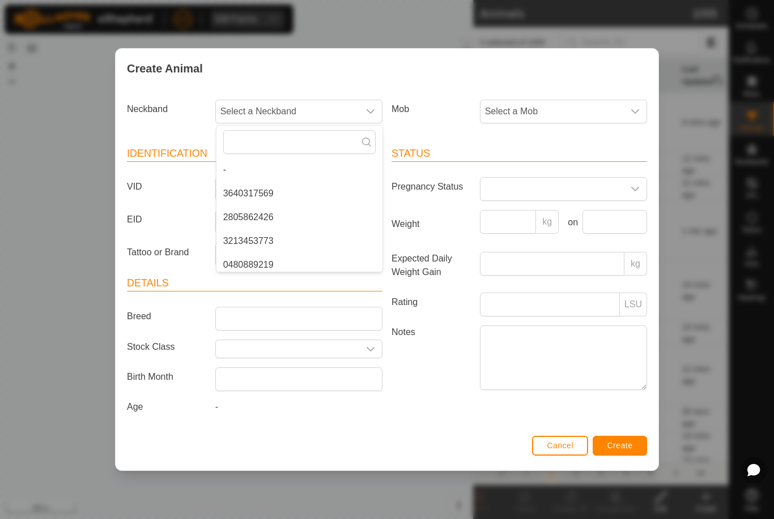
click at [590, 84] on div "Create Animal" at bounding box center [387, 69] width 543 height 40
click at [610, 104] on span "Select a Mob" at bounding box center [551, 111] width 143 height 23
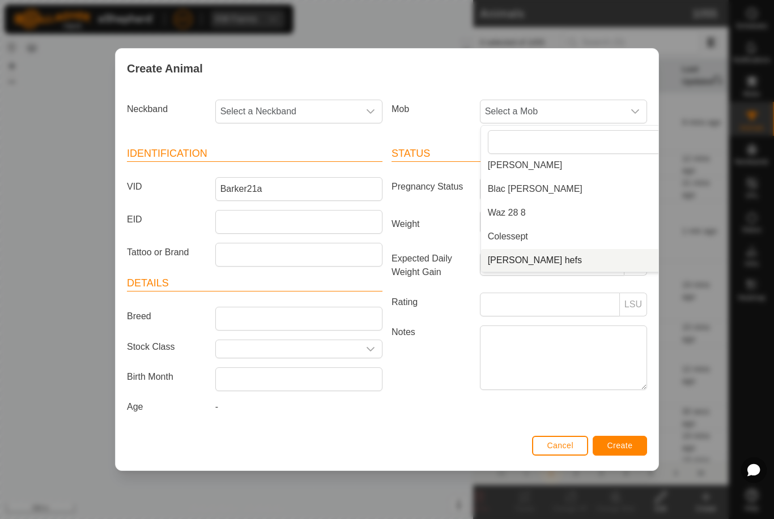
click at [554, 250] on li "[PERSON_NAME] hefs" at bounding box center [586, 260] width 211 height 23
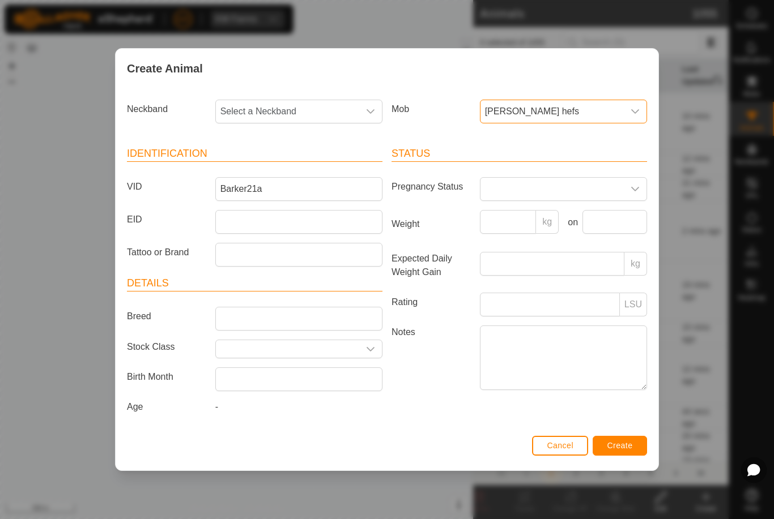
click at [314, 108] on span "Select a Neckband" at bounding box center [287, 111] width 143 height 23
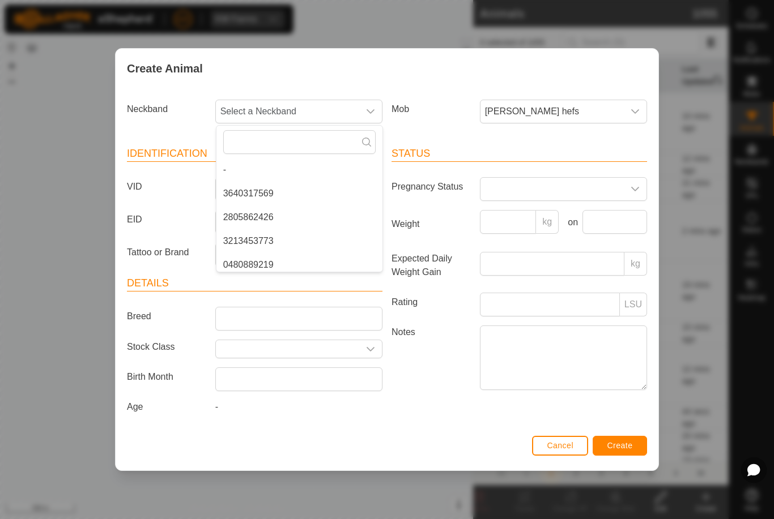
click at [273, 103] on span "Select a Neckband" at bounding box center [287, 111] width 143 height 23
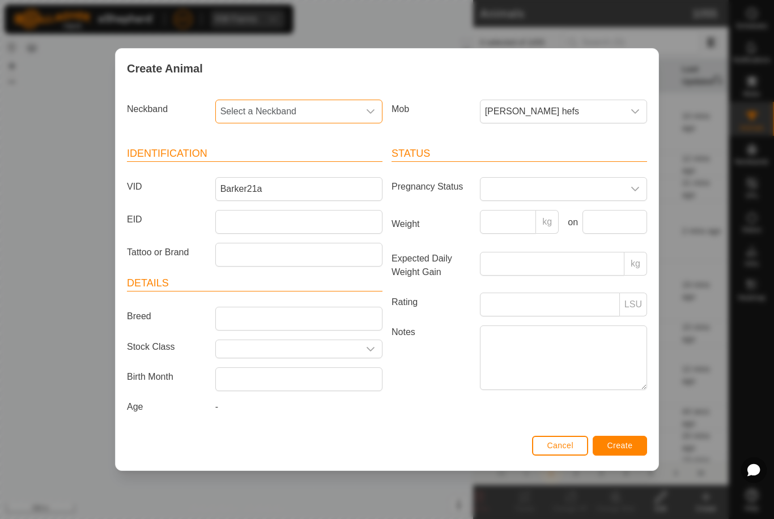
click at [294, 105] on span "Select a Neckband" at bounding box center [287, 111] width 143 height 23
type input "40328"
click at [287, 163] on li "4032852343" at bounding box center [299, 170] width 166 height 23
click at [605, 442] on button "Create" at bounding box center [619, 446] width 54 height 20
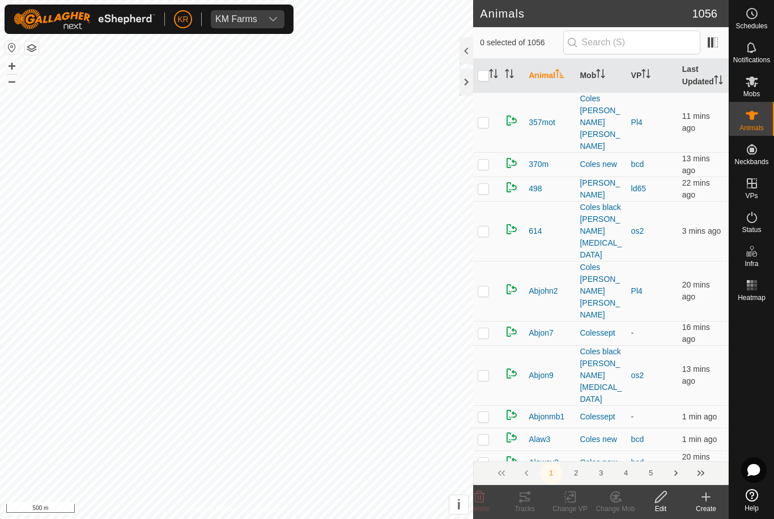
click at [708, 497] on icon at bounding box center [706, 497] width 8 height 0
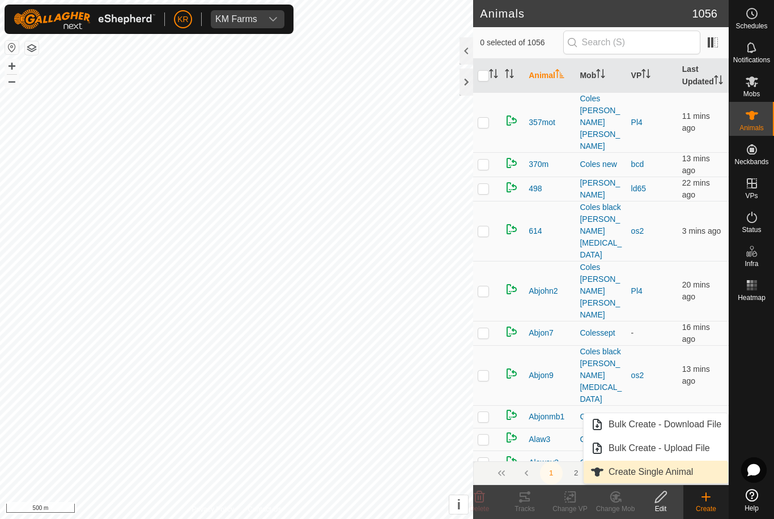
click at [695, 468] on link "Create Single Animal" at bounding box center [655, 472] width 144 height 23
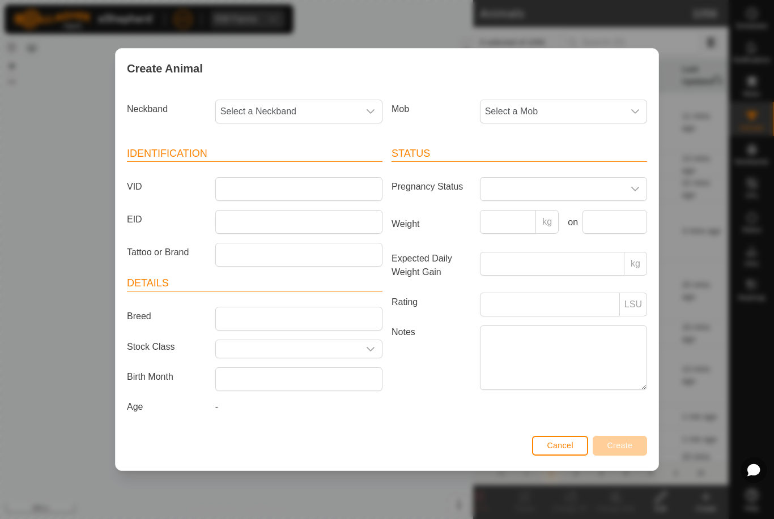
click at [561, 115] on span "Select a Mob" at bounding box center [551, 111] width 143 height 23
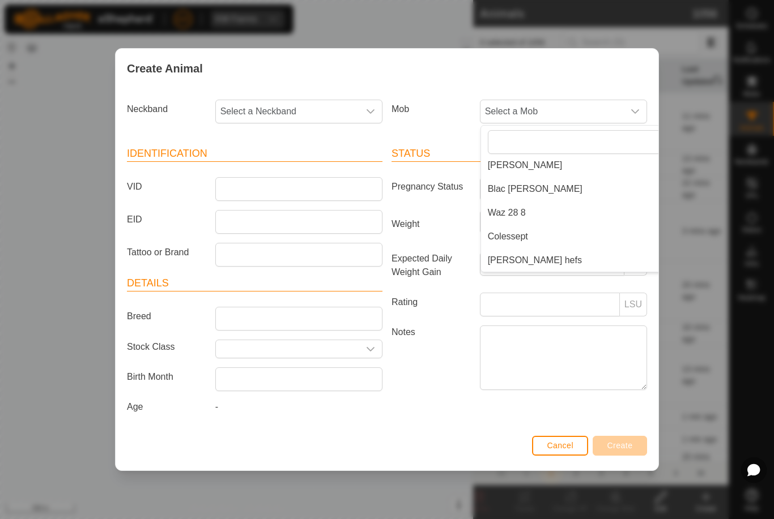
click at [556, 254] on li "[PERSON_NAME] hefs" at bounding box center [586, 260] width 211 height 23
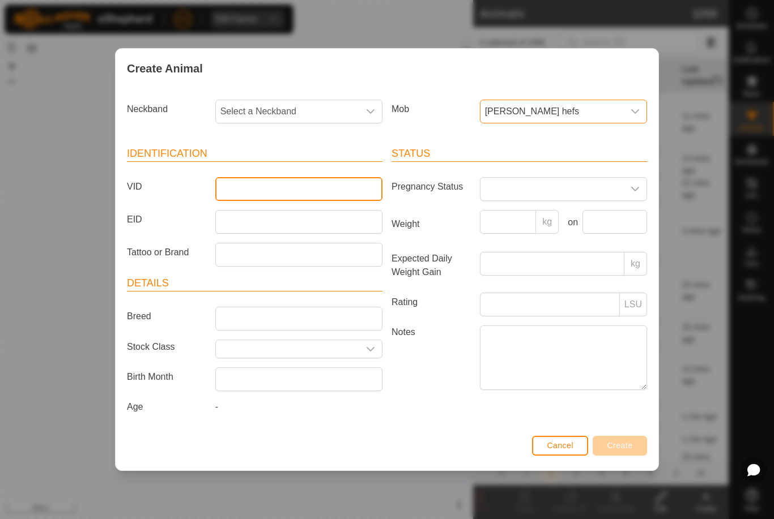
click at [281, 179] on input "VID" at bounding box center [298, 189] width 167 height 24
type input "Barker22a"
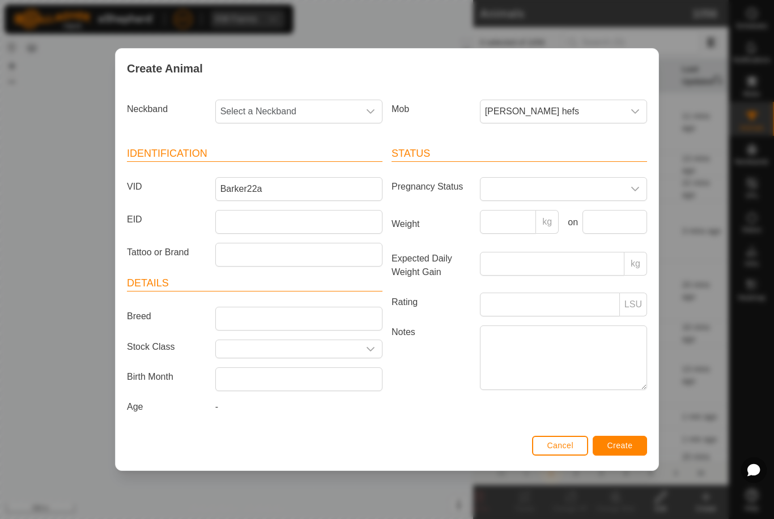
click at [604, 103] on span "[PERSON_NAME] hefs" at bounding box center [551, 111] width 143 height 23
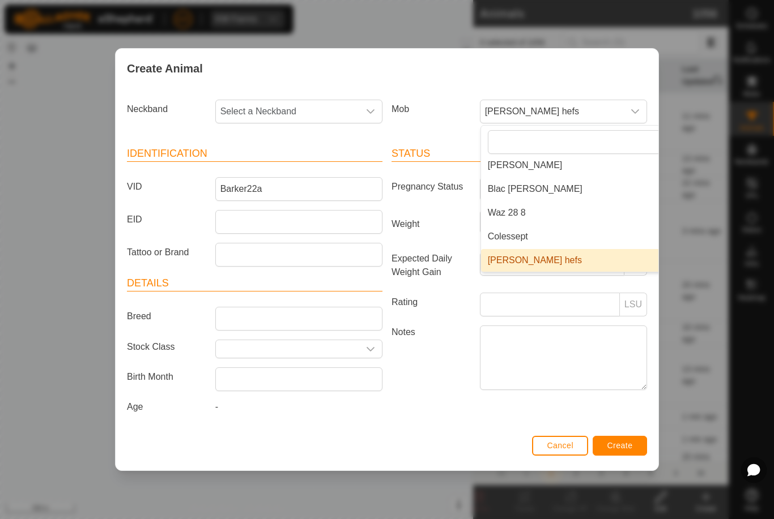
click at [341, 108] on span "Select a Neckband" at bounding box center [287, 111] width 143 height 23
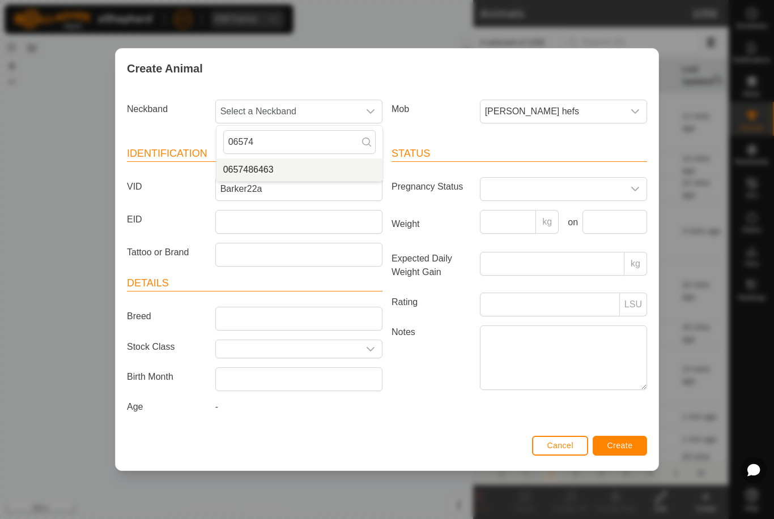
type input "06574"
click at [306, 161] on li "0657486463" at bounding box center [299, 170] width 166 height 23
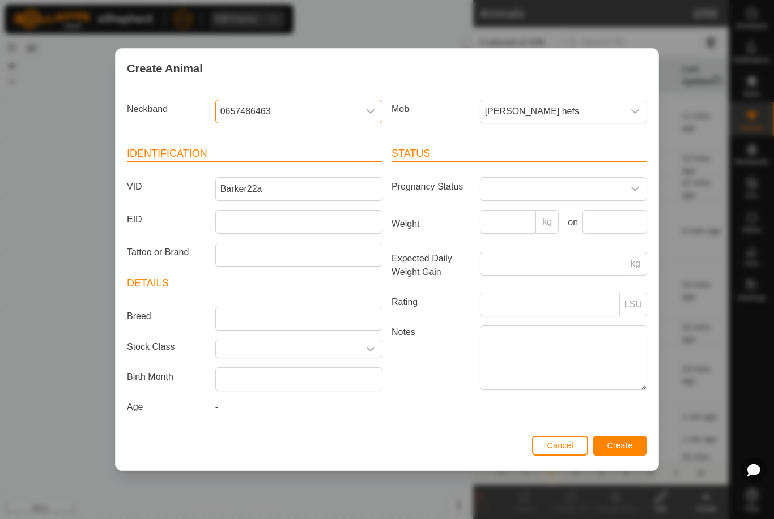
click at [626, 447] on span "Create" at bounding box center [619, 445] width 25 height 9
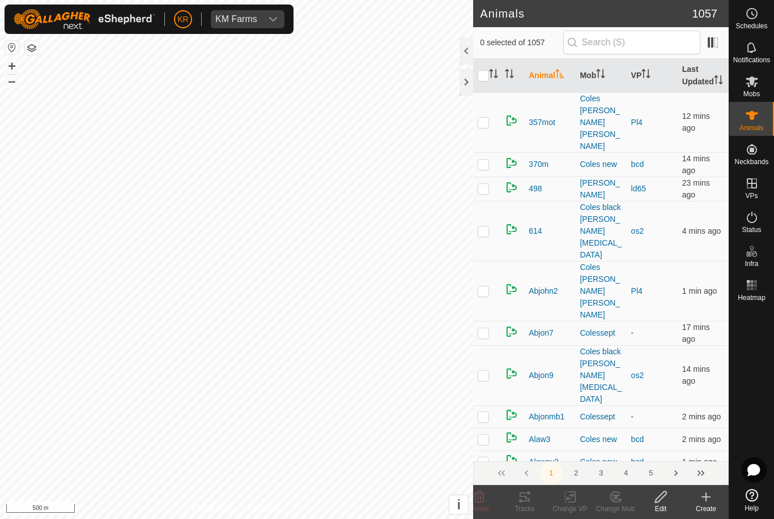
click at [706, 507] on div "Create" at bounding box center [705, 509] width 45 height 10
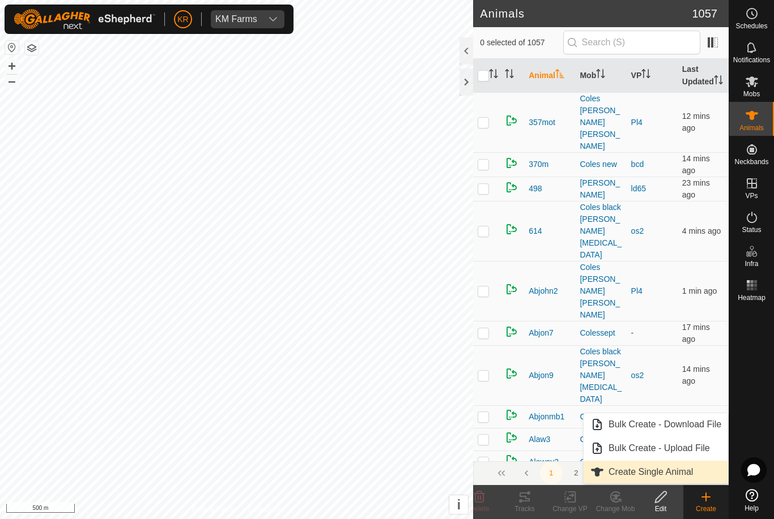
click at [685, 472] on span "Create Single Animal" at bounding box center [650, 473] width 84 height 14
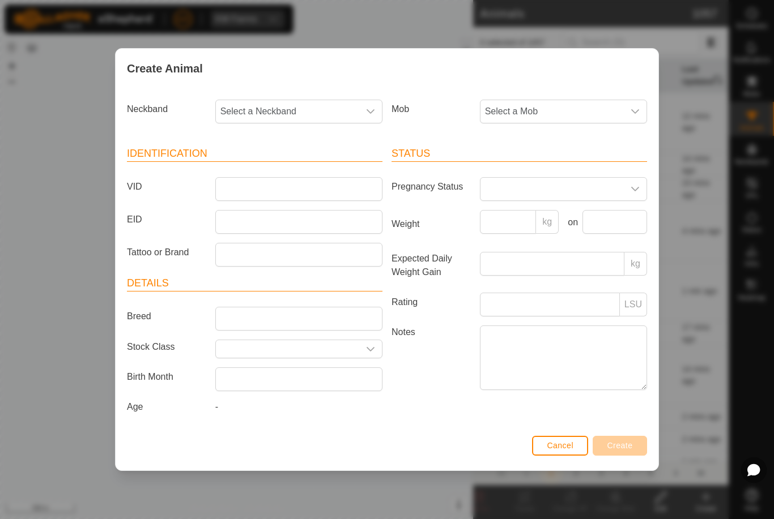
click at [561, 108] on span "Select a Mob" at bounding box center [551, 111] width 143 height 23
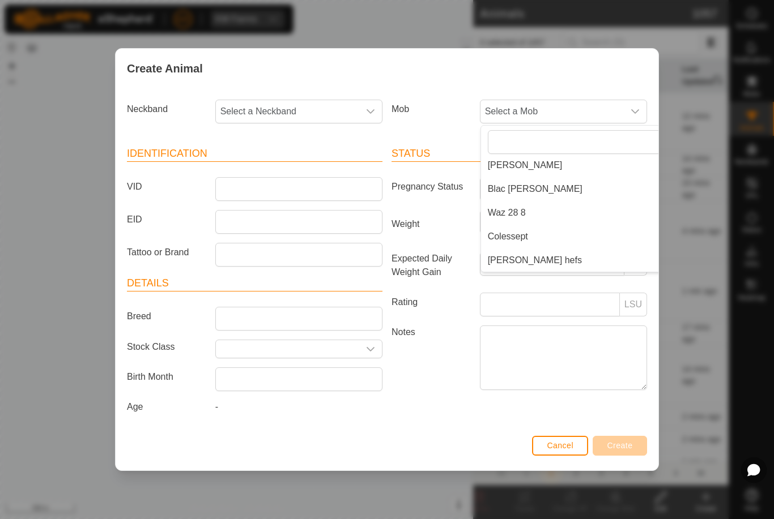
click at [551, 258] on li "[PERSON_NAME] hefs" at bounding box center [586, 260] width 211 height 23
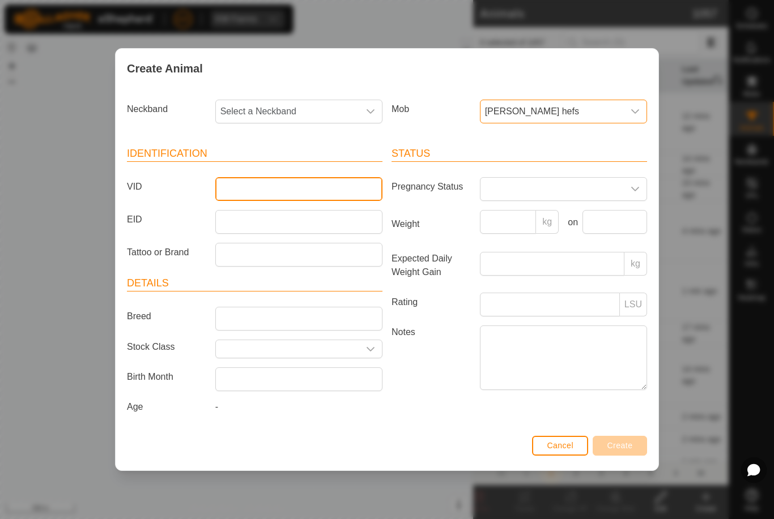
click at [292, 196] on input "VID" at bounding box center [298, 189] width 167 height 24
type input "Barker23a"
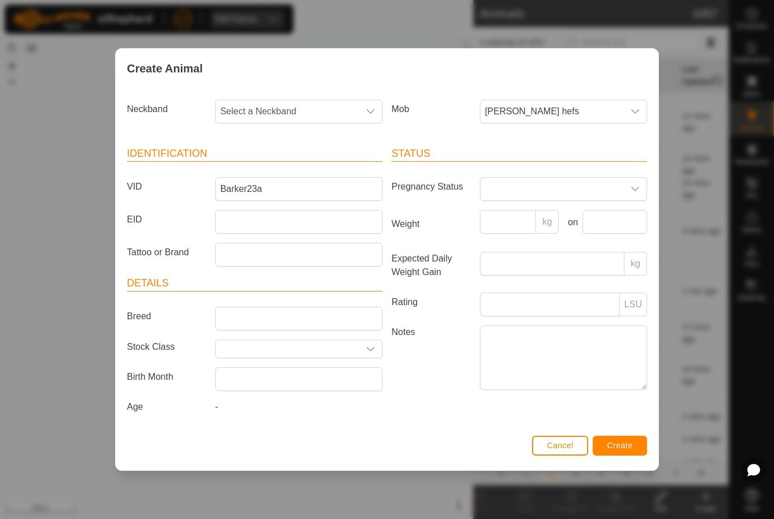
click at [615, 438] on button "Create" at bounding box center [619, 446] width 54 height 20
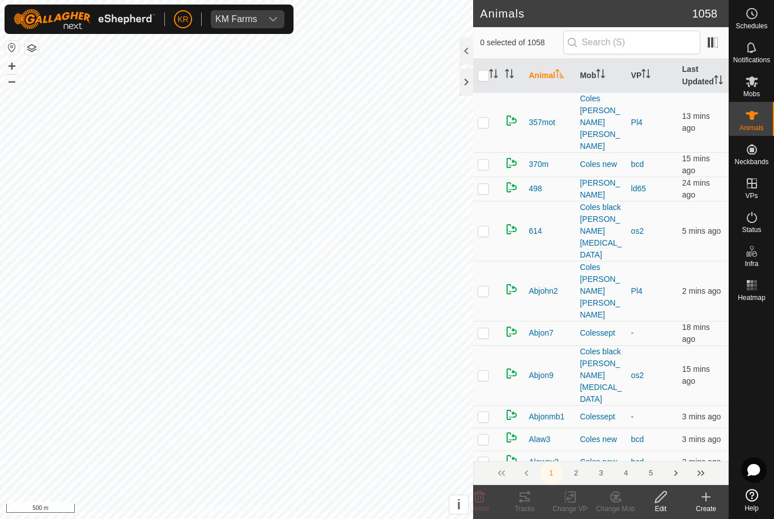
click at [706, 502] on icon at bounding box center [706, 497] width 14 height 14
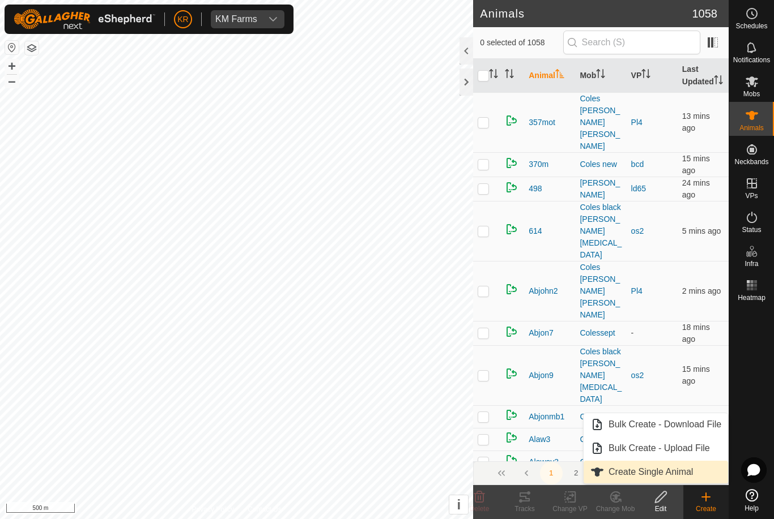
click at [693, 467] on span "Create Single Animal" at bounding box center [650, 473] width 84 height 14
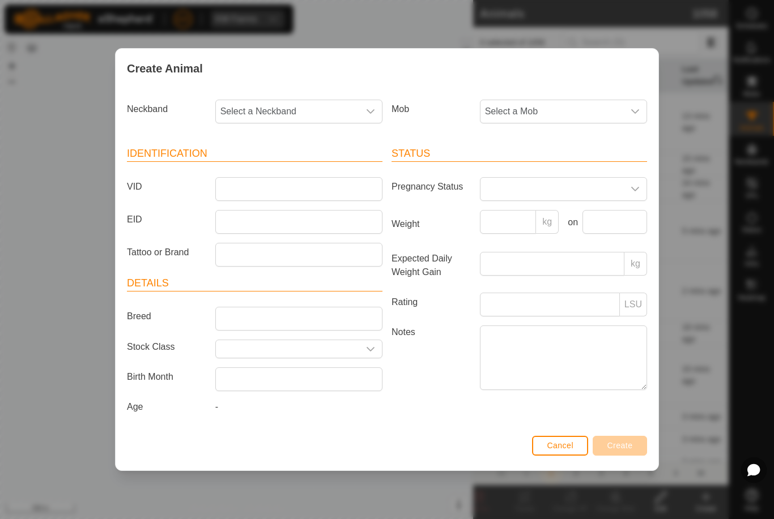
click at [566, 95] on div "Mob Select a Mob" at bounding box center [519, 116] width 264 height 42
click at [600, 109] on span "Select a Mob" at bounding box center [551, 111] width 143 height 23
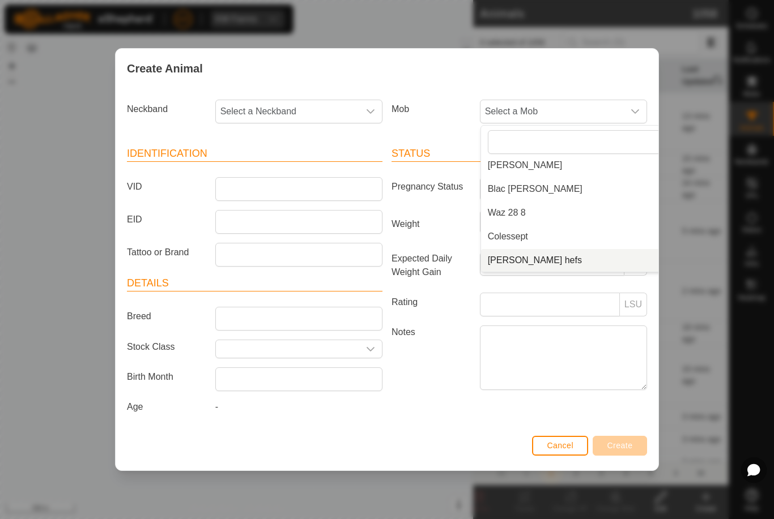
click at [558, 249] on li "[PERSON_NAME] hefs" at bounding box center [586, 260] width 211 height 23
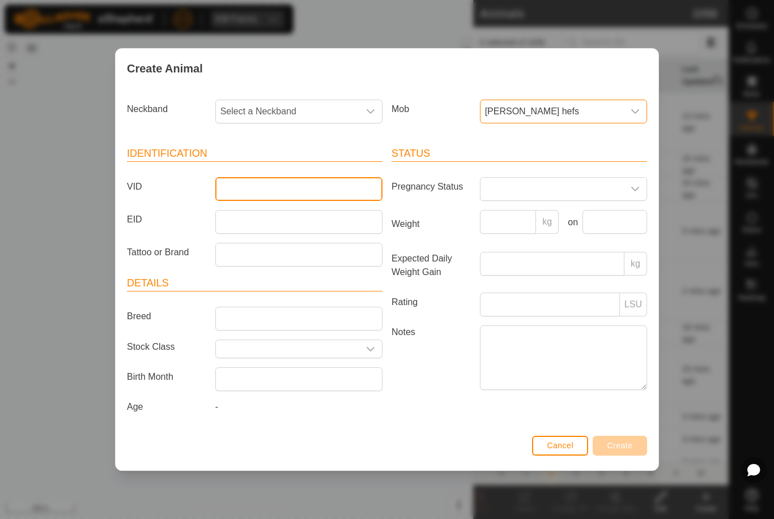
click at [301, 191] on input "VID" at bounding box center [298, 189] width 167 height 24
type input "Barker24a"
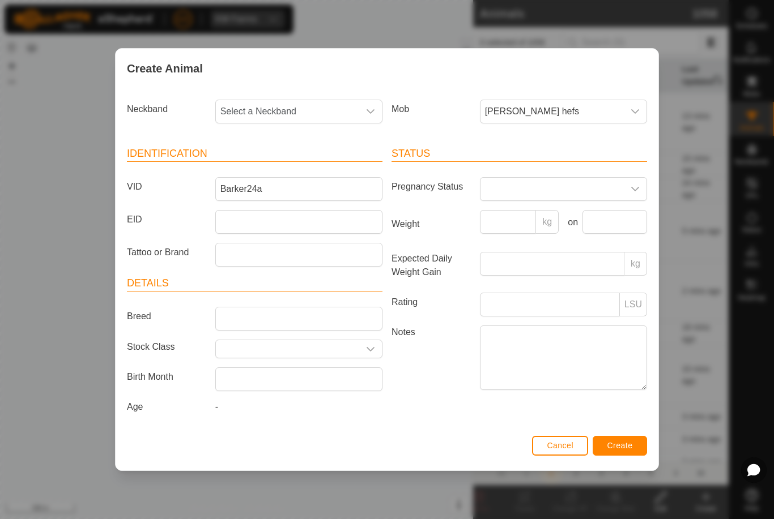
click at [309, 103] on span "Select a Neckband" at bounding box center [287, 111] width 143 height 23
type input "34159"
click at [304, 169] on li "3415916732" at bounding box center [299, 170] width 166 height 23
click at [622, 439] on button "Create" at bounding box center [619, 446] width 54 height 20
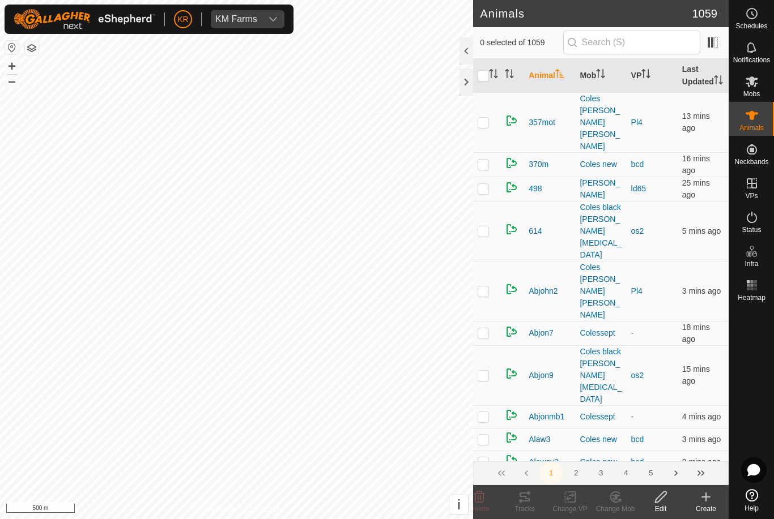
click at [710, 506] on div "Create" at bounding box center [705, 509] width 45 height 10
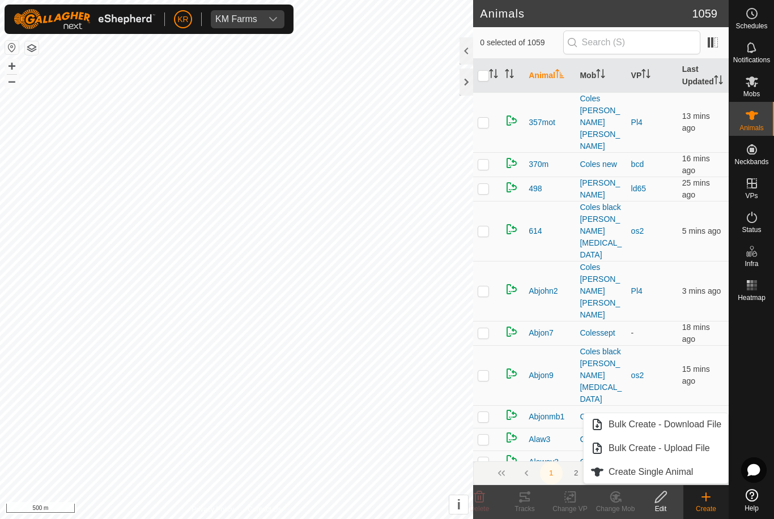
click at [686, 472] on span "Create Single Animal" at bounding box center [650, 473] width 84 height 14
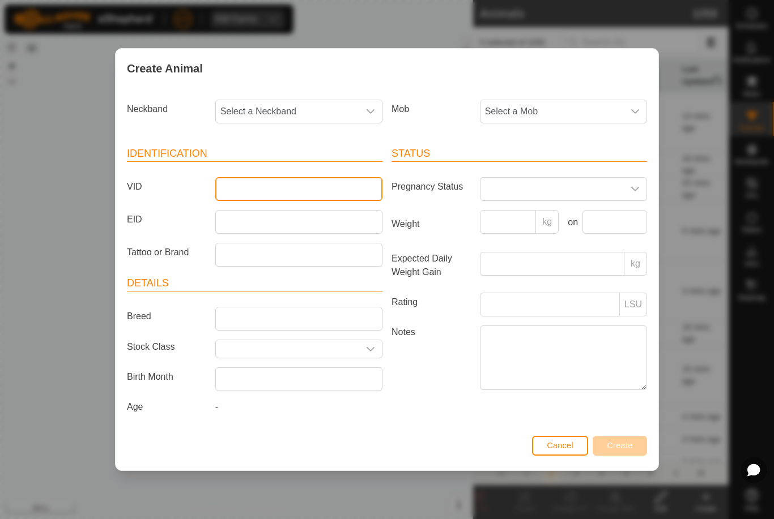
click at [268, 183] on input "VID" at bounding box center [298, 189] width 167 height 24
type input "Barker25"
click at [564, 109] on span "Select a Mob" at bounding box center [551, 111] width 143 height 23
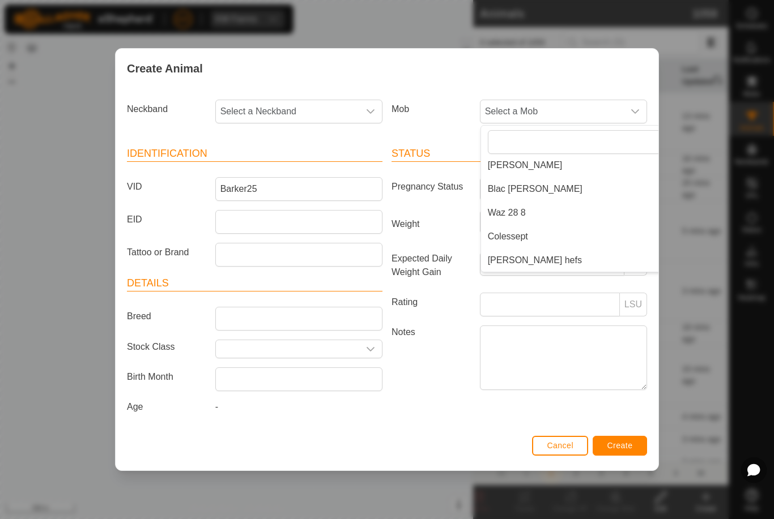
click at [522, 255] on span "[PERSON_NAME] hefs" at bounding box center [535, 261] width 94 height 14
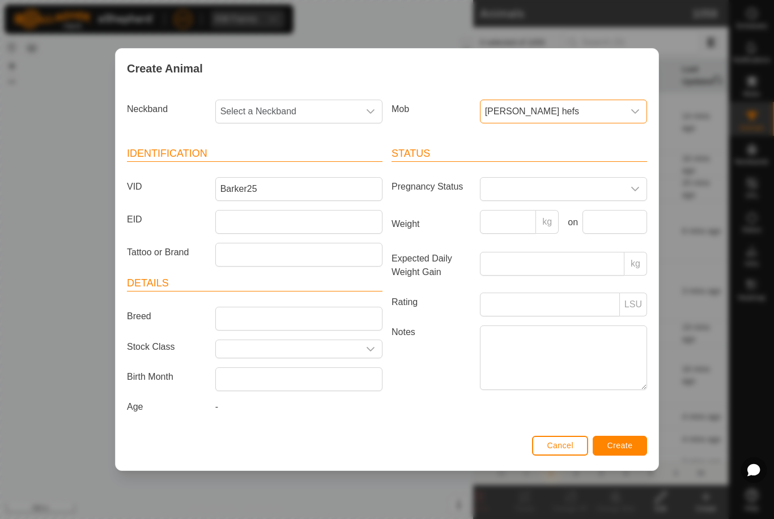
click at [310, 102] on span "Select a Neckband" at bounding box center [287, 111] width 143 height 23
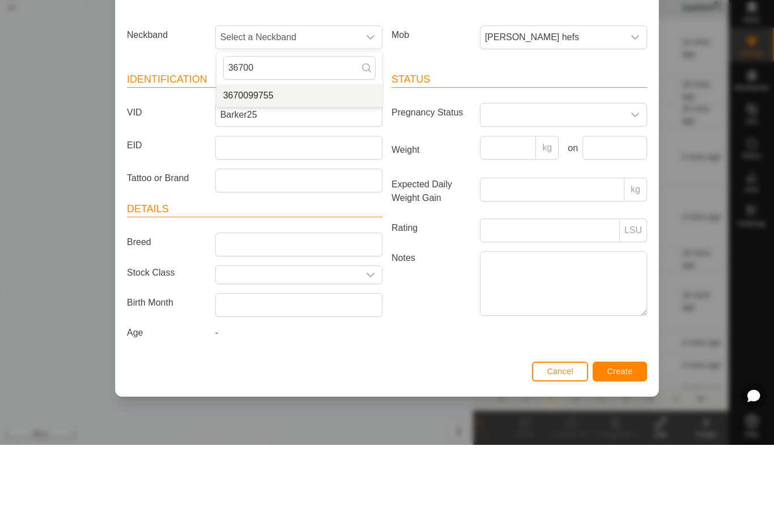
type input "36700"
click at [299, 159] on li "3670099755" at bounding box center [299, 170] width 166 height 23
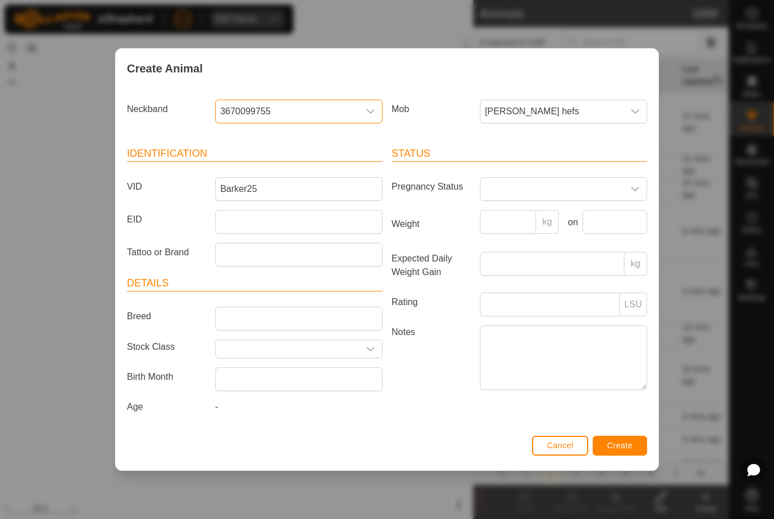
click at [634, 449] on button "Create" at bounding box center [619, 446] width 54 height 20
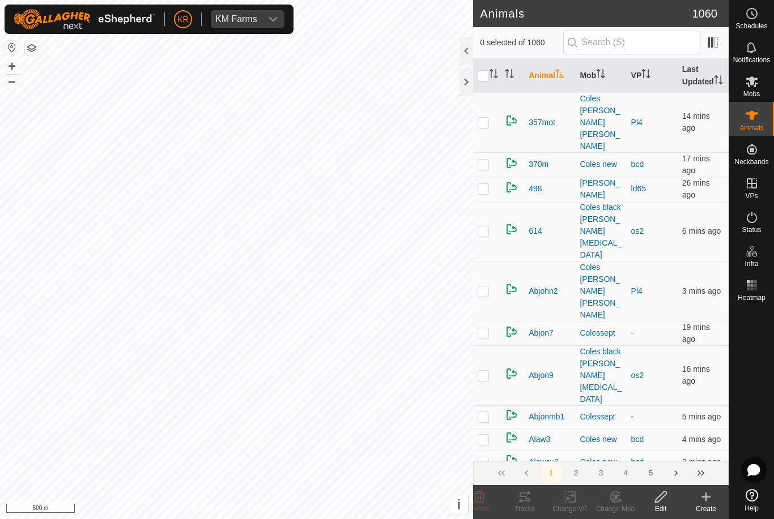
click at [702, 508] on div "Create" at bounding box center [705, 509] width 45 height 10
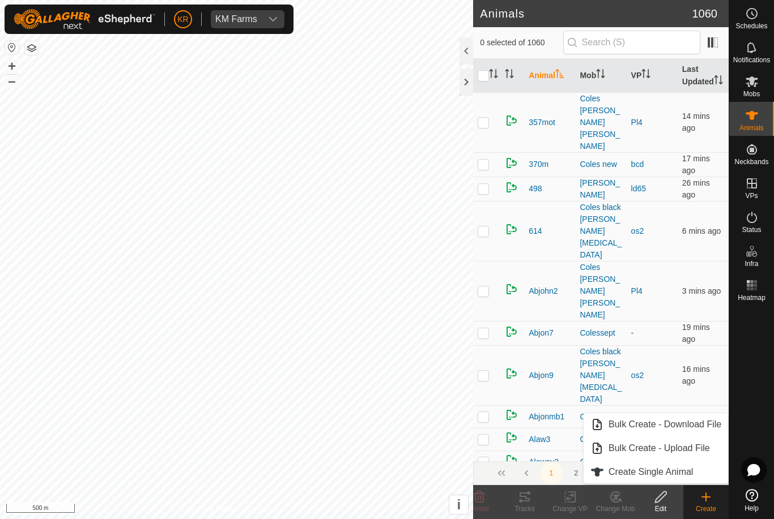
click at [685, 471] on span "Create Single Animal" at bounding box center [650, 473] width 84 height 14
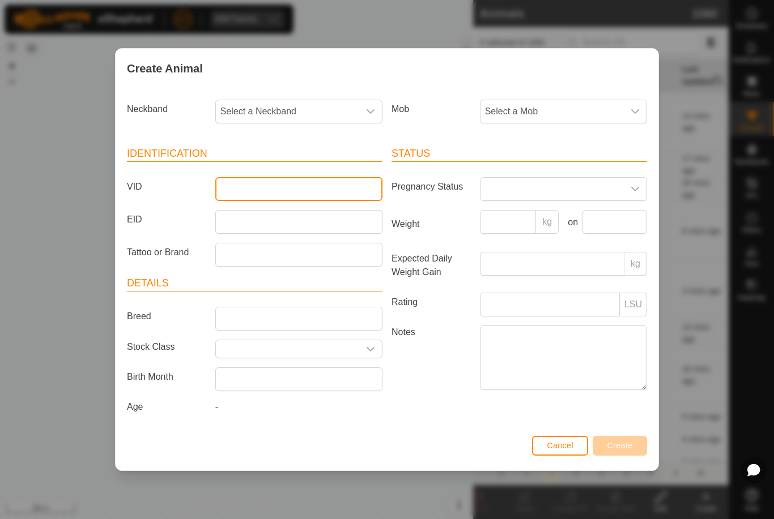
click at [273, 186] on input "VID" at bounding box center [298, 189] width 167 height 24
type input "Barker26"
click at [565, 103] on span "Select a Mob" at bounding box center [551, 111] width 143 height 23
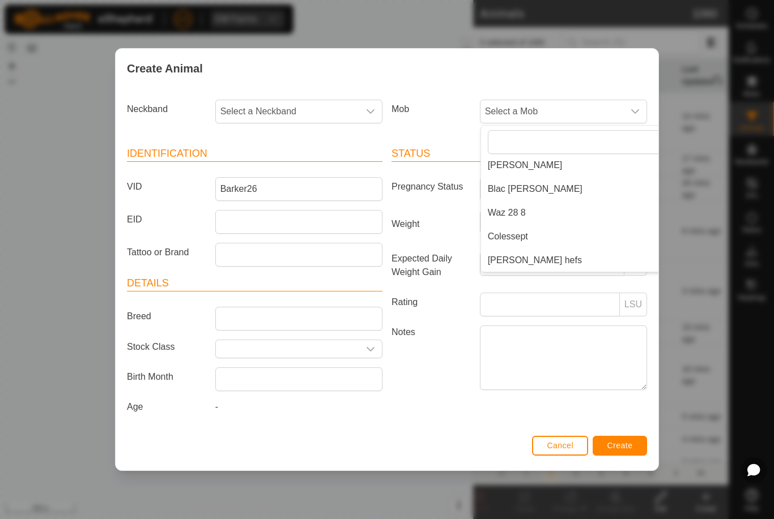
click at [557, 249] on li "[PERSON_NAME] hefs" at bounding box center [586, 260] width 211 height 23
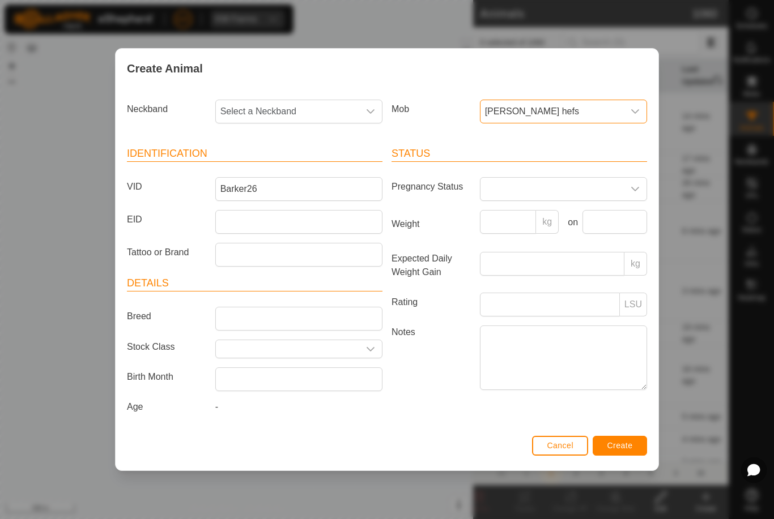
click at [321, 108] on span "Select a Neckband" at bounding box center [287, 111] width 143 height 23
type input "2560"
click at [297, 164] on li "2560217942" at bounding box center [299, 170] width 166 height 23
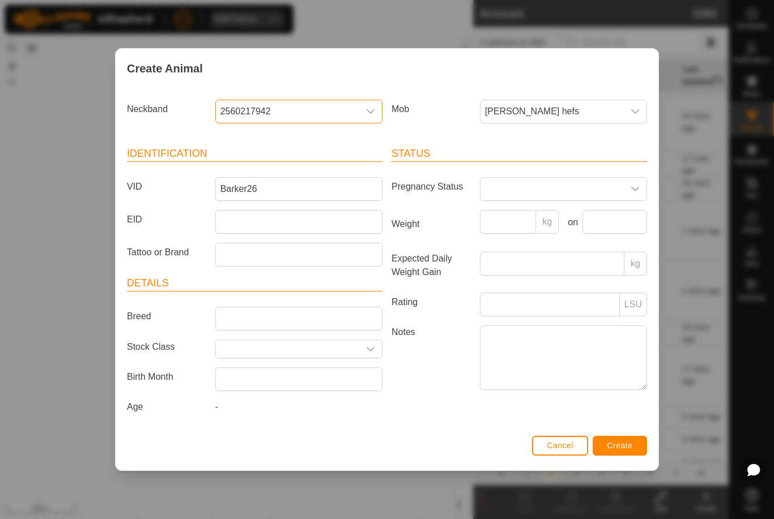
click at [628, 438] on button "Create" at bounding box center [619, 446] width 54 height 20
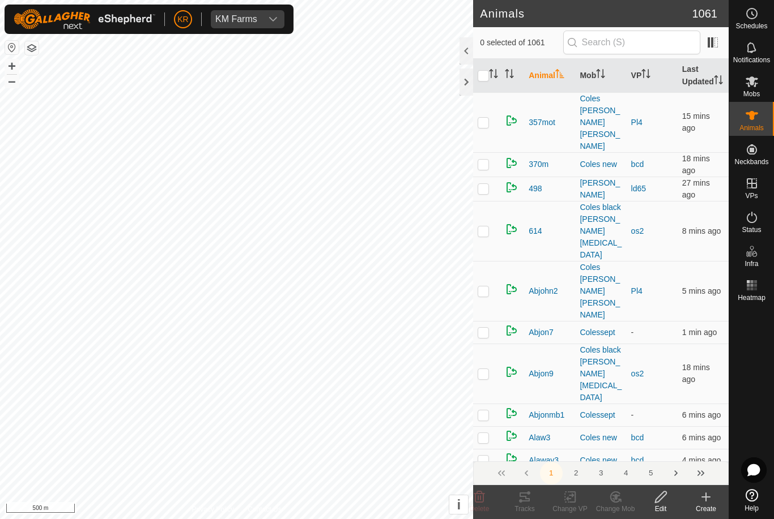
click at [703, 507] on div "Create" at bounding box center [705, 509] width 45 height 10
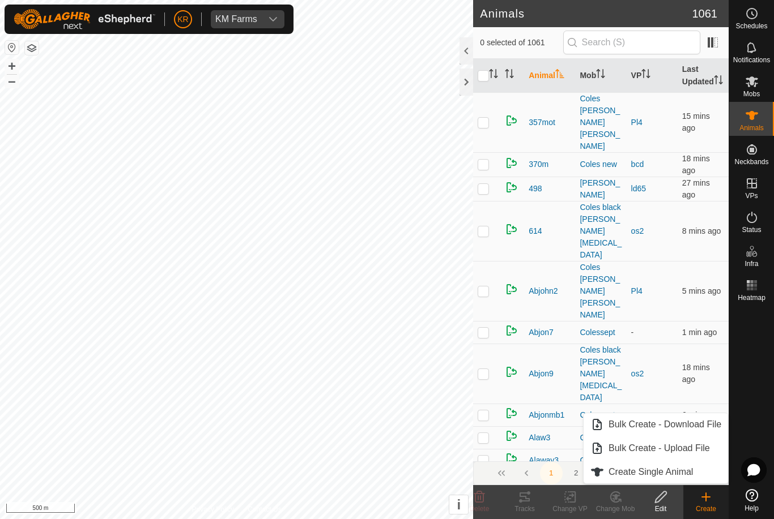
click at [659, 471] on span "Create Single Animal" at bounding box center [650, 473] width 84 height 14
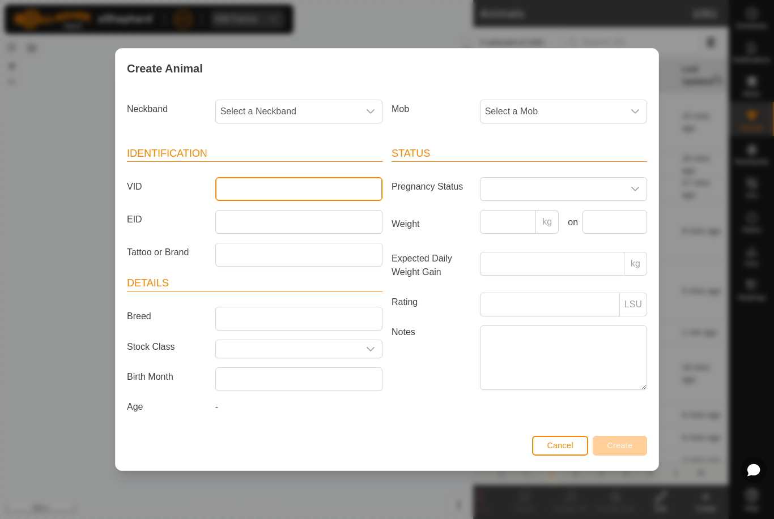
click at [268, 189] on input "VID" at bounding box center [298, 189] width 167 height 24
click at [578, 105] on span "Select a Mob" at bounding box center [551, 111] width 143 height 23
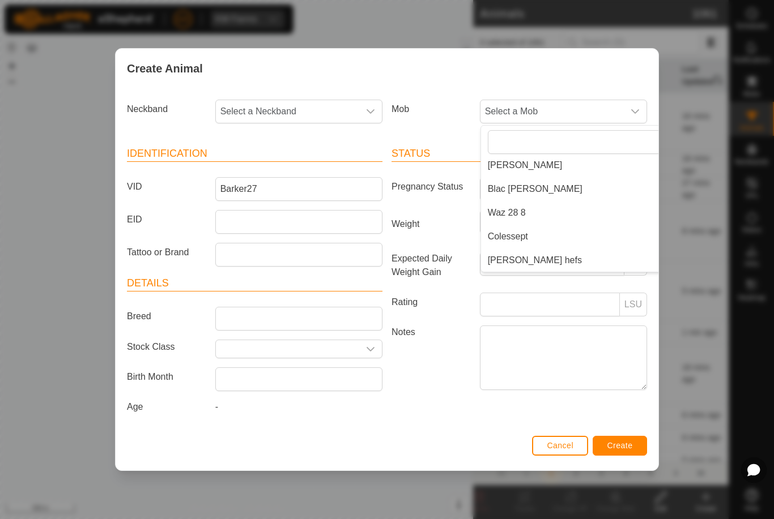
click at [548, 257] on li "[PERSON_NAME] hefs" at bounding box center [586, 260] width 211 height 23
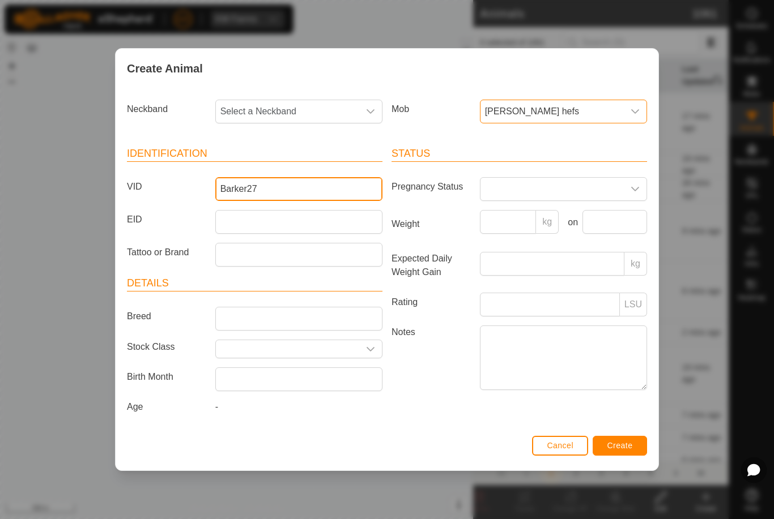
click at [289, 189] on input "Barker27" at bounding box center [298, 189] width 167 height 24
type input "Barker26a"
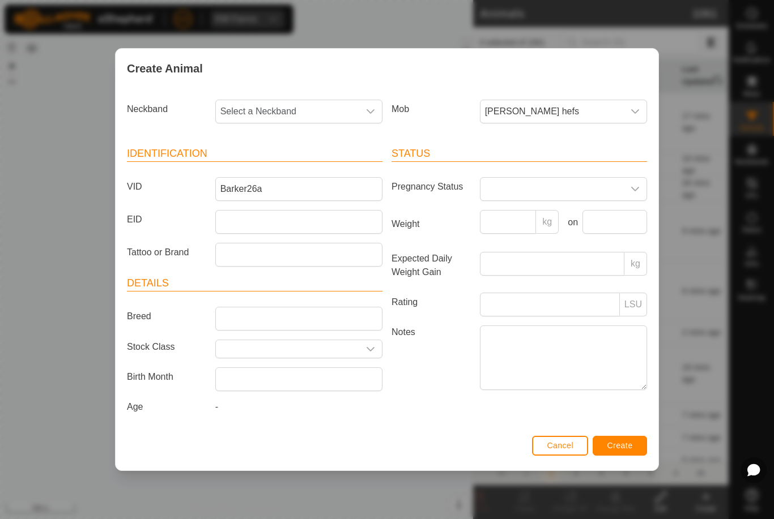
click at [304, 104] on span "Select a Neckband" at bounding box center [287, 111] width 143 height 23
type input "42488"
click at [302, 159] on li "4248855704" at bounding box center [299, 170] width 166 height 23
click at [637, 453] on button "Create" at bounding box center [619, 446] width 54 height 20
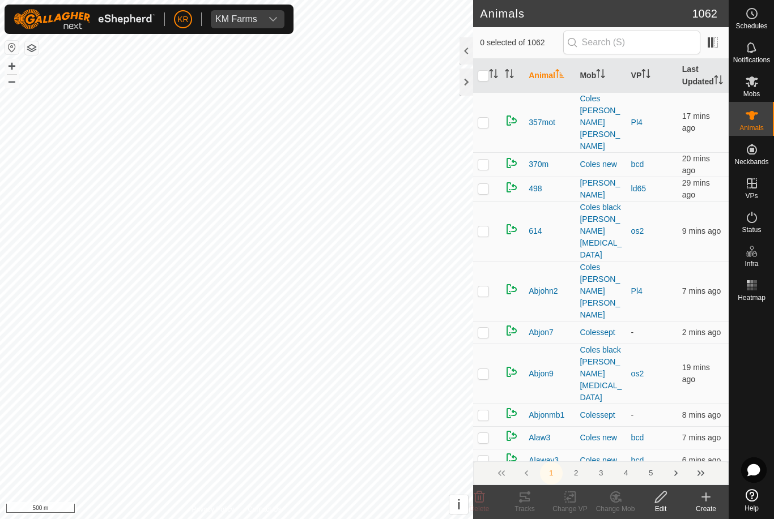
click at [706, 501] on icon at bounding box center [706, 497] width 0 height 8
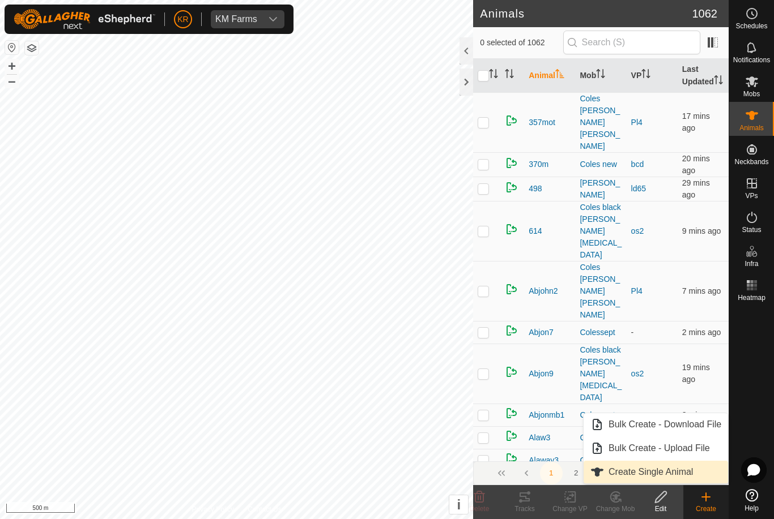
click at [685, 473] on span "Create Single Animal" at bounding box center [650, 473] width 84 height 14
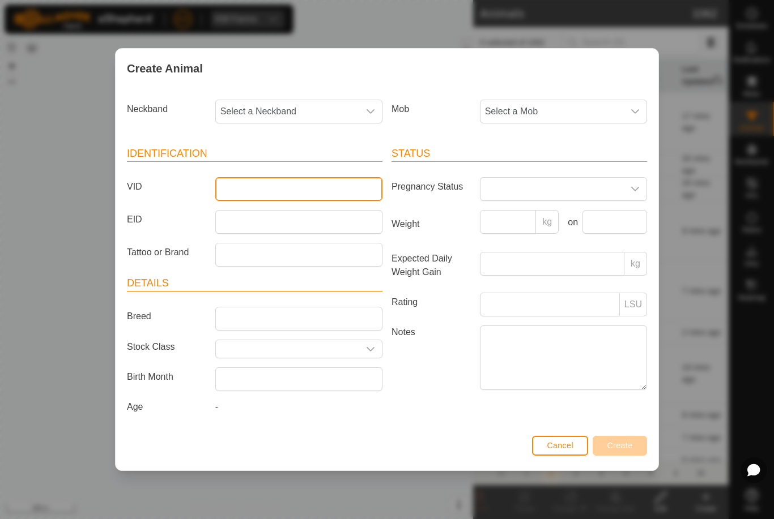
click at [275, 183] on input "VID" at bounding box center [298, 189] width 167 height 24
type input "Barker27"
click at [593, 103] on span "Select a Mob" at bounding box center [551, 111] width 143 height 23
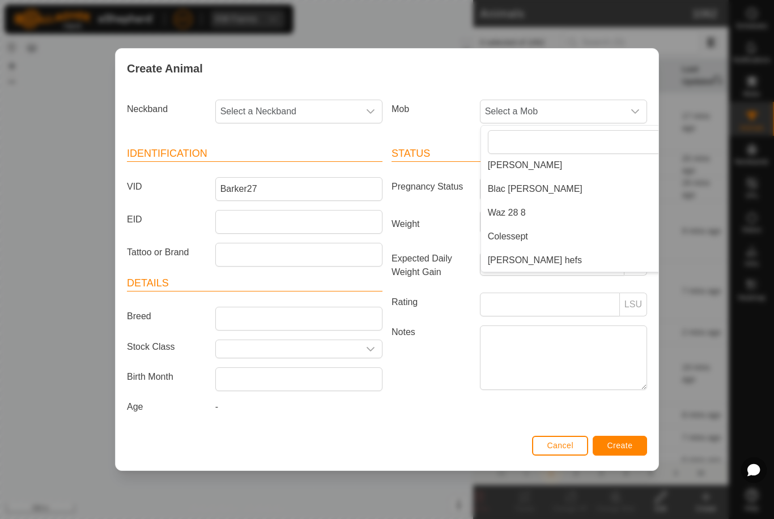
click at [544, 249] on li "[PERSON_NAME] hefs" at bounding box center [586, 260] width 211 height 23
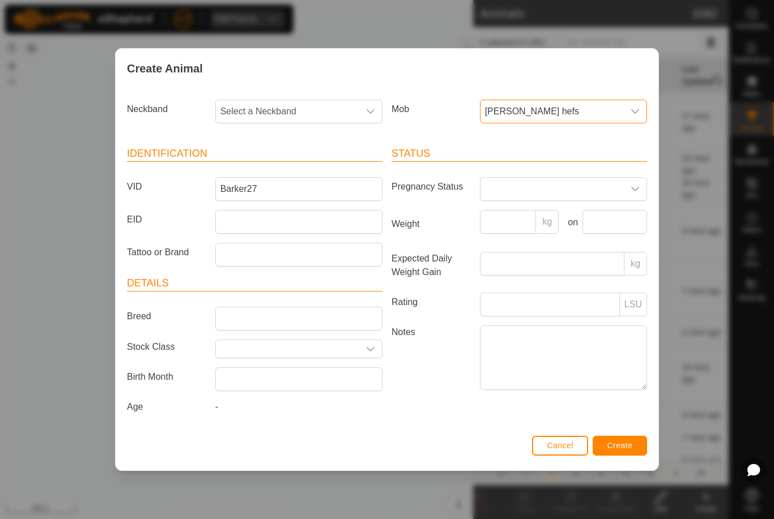
click at [291, 106] on span "Select a Neckband" at bounding box center [287, 111] width 143 height 23
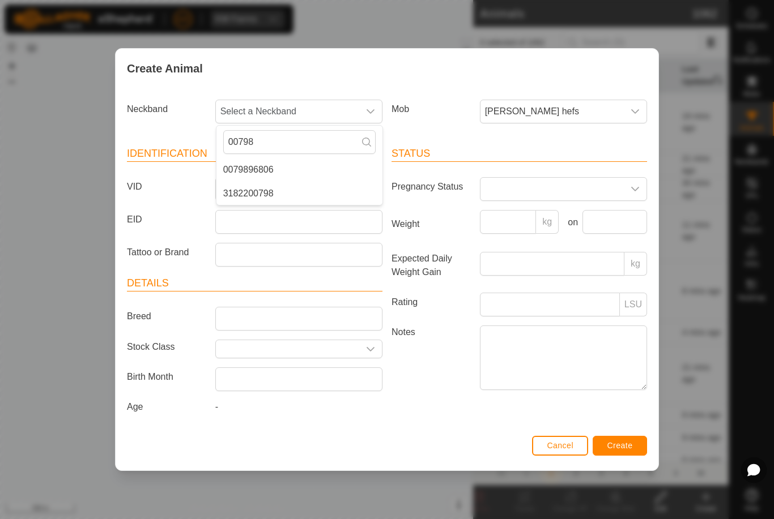
type input "00798"
click at [307, 164] on li "0079896806" at bounding box center [299, 170] width 166 height 23
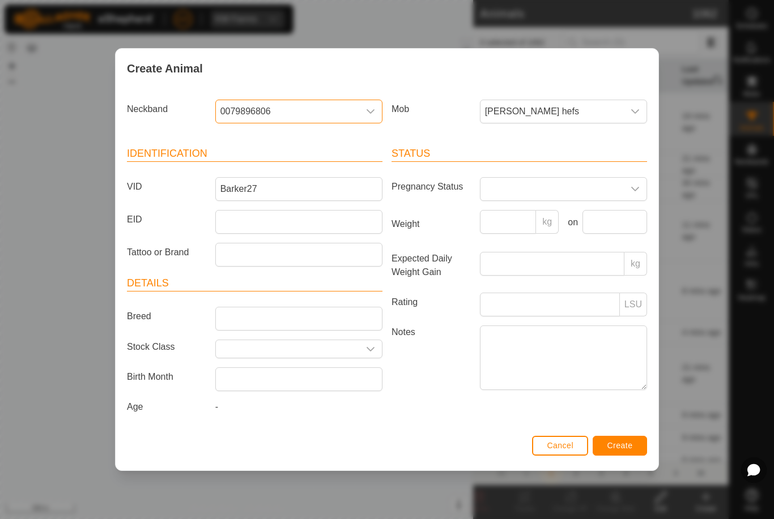
click at [621, 439] on button "Create" at bounding box center [619, 446] width 54 height 20
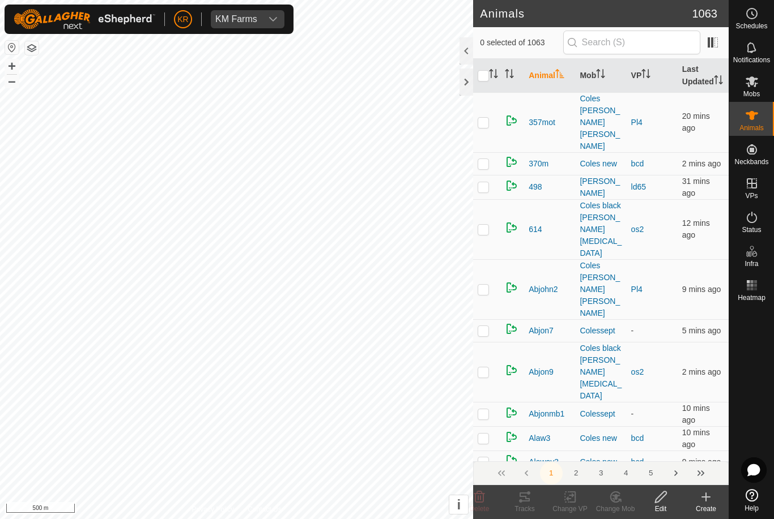
click at [706, 509] on div "Create" at bounding box center [705, 509] width 45 height 10
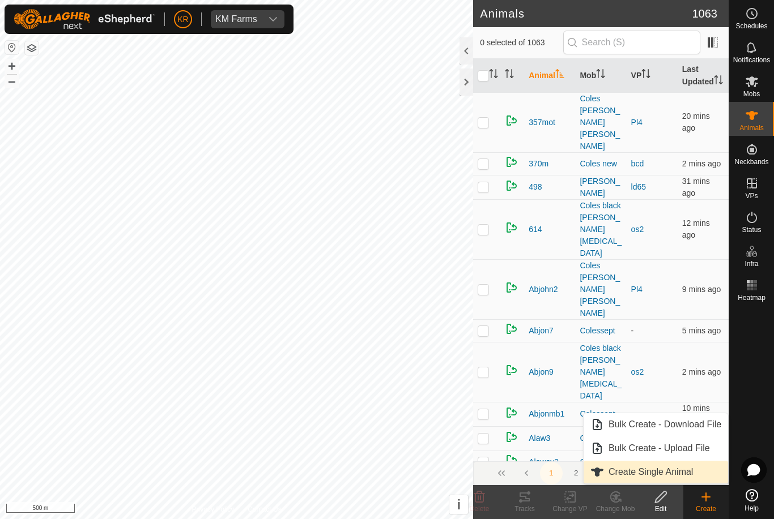
click at [689, 472] on span "Create Single Animal" at bounding box center [650, 473] width 84 height 14
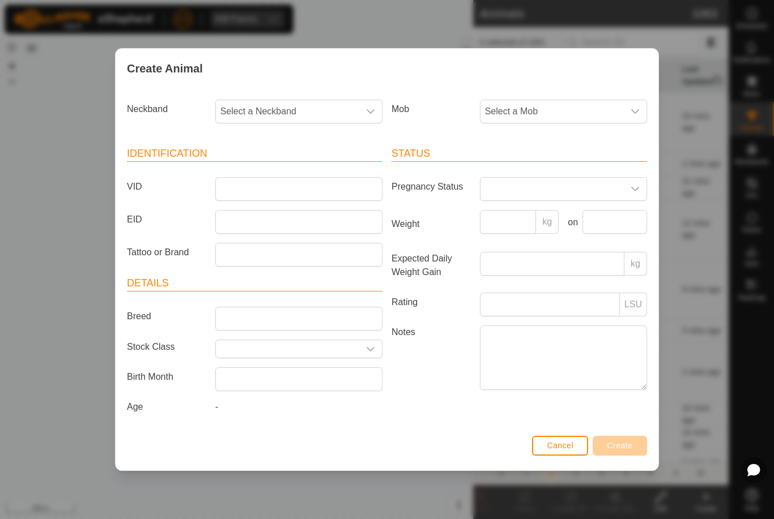
click at [296, 172] on article "Identification VID EID Tattoo or Brand" at bounding box center [254, 206] width 255 height 121
click at [304, 188] on input "VID" at bounding box center [298, 189] width 167 height 24
type input "Barker28"
click at [563, 108] on span "Select a Mob" at bounding box center [551, 111] width 143 height 23
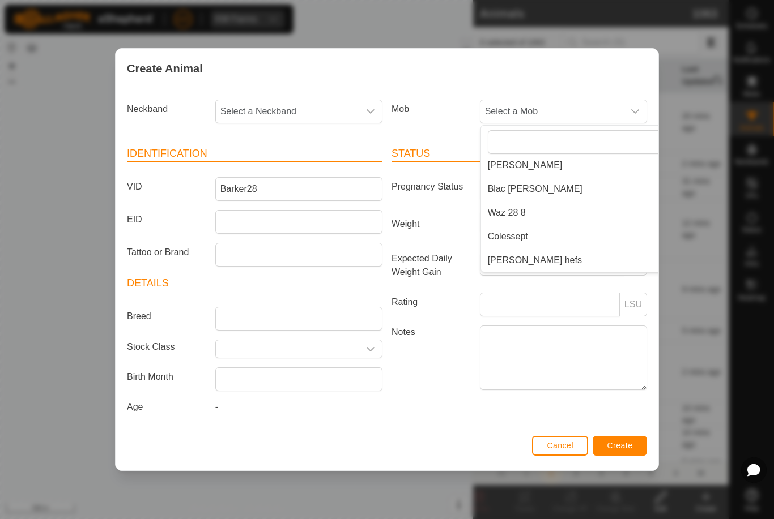
click at [552, 253] on li "[PERSON_NAME] hefs" at bounding box center [586, 260] width 211 height 23
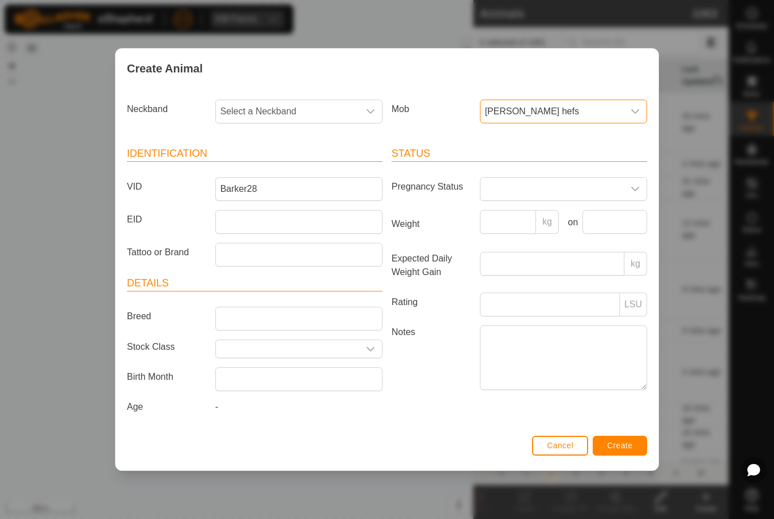
click at [338, 107] on span "Select a Neckband" at bounding box center [287, 111] width 143 height 23
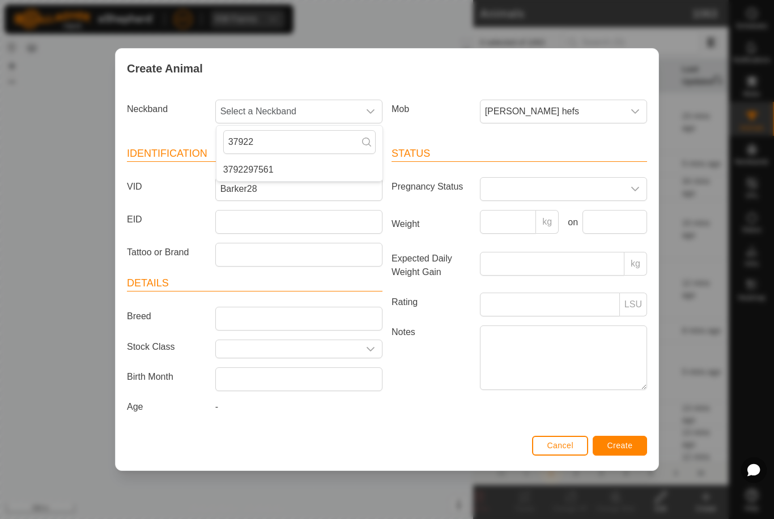
type input "37922"
click at [313, 160] on li "3792297561" at bounding box center [299, 170] width 166 height 23
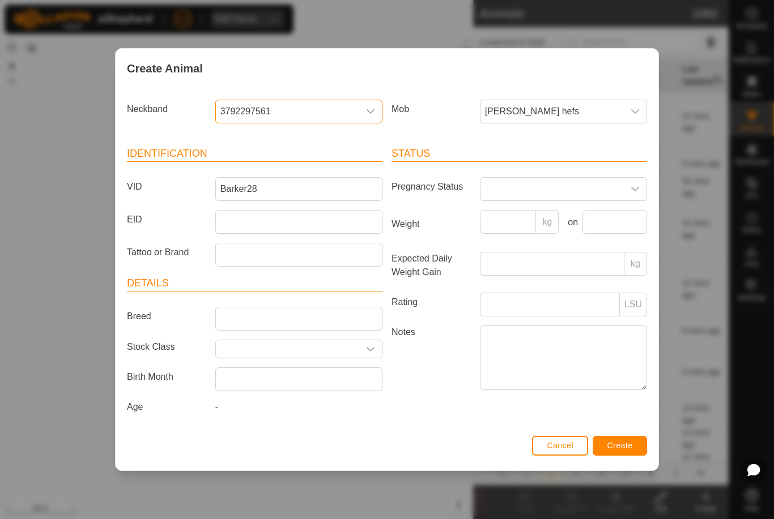
click at [614, 439] on button "Create" at bounding box center [619, 446] width 54 height 20
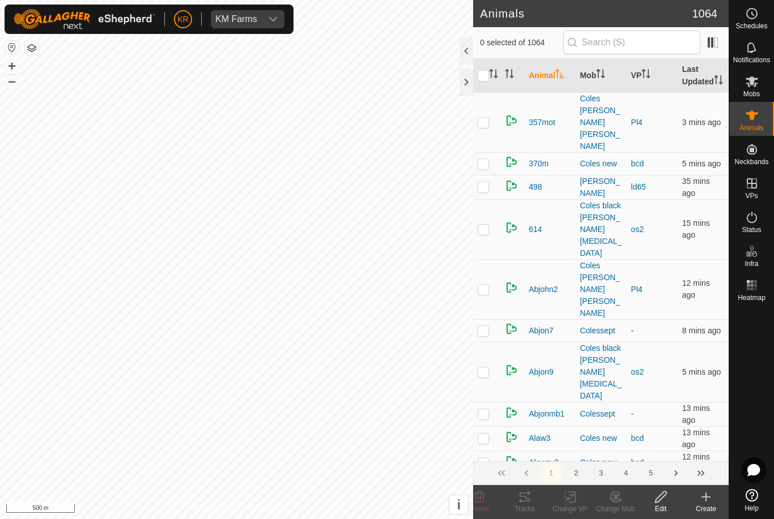
click at [710, 501] on icon at bounding box center [706, 497] width 14 height 14
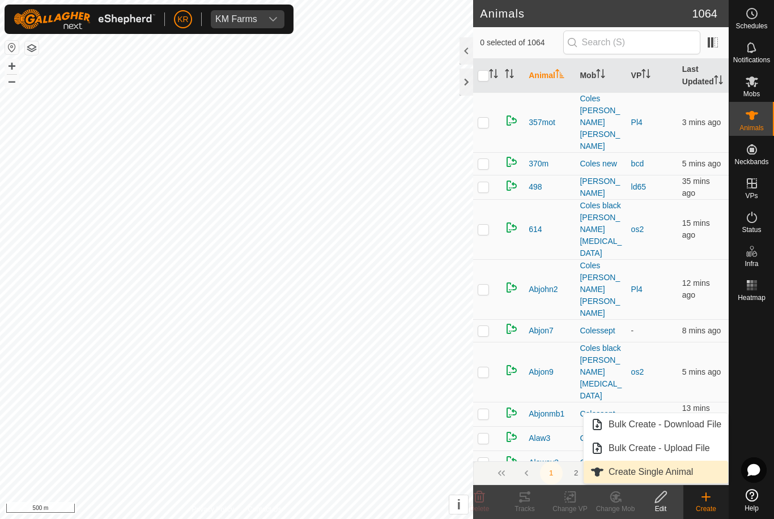
click at [687, 472] on span "Create Single Animal" at bounding box center [650, 473] width 84 height 14
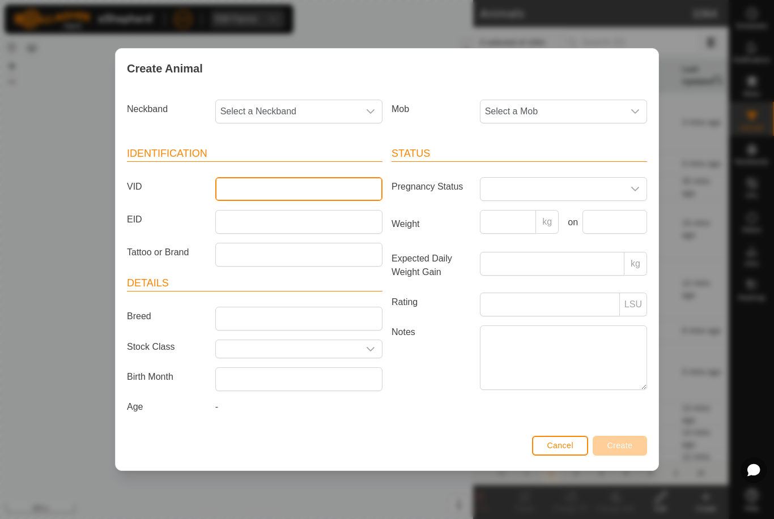
click at [275, 197] on input "VID" at bounding box center [298, 189] width 167 height 24
type input "Baker29"
click at [298, 114] on span "Select a Neckband" at bounding box center [287, 111] width 143 height 23
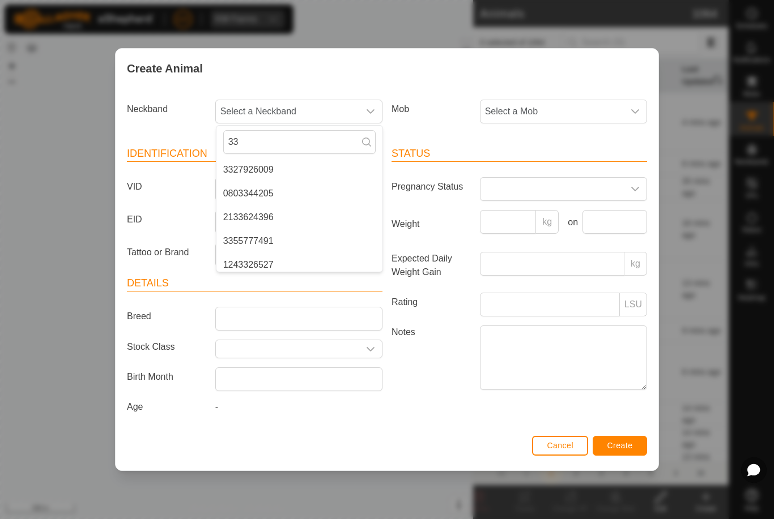
type input "3"
click at [548, 113] on span "Select a Mob" at bounding box center [551, 111] width 143 height 23
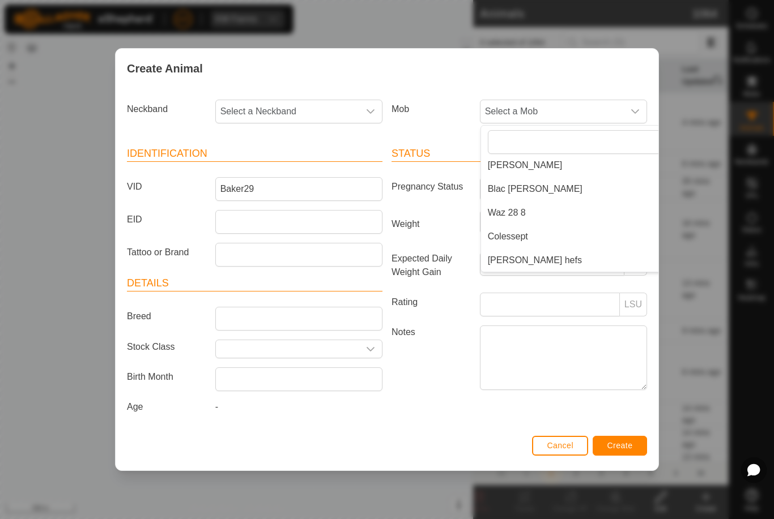
click at [557, 251] on li "[PERSON_NAME] hefs" at bounding box center [586, 260] width 211 height 23
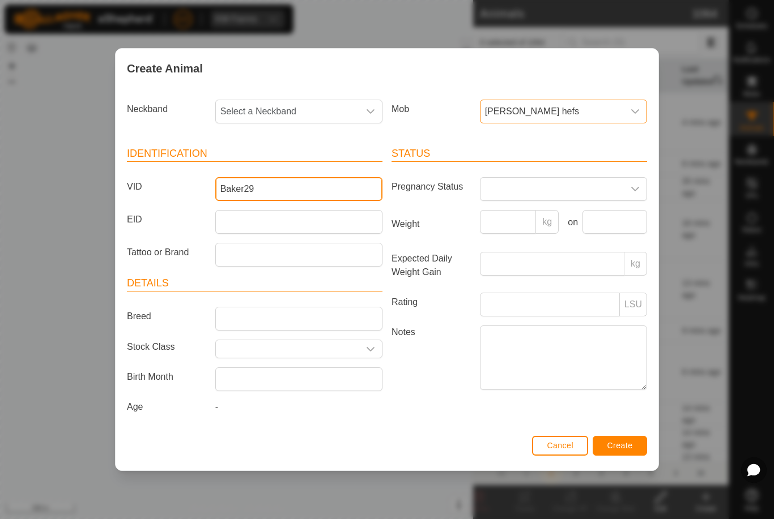
click at [300, 184] on input "Baker29" at bounding box center [298, 189] width 167 height 24
type input "Baker30"
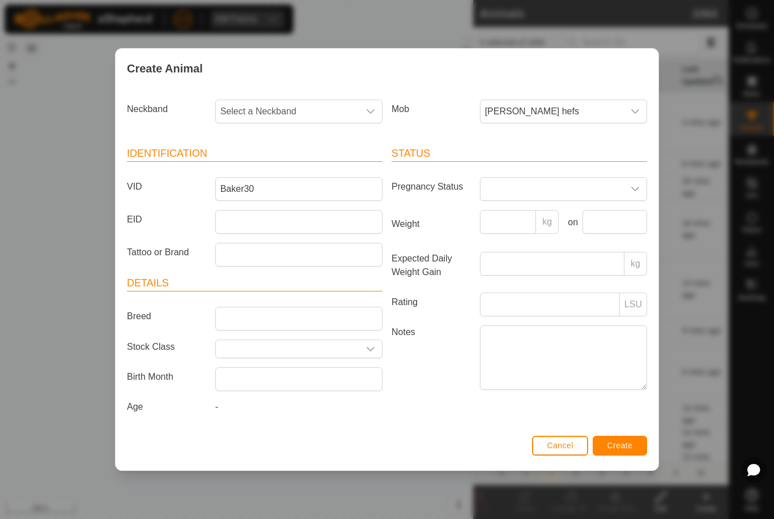
click at [302, 116] on span "Select a Neckband" at bounding box center [287, 111] width 143 height 23
type input "3355"
click at [289, 168] on li "3355777491" at bounding box center [299, 170] width 166 height 23
click at [639, 441] on button "Create" at bounding box center [619, 446] width 54 height 20
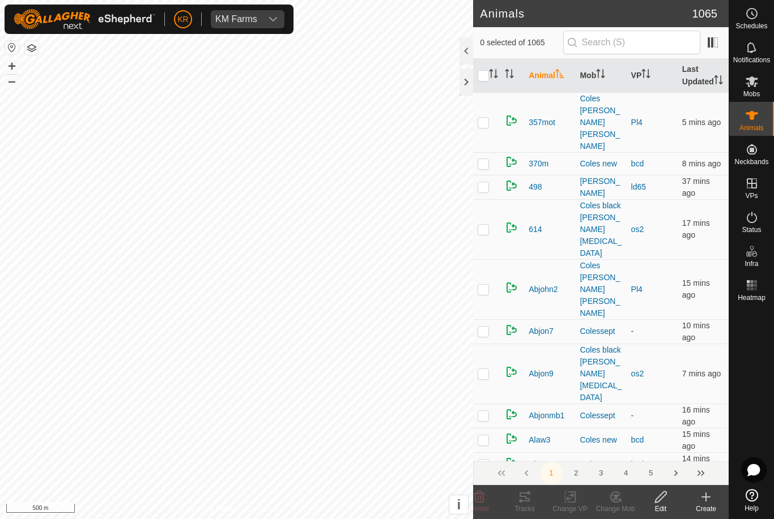
click at [700, 507] on div "Create" at bounding box center [705, 509] width 45 height 10
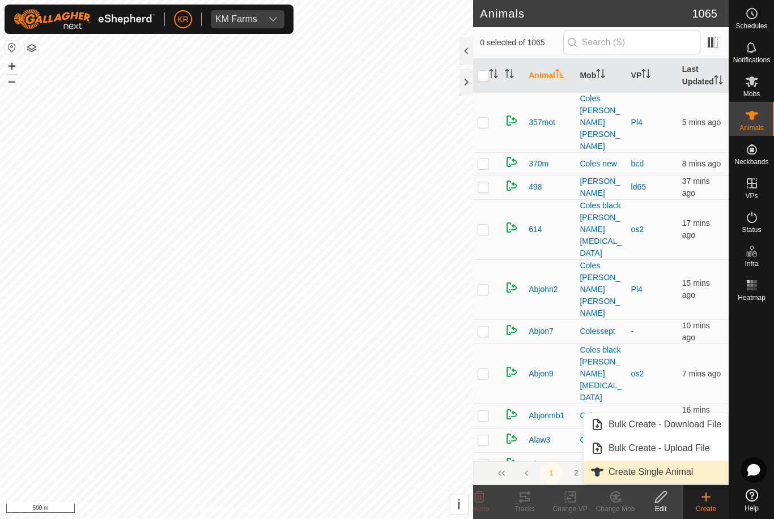
click at [699, 470] on link "Create Single Animal" at bounding box center [655, 472] width 144 height 23
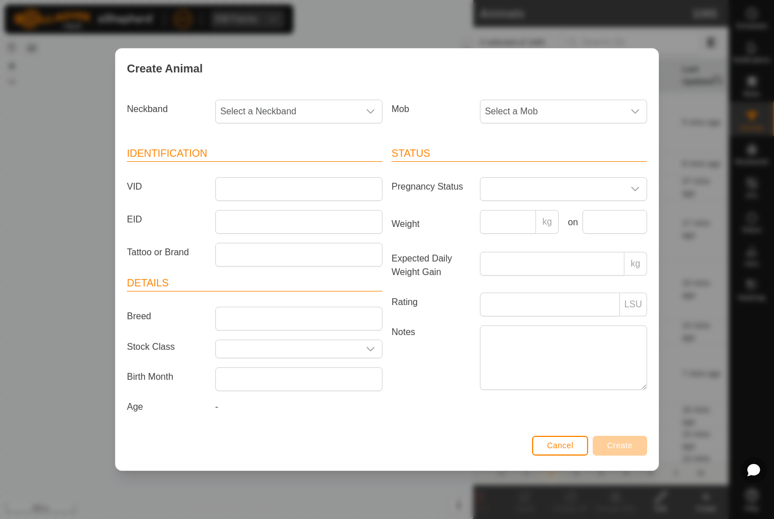
click at [548, 104] on span "Select a Mob" at bounding box center [551, 111] width 143 height 23
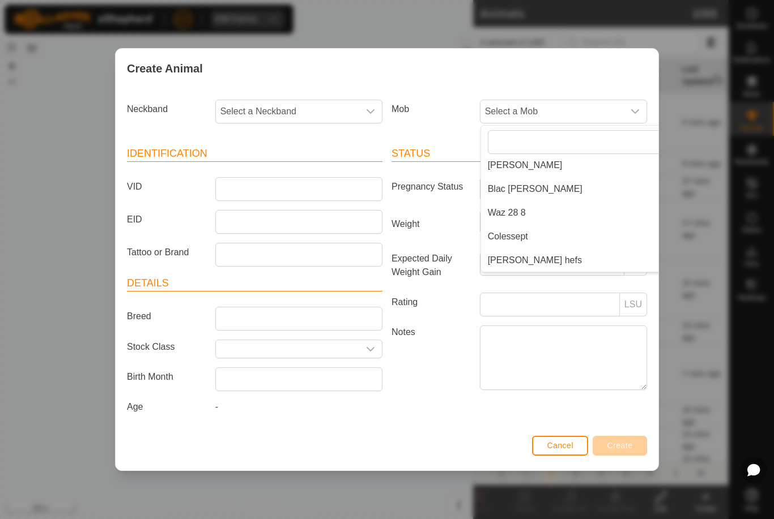
click at [552, 253] on li "[PERSON_NAME] hefs" at bounding box center [586, 260] width 211 height 23
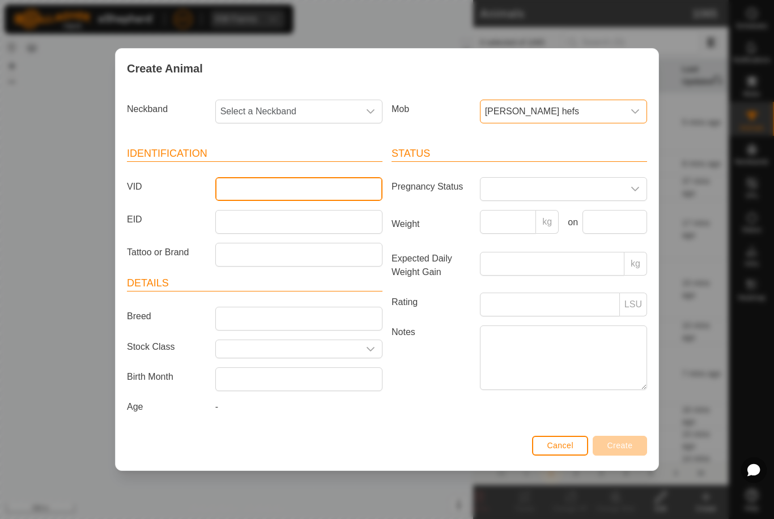
click at [301, 195] on input "VID" at bounding box center [298, 189] width 167 height 24
type input "3"
type input "Barker31"
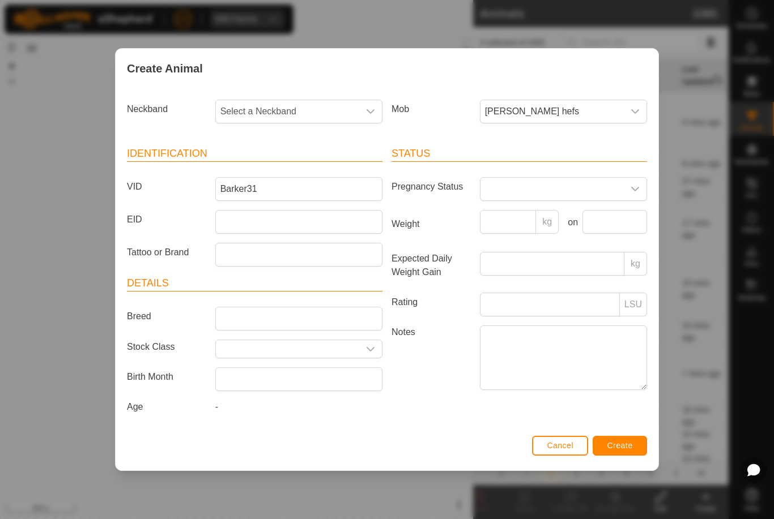
click at [287, 100] on span "Select a Neckband" at bounding box center [287, 111] width 143 height 23
type input "1340"
click at [302, 163] on li "1340162787" at bounding box center [299, 170] width 166 height 23
click at [631, 440] on button "Create" at bounding box center [619, 446] width 54 height 20
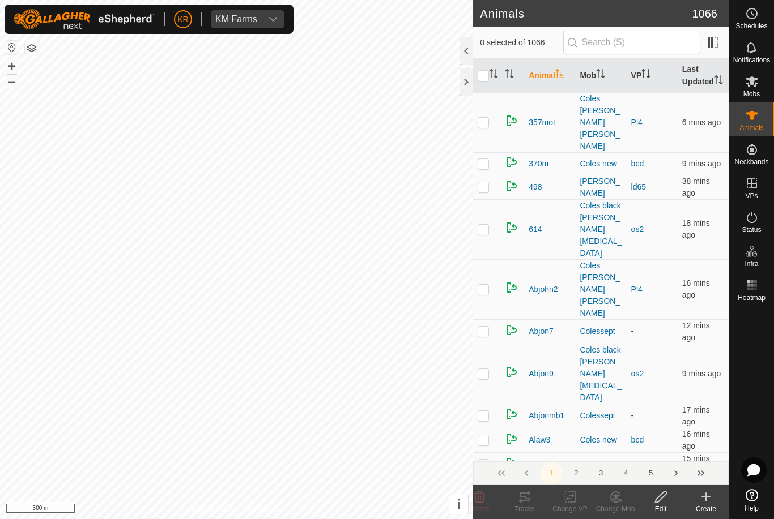
click at [761, 358] on div at bounding box center [751, 395] width 45 height 179
click at [614, 490] on div "Change Mob" at bounding box center [614, 502] width 45 height 34
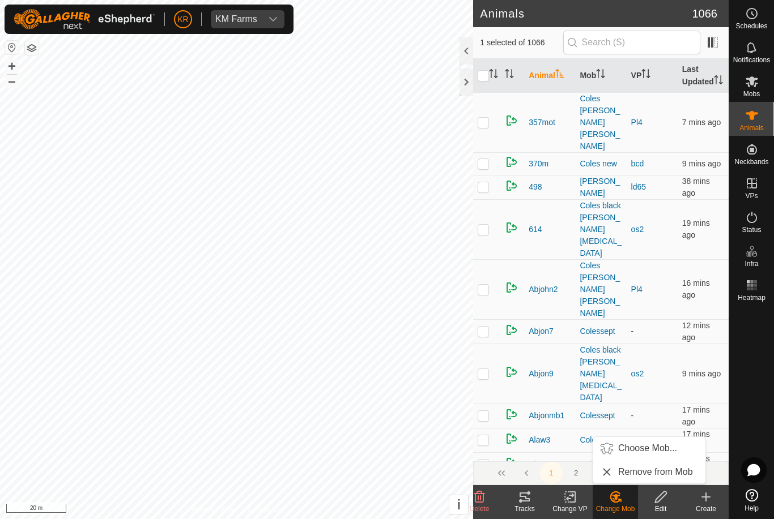
click at [612, 499] on icon at bounding box center [615, 497] width 14 height 14
click at [626, 489] on div "Change Mob" at bounding box center [614, 502] width 45 height 34
click at [651, 447] on span "Choose Mob..." at bounding box center [647, 449] width 59 height 14
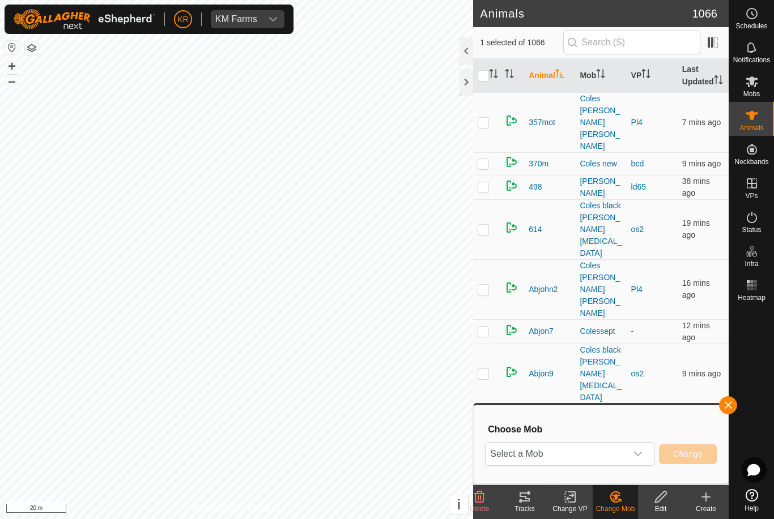
click at [620, 450] on span "Select a Mob" at bounding box center [555, 454] width 141 height 23
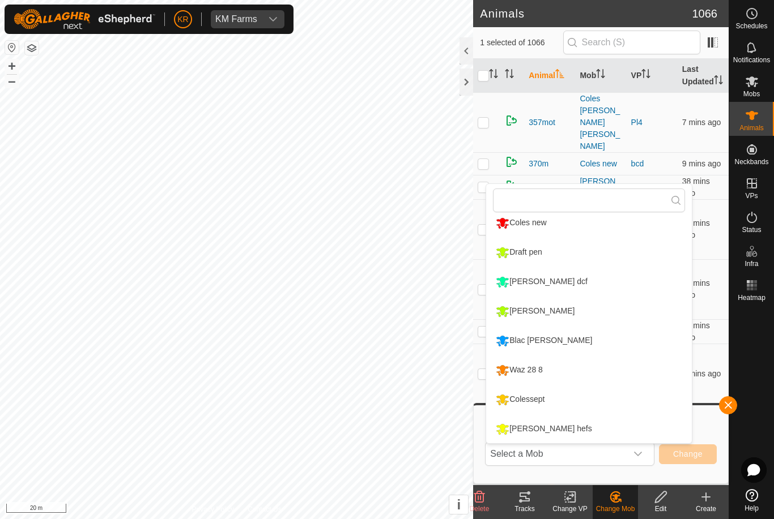
scroll to position [126, 0]
click at [561, 422] on li "[PERSON_NAME] hefs" at bounding box center [588, 429] width 205 height 28
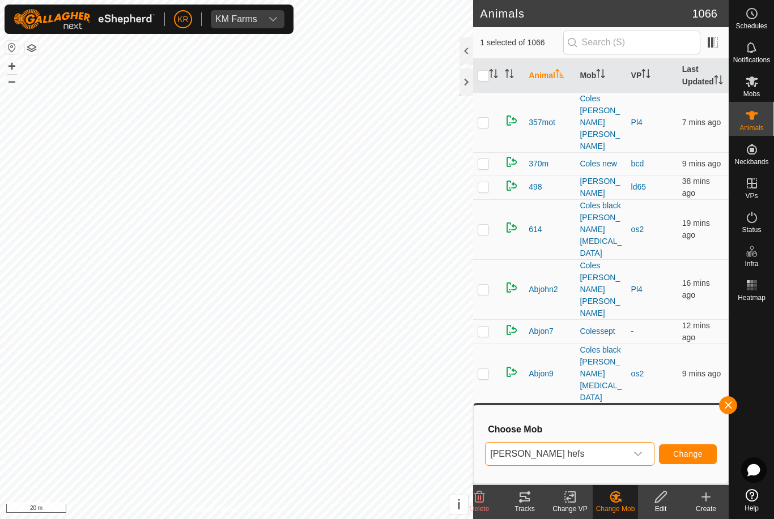
click at [695, 448] on button "Change" at bounding box center [688, 455] width 58 height 20
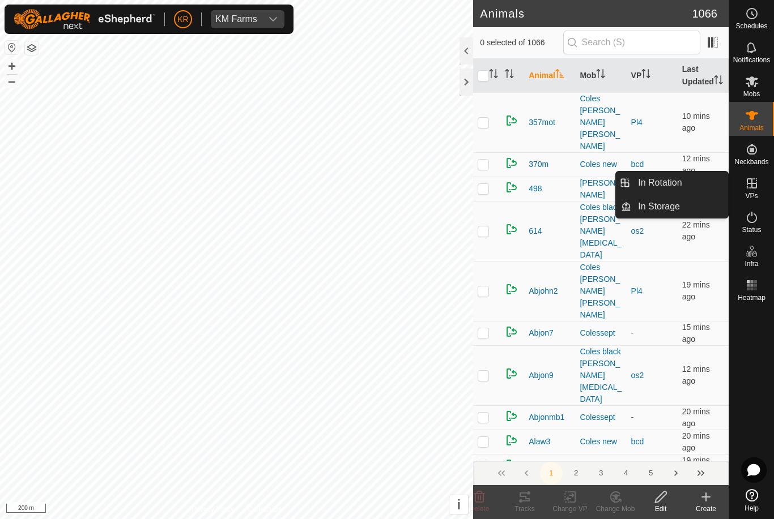
click at [711, 500] on icon at bounding box center [706, 497] width 14 height 14
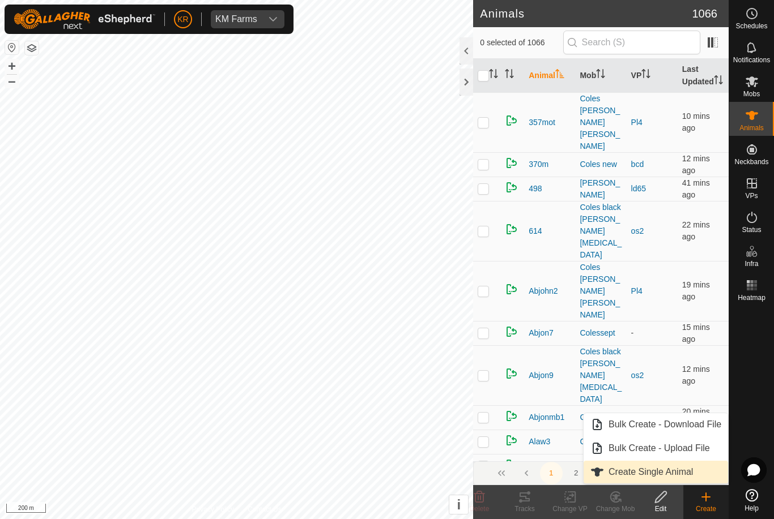
click at [664, 473] on span "Create Single Animal" at bounding box center [650, 473] width 84 height 14
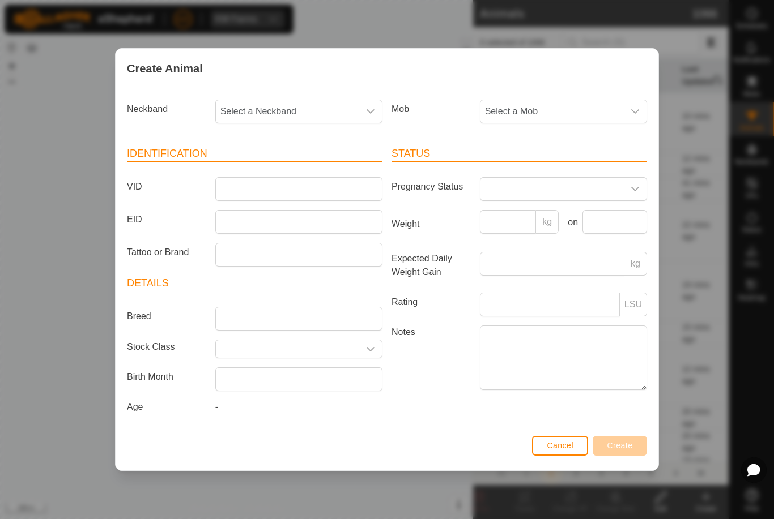
click at [696, 390] on div "Create Animal Neckband Select a Neckband Mob Select a Mob Identification VID EI…" at bounding box center [387, 259] width 774 height 519
click at [728, 353] on div "Create Animal Neckband Select a Neckband Mob Select a Mob Identification VID EI…" at bounding box center [387, 259] width 774 height 519
click at [558, 439] on button "Cancel" at bounding box center [560, 446] width 56 height 20
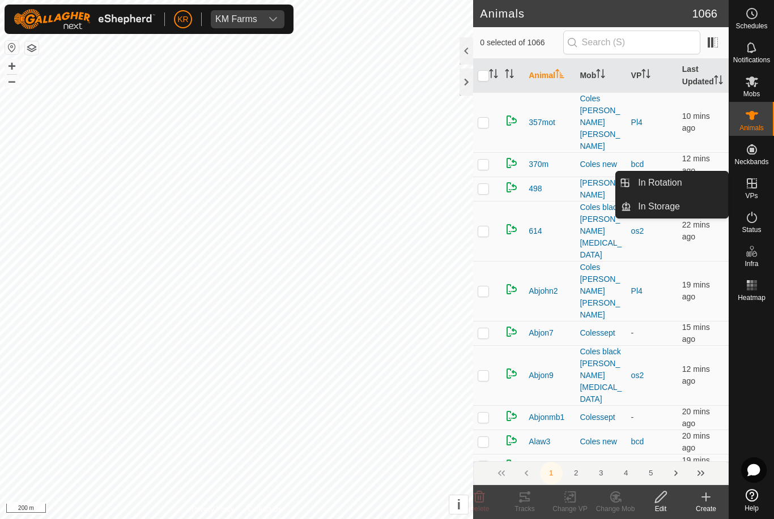
click at [699, 182] on link "In Rotation" at bounding box center [679, 183] width 97 height 23
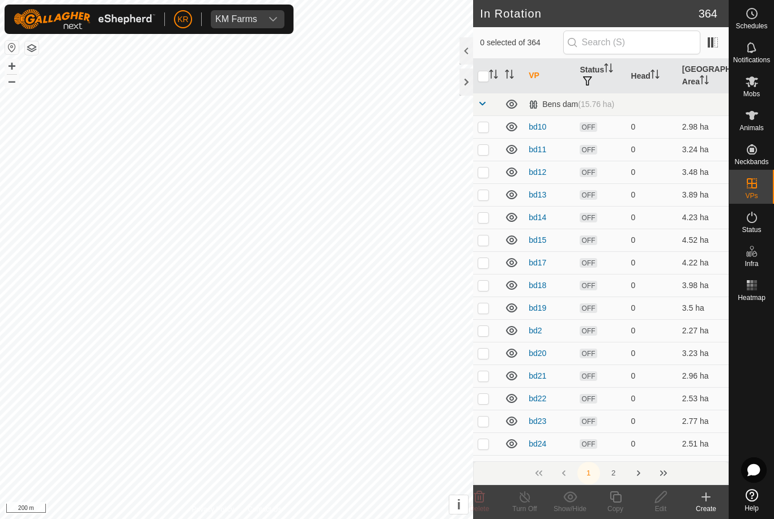
click at [702, 500] on icon at bounding box center [706, 497] width 14 height 14
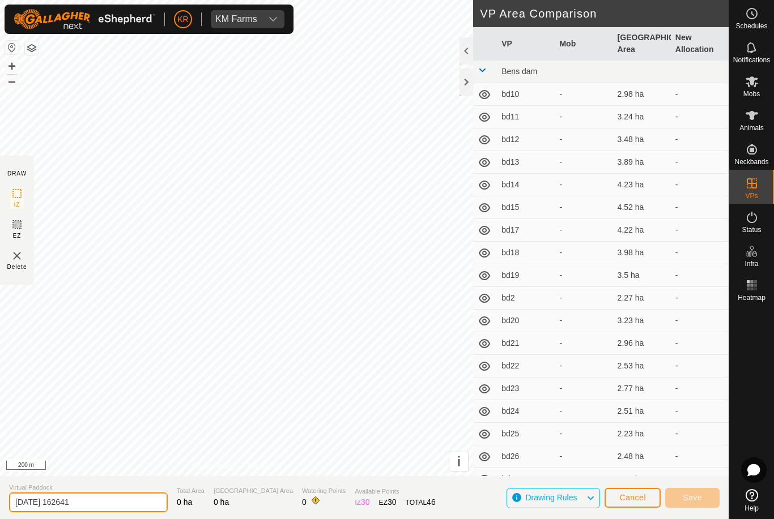
click at [100, 506] on input "[DATE] 162641" at bounding box center [88, 503] width 159 height 20
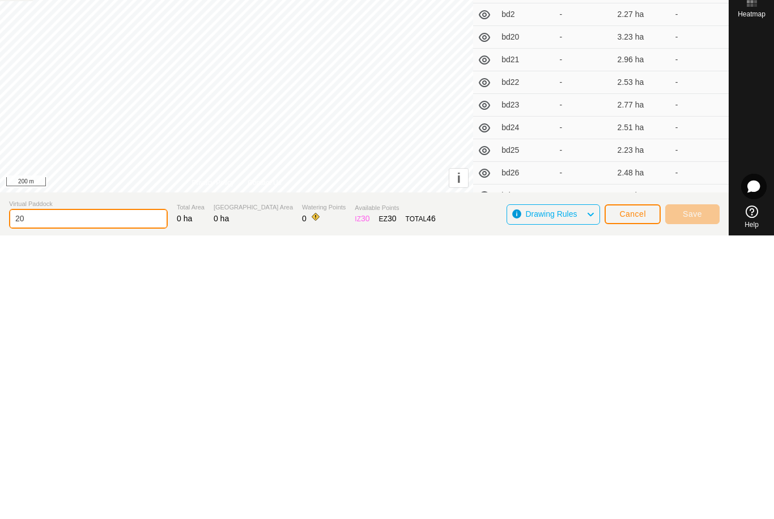
type input "2"
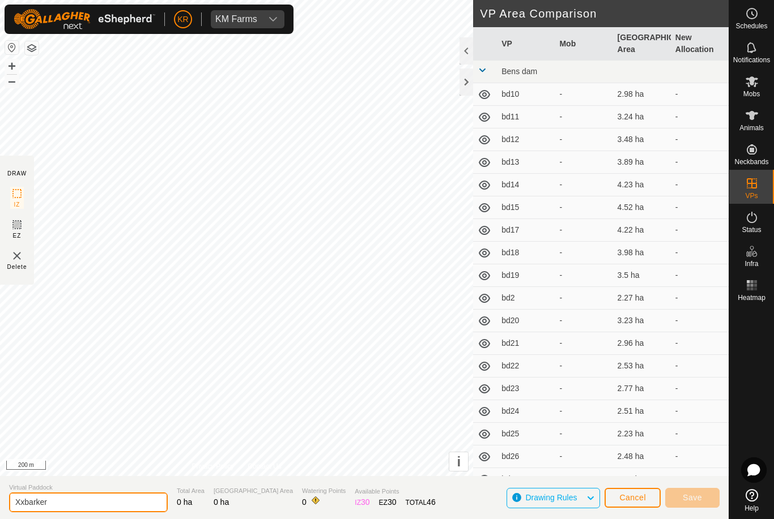
type input "Xxbarker"
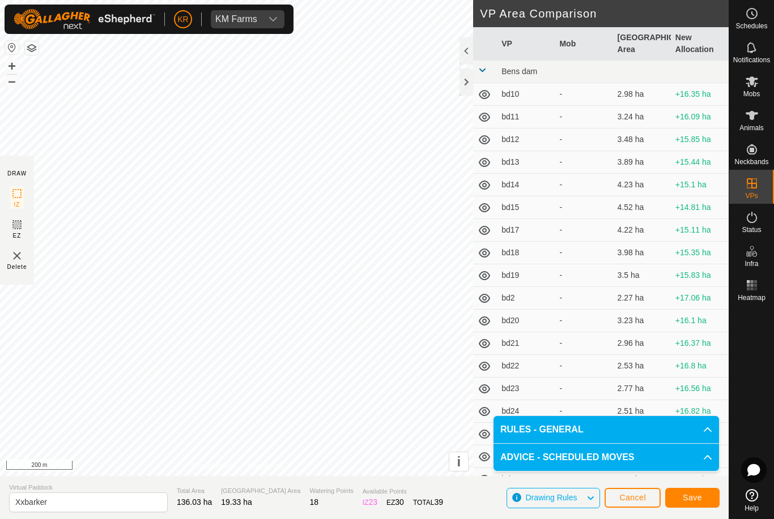
click at [695, 496] on span "Save" at bounding box center [691, 497] width 19 height 9
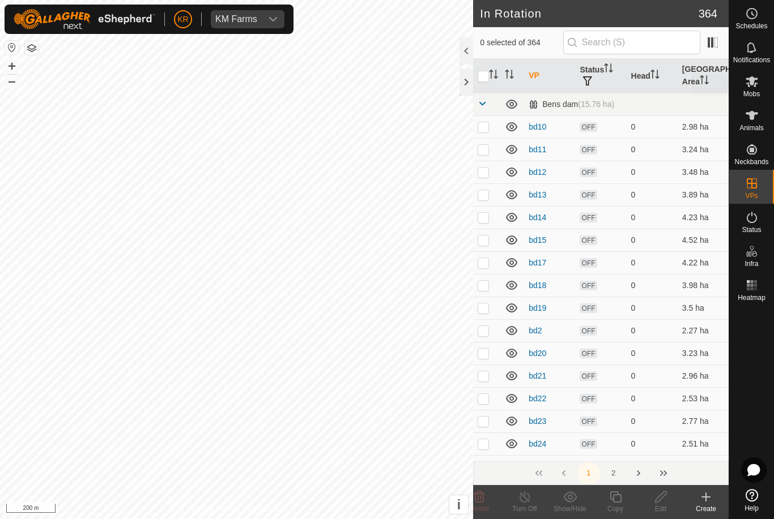
click at [752, 93] on span "Mobs" at bounding box center [751, 94] width 16 height 7
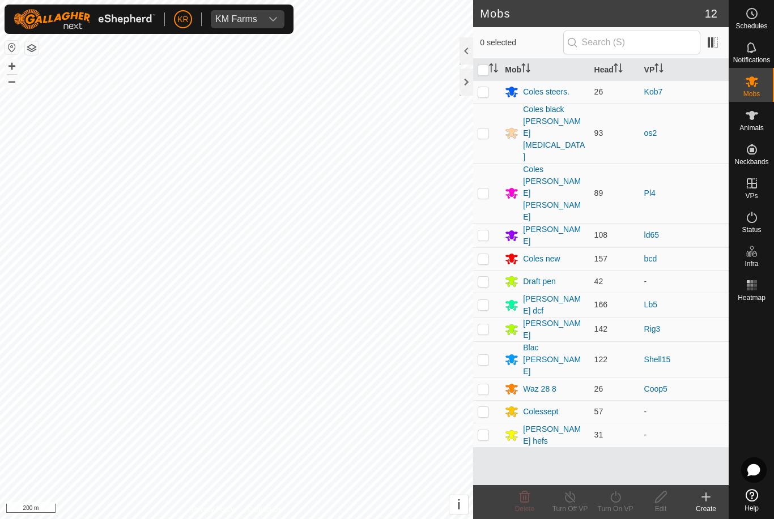
click at [486, 423] on td at bounding box center [486, 435] width 27 height 24
checkbox input "true"
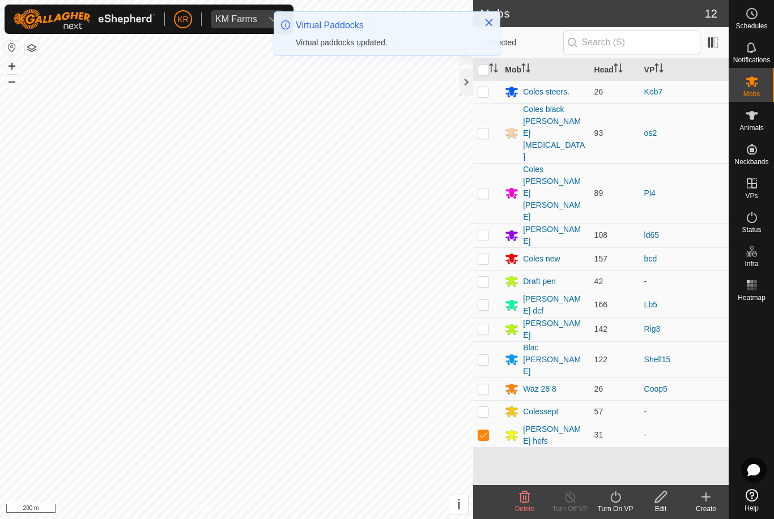
click at [621, 502] on icon at bounding box center [615, 497] width 14 height 14
click at [642, 471] on link "Now" at bounding box center [649, 472] width 112 height 23
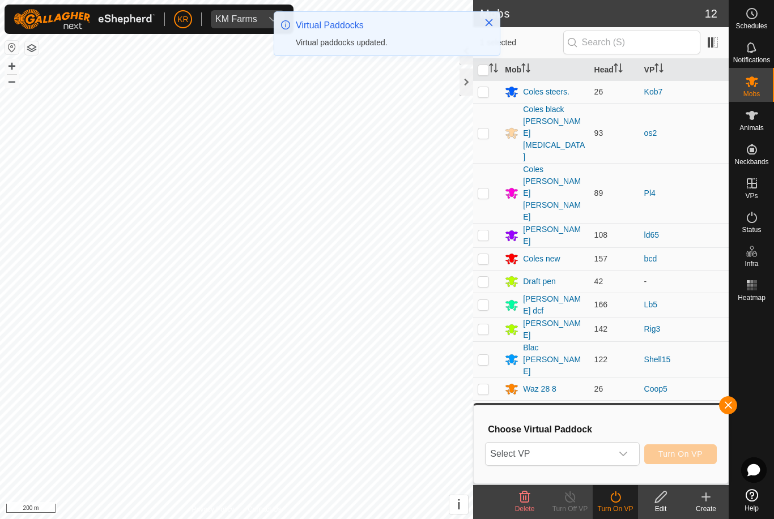
click at [609, 454] on span "Select VP" at bounding box center [548, 454] width 126 height 23
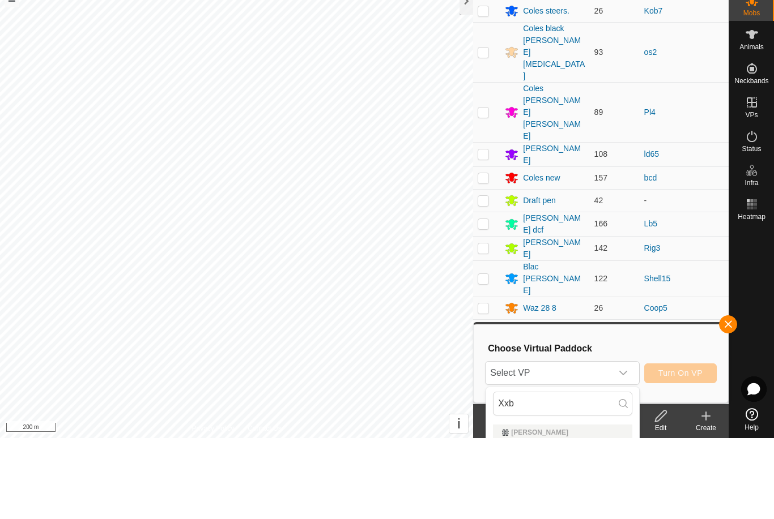
scroll to position [31, 0]
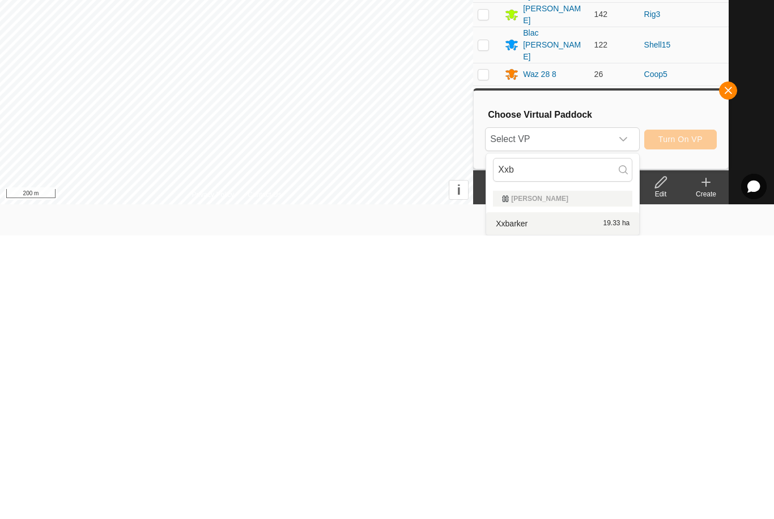
type input "Xxb"
click at [535, 501] on div "Xxbarker 19.33 ha" at bounding box center [562, 508] width 139 height 14
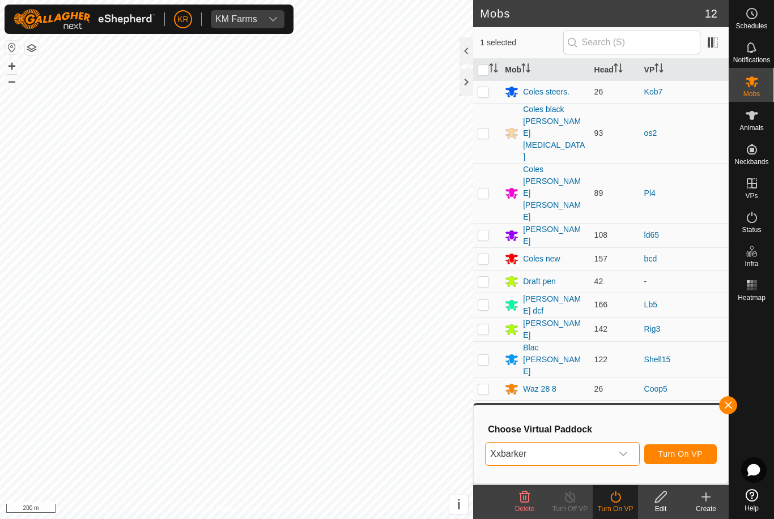
click at [688, 454] on span "Turn On VP" at bounding box center [680, 454] width 44 height 9
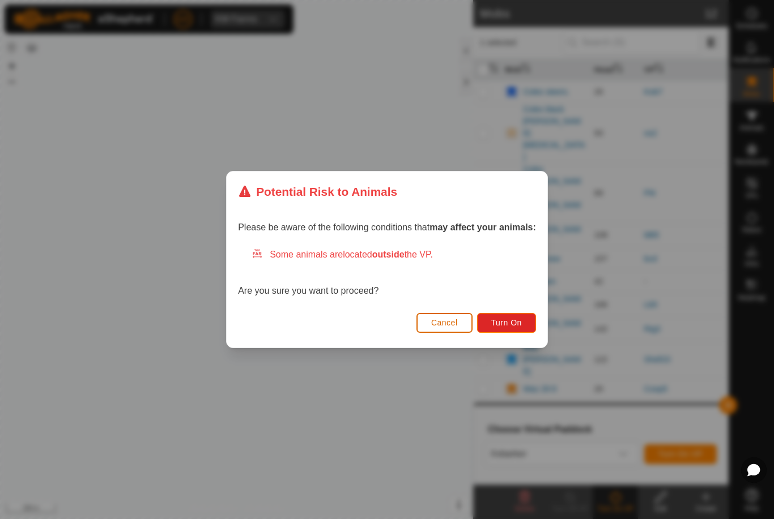
click at [515, 325] on span "Turn On" at bounding box center [506, 322] width 31 height 9
